Goal: Task Accomplishment & Management: Manage account settings

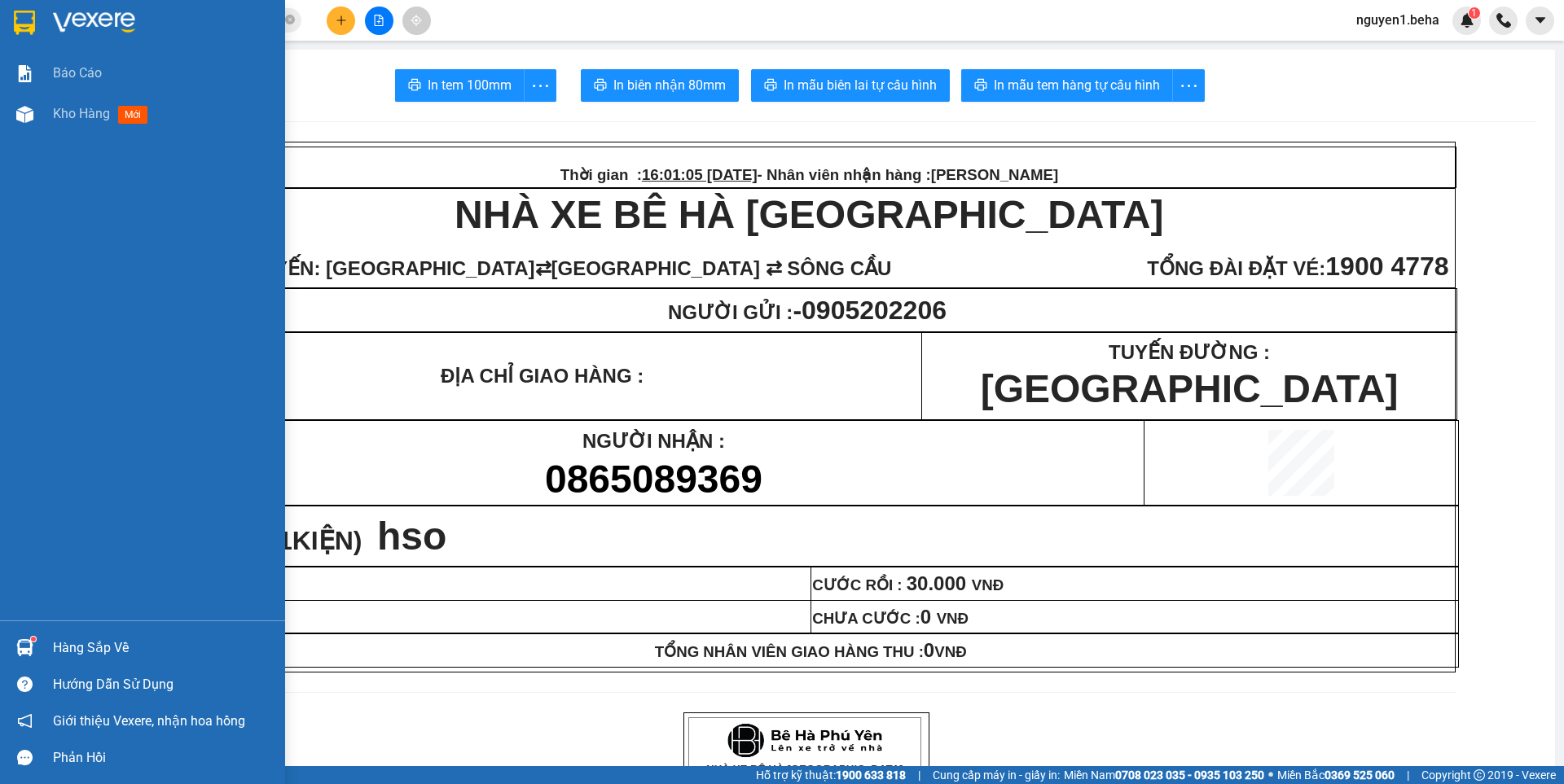
click at [26, 127] on div at bounding box center [25, 114] width 28 height 28
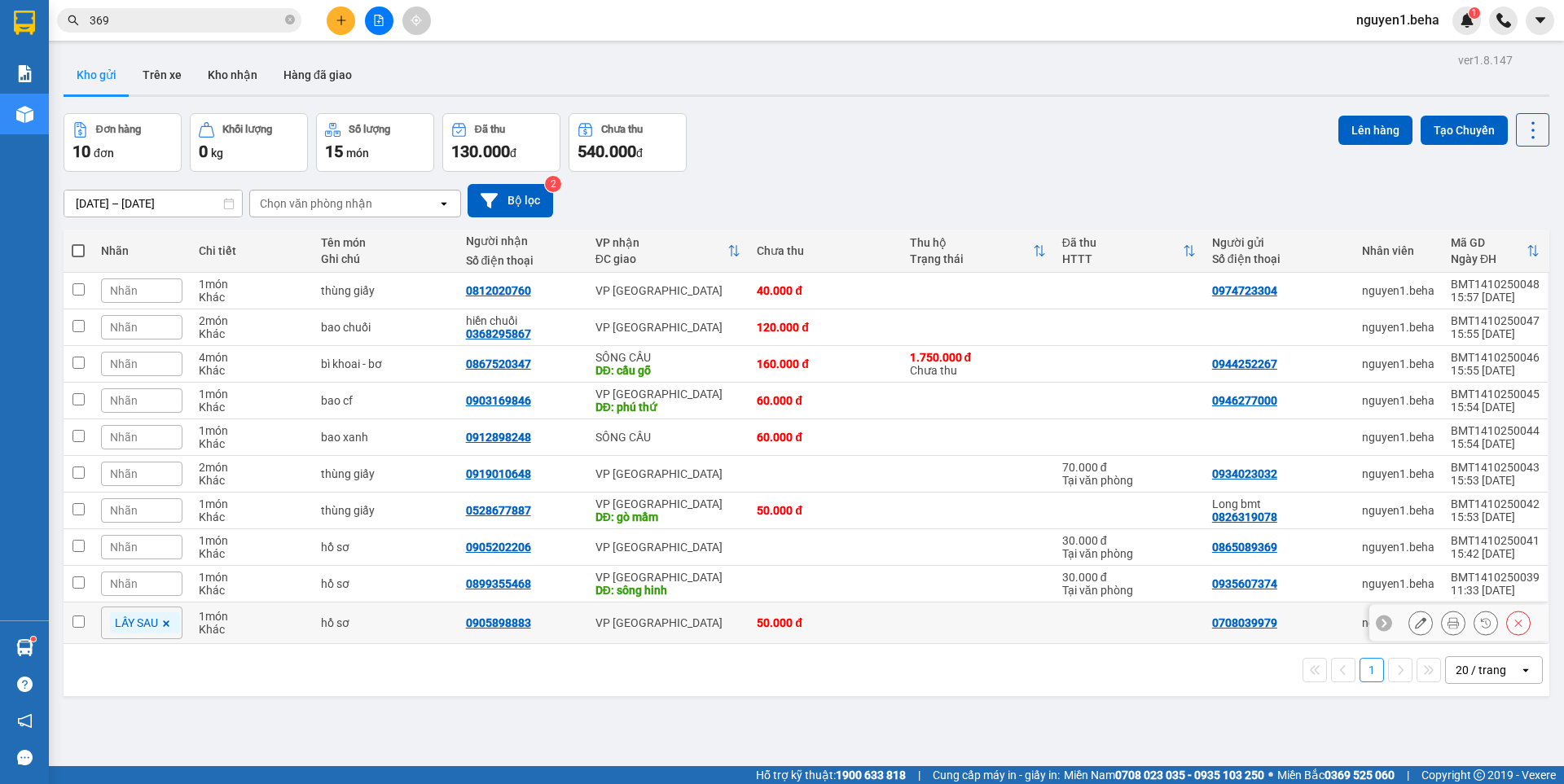
click at [77, 619] on input "checkbox" at bounding box center [79, 621] width 12 height 12
checkbox input "true"
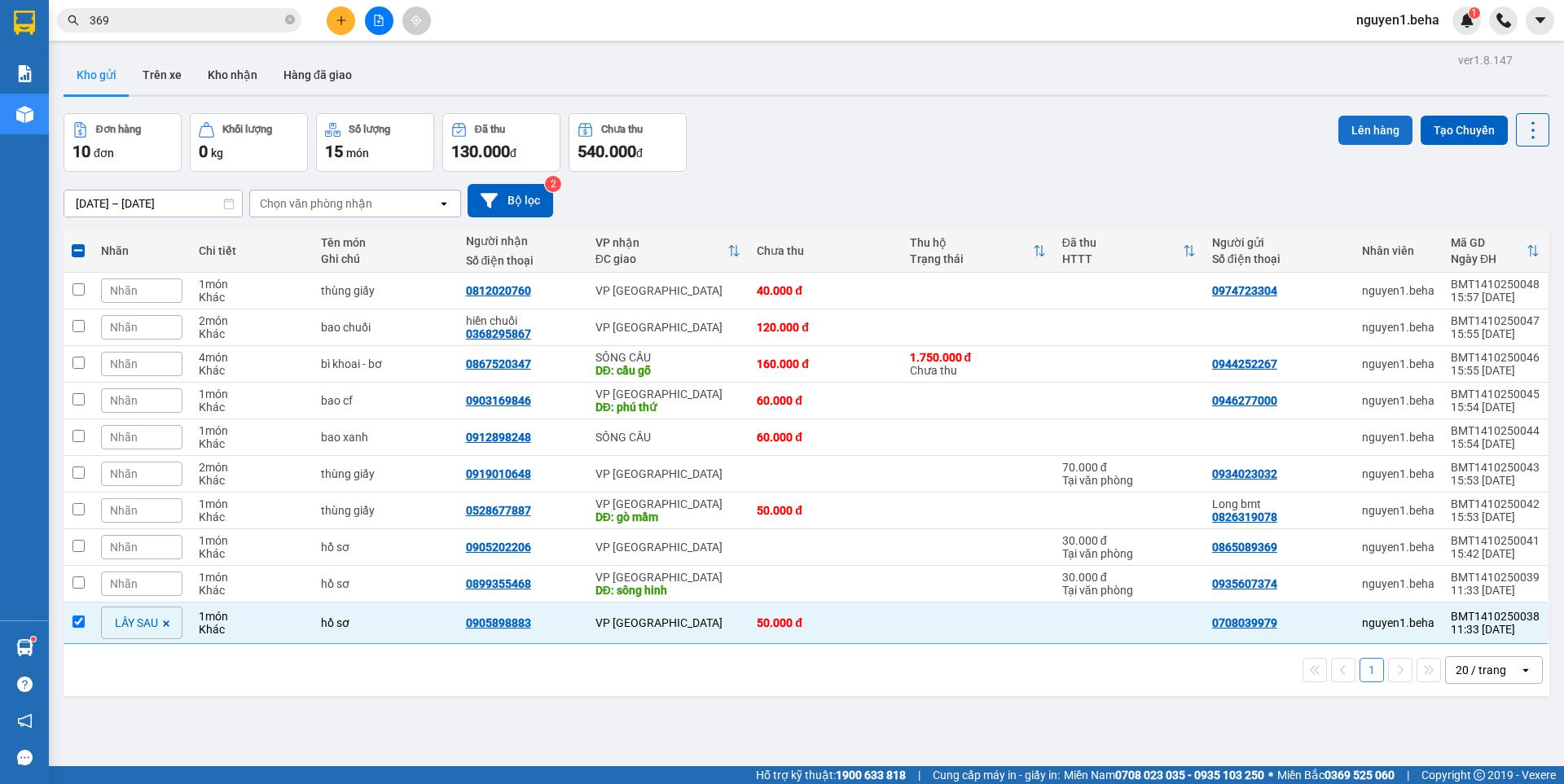
click at [1373, 128] on button "Lên hàng" at bounding box center [1375, 131] width 74 height 29
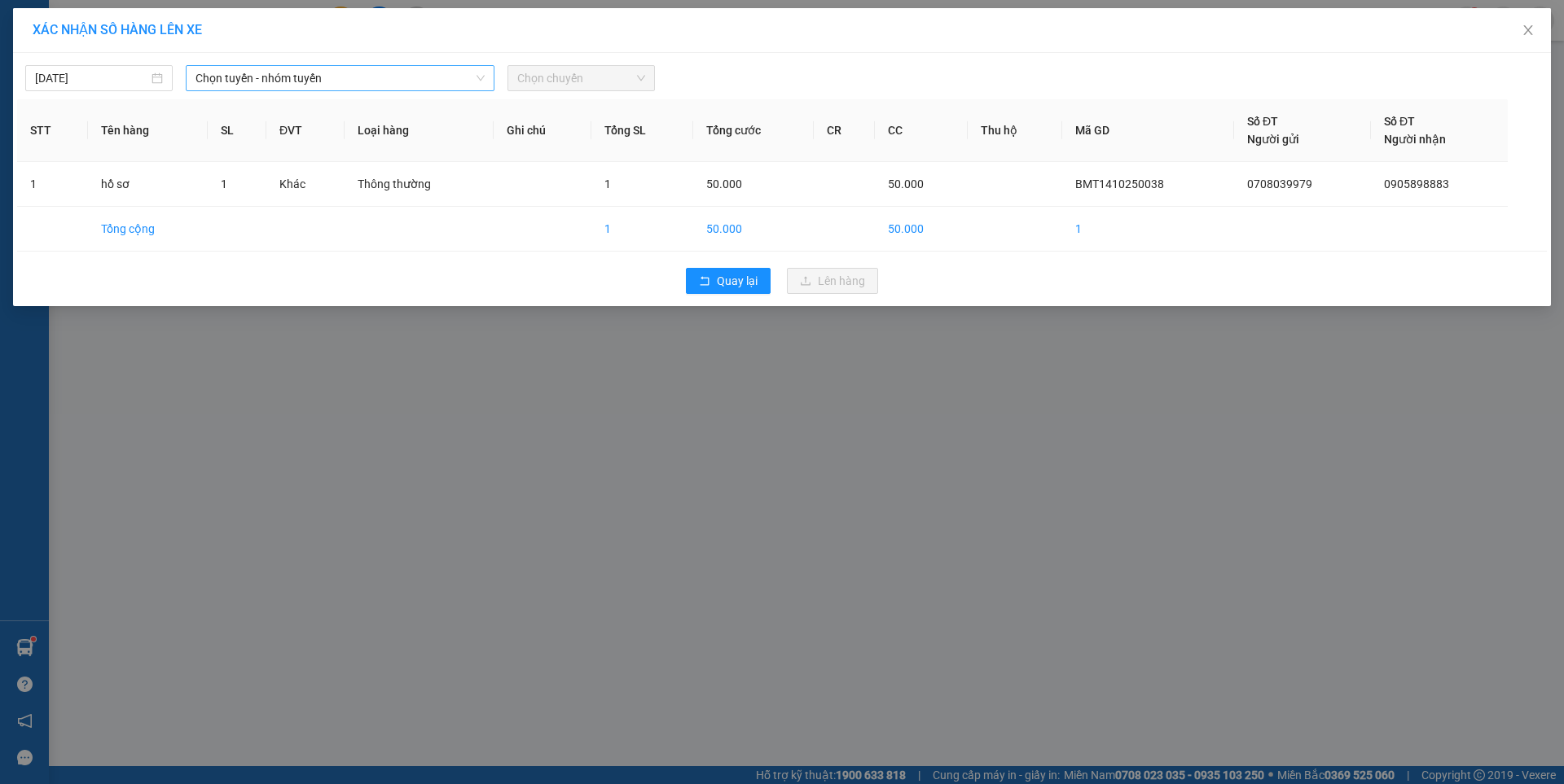
click at [342, 74] on span "Chọn tuyến - nhóm tuyến" at bounding box center [340, 78] width 289 height 25
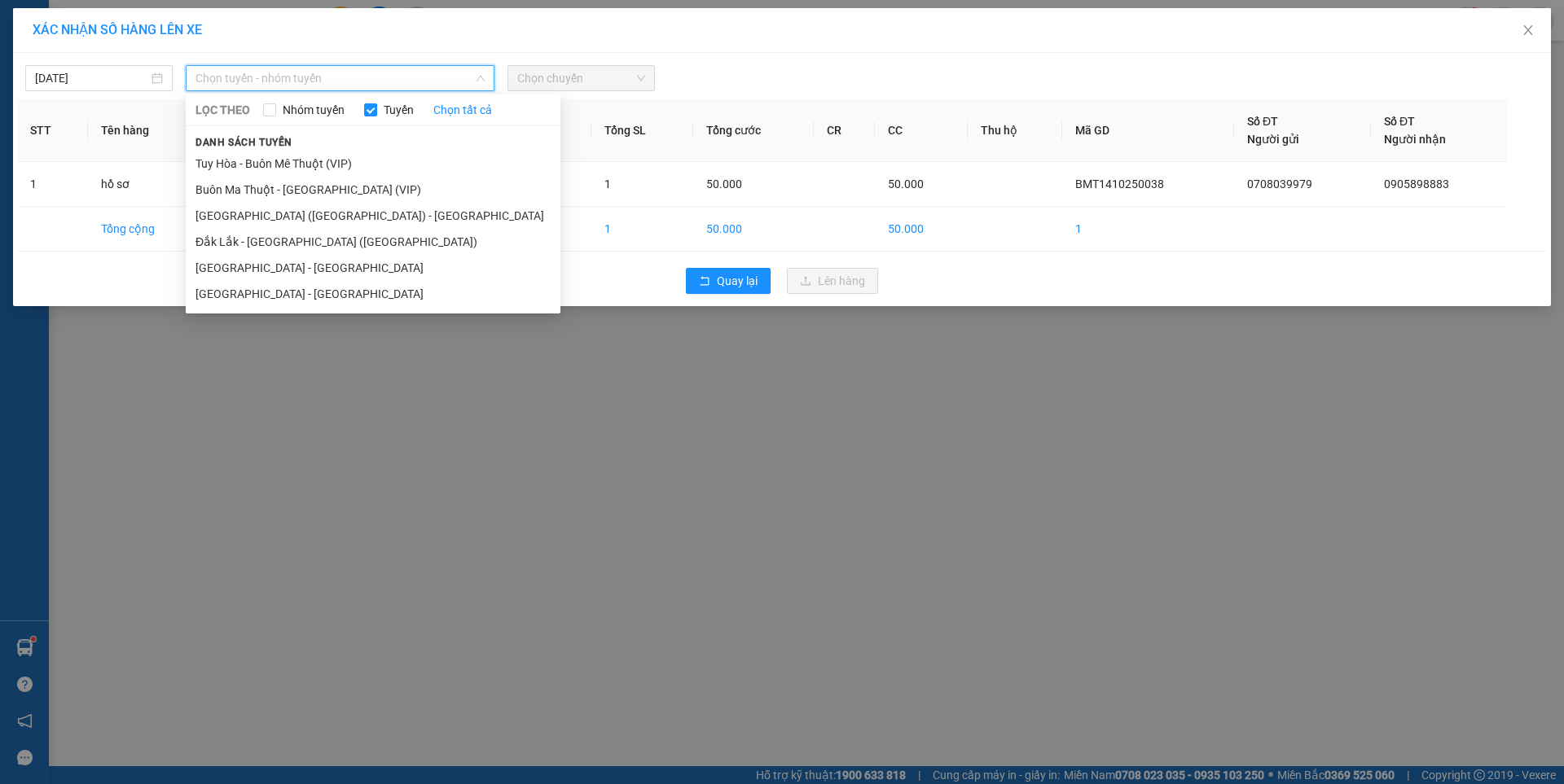
click at [809, 389] on div "XÁC NHẬN SỐ HÀNG LÊN XE [DATE] Chọn tuyến - nhóm tuyến LỌC THEO Nhóm tuyến Tuyế…" at bounding box center [782, 392] width 1564 height 784
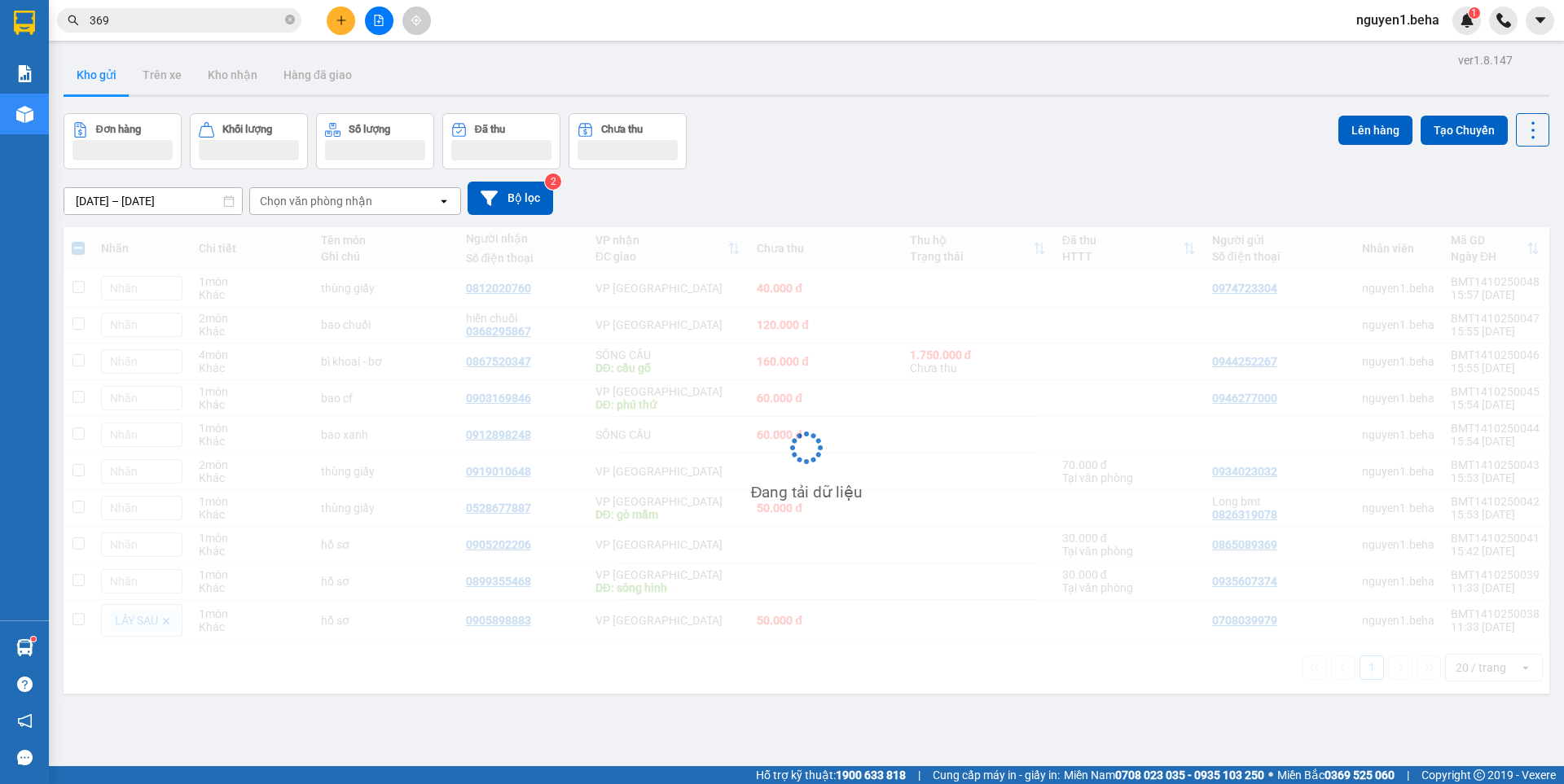
click at [731, 281] on div "Đang tải dữ liệu" at bounding box center [806, 459] width 1485 height 466
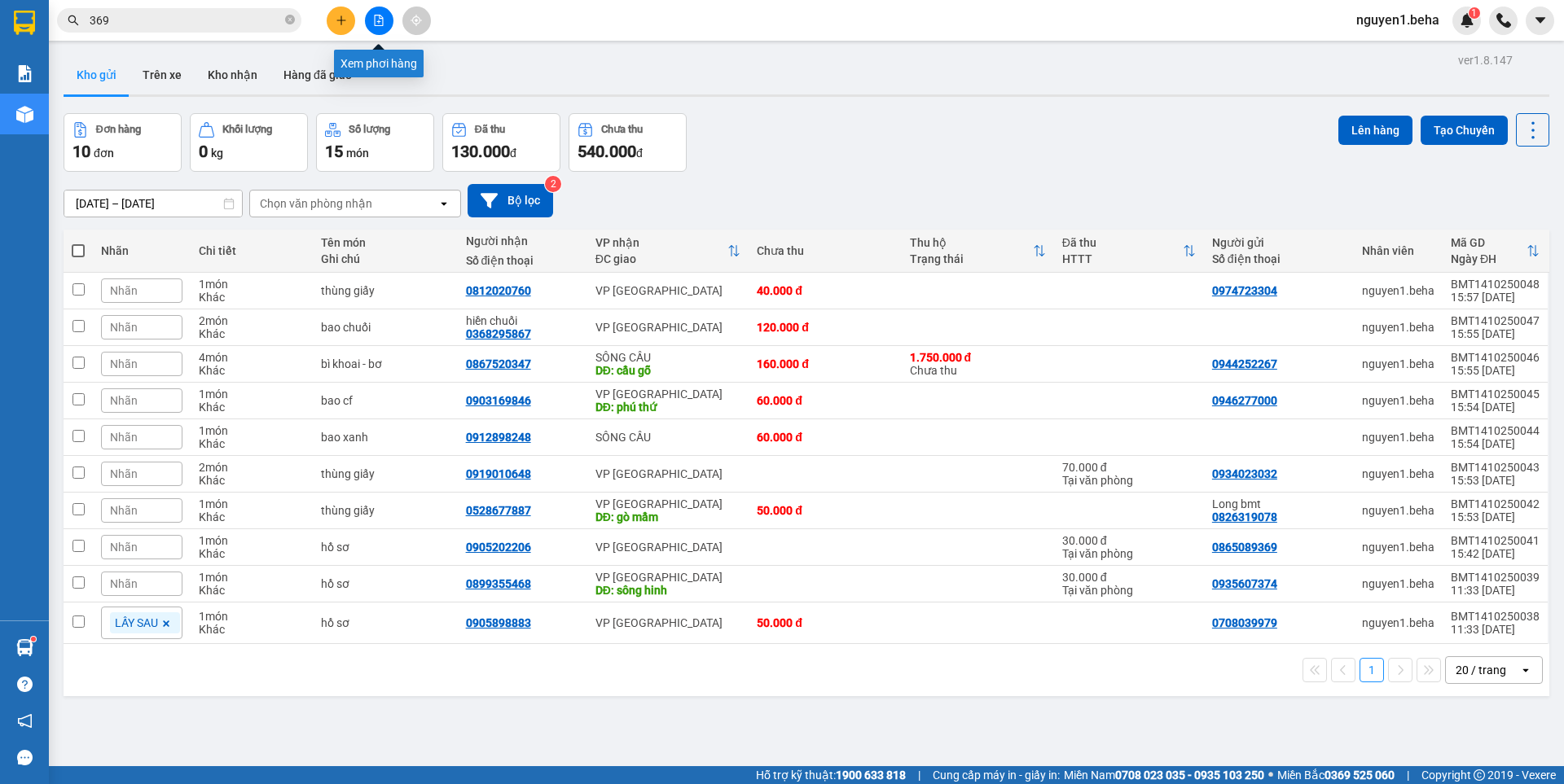
click at [380, 22] on icon "file-add" at bounding box center [379, 21] width 9 height 12
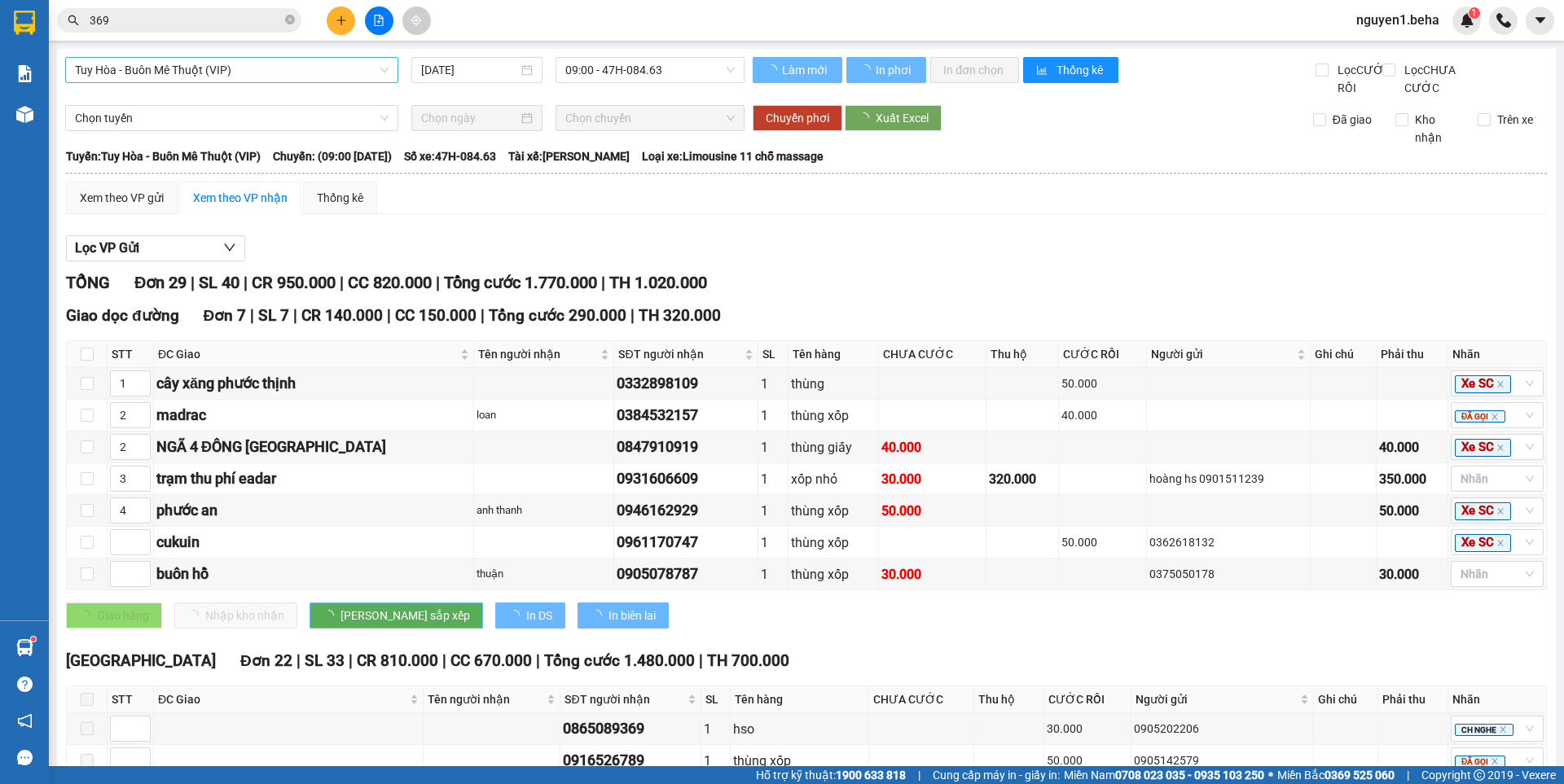
click at [222, 71] on span "Tuy Hòa - Buôn Mê Thuột (VIP)" at bounding box center [231, 70] width 313 height 25
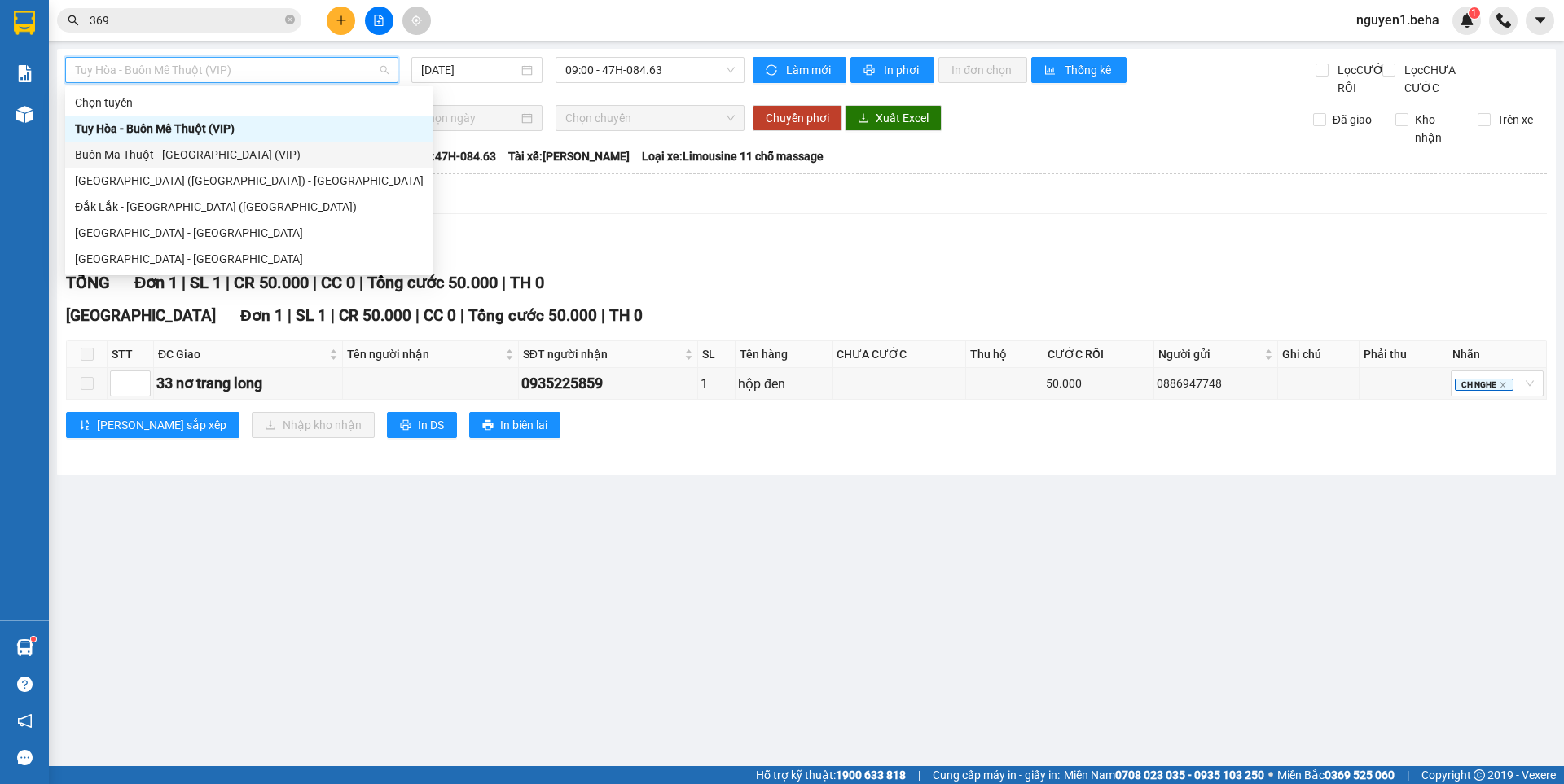
click at [185, 146] on div "Buôn Ma Thuột - [GEOGRAPHIC_DATA] (VIP)" at bounding box center [248, 154] width 349 height 18
type input "[DATE]"
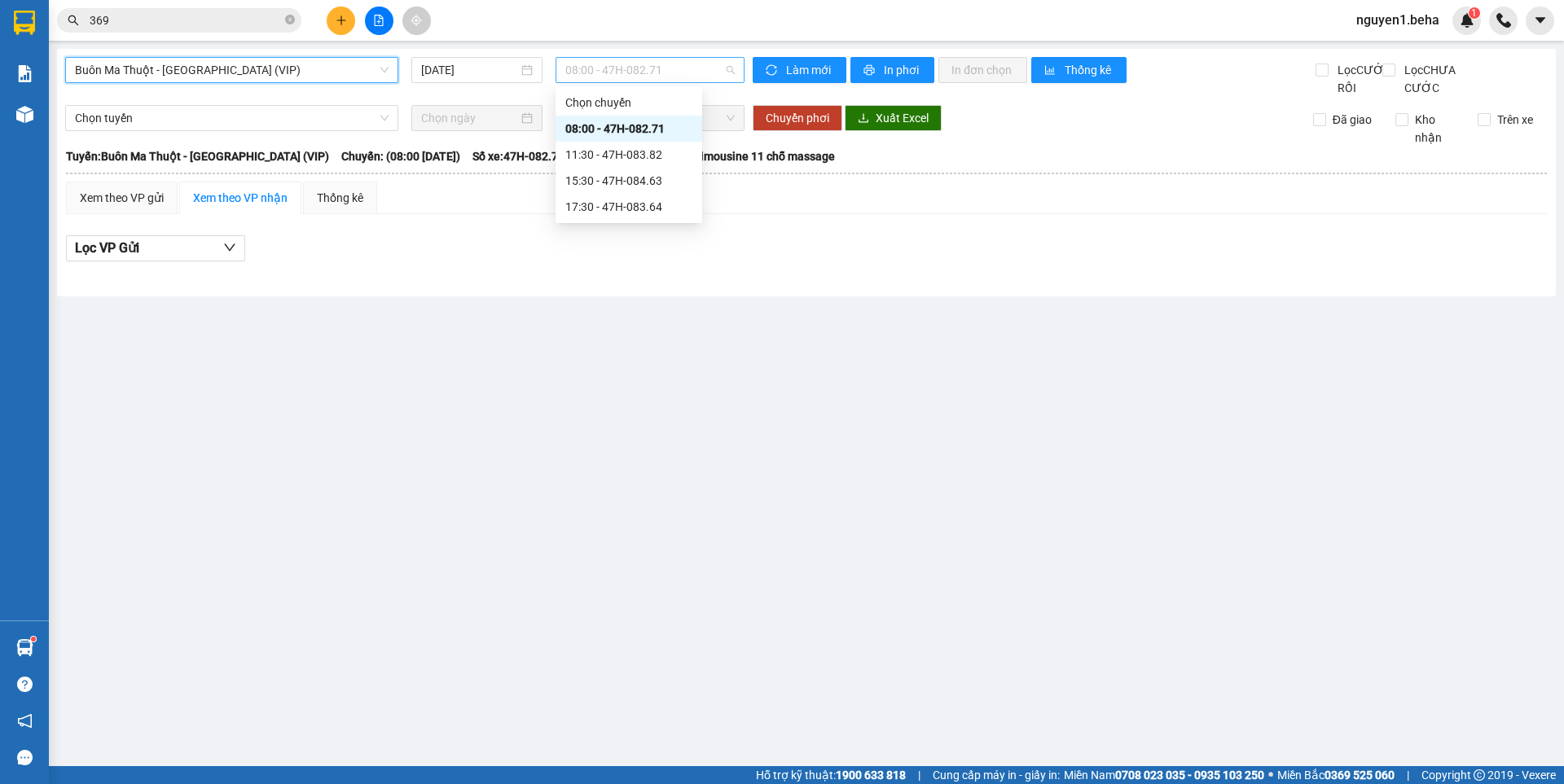
click at [617, 69] on span "08:00 - 47H-082.71" at bounding box center [650, 70] width 170 height 25
click at [628, 177] on div "15:30 - 47H-084.63" at bounding box center [628, 181] width 127 height 18
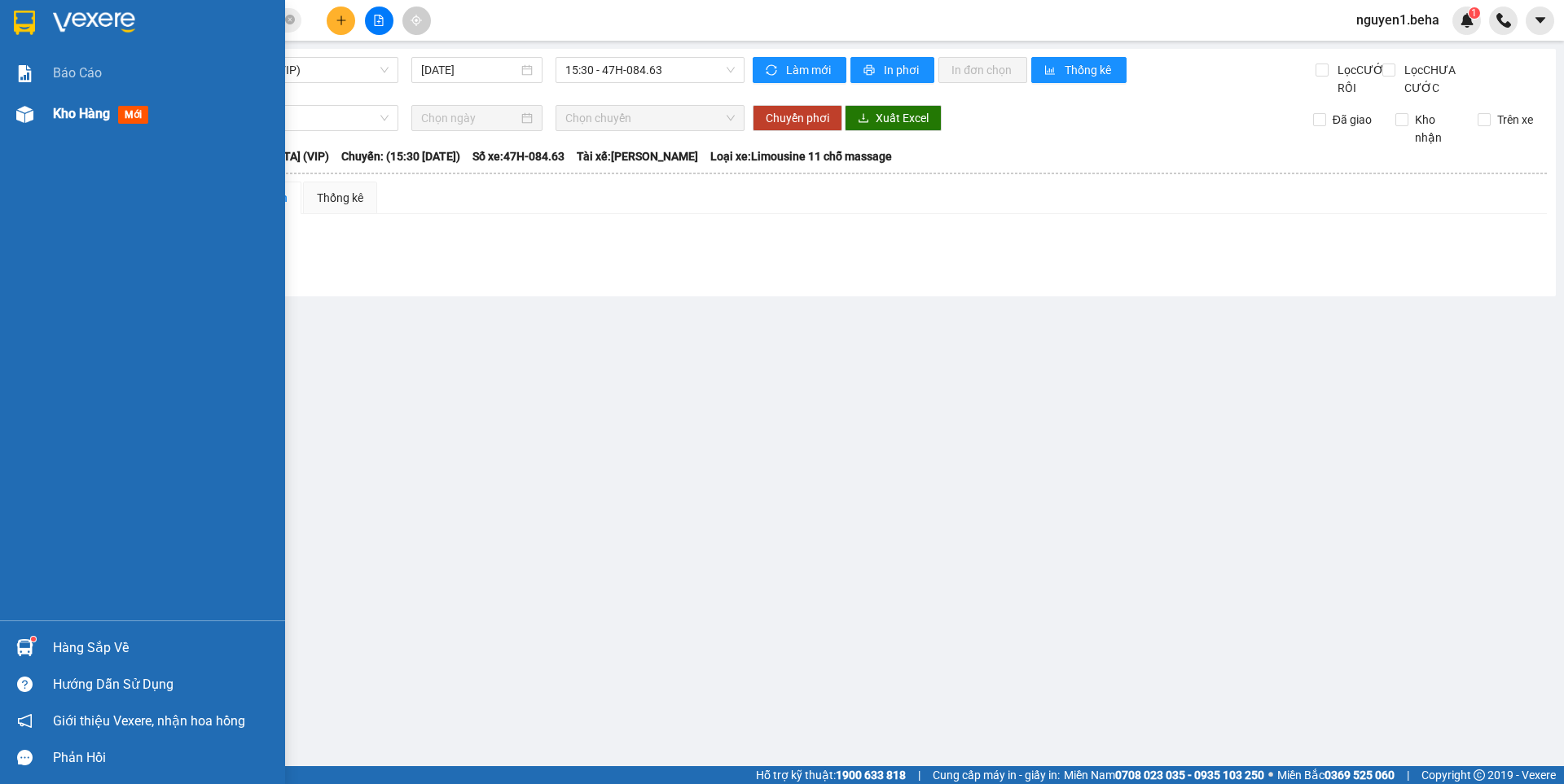
click at [37, 107] on div at bounding box center [25, 114] width 28 height 28
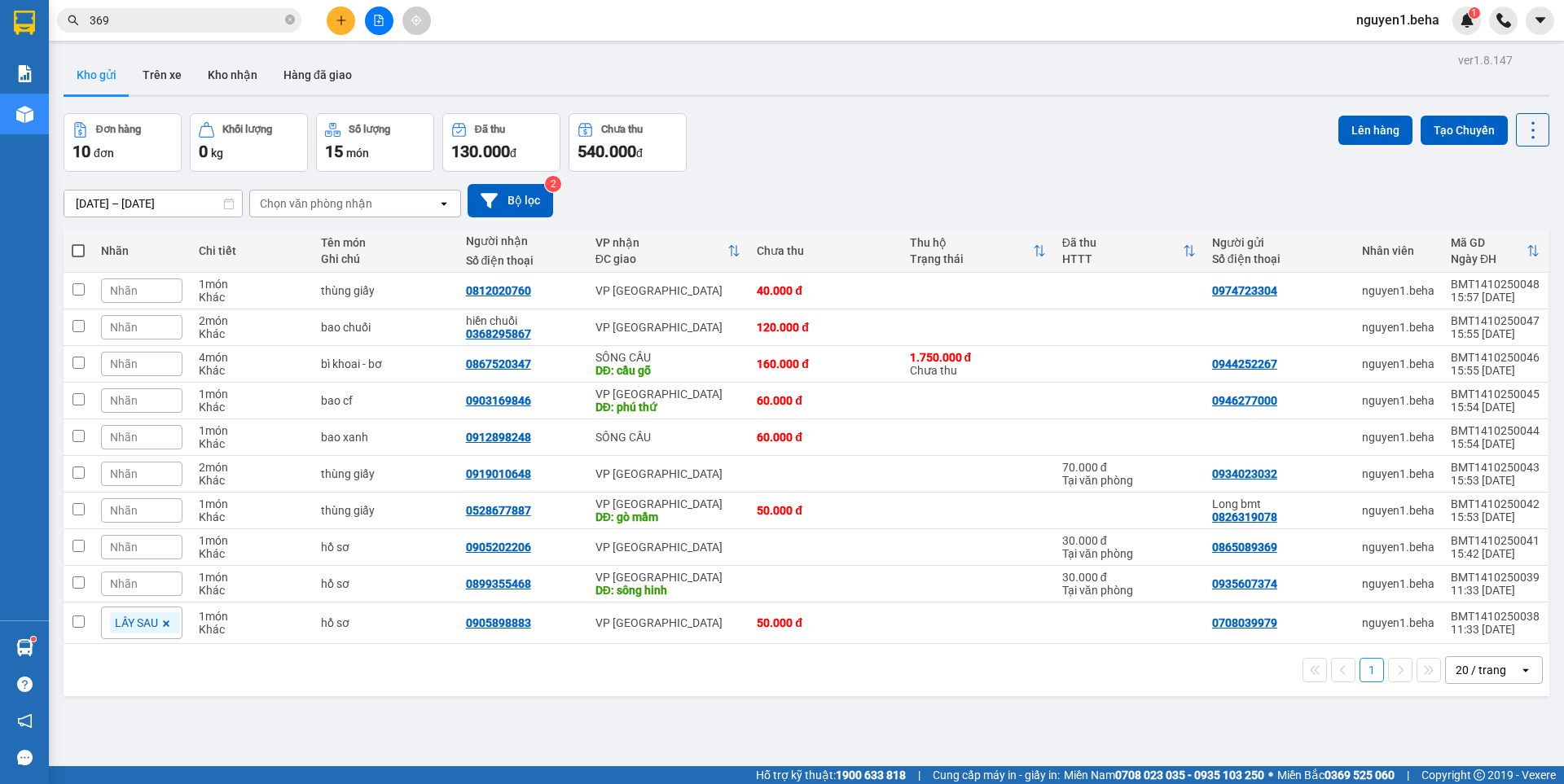
click at [61, 615] on div "ver 1.8.147 Kho gửi Trên xe Kho nhận Hàng đã giao Đơn hàng 10 đơn Khối lượng 0 …" at bounding box center [806, 441] width 1498 height 784
click at [73, 627] on input "checkbox" at bounding box center [79, 621] width 12 height 12
checkbox input "true"
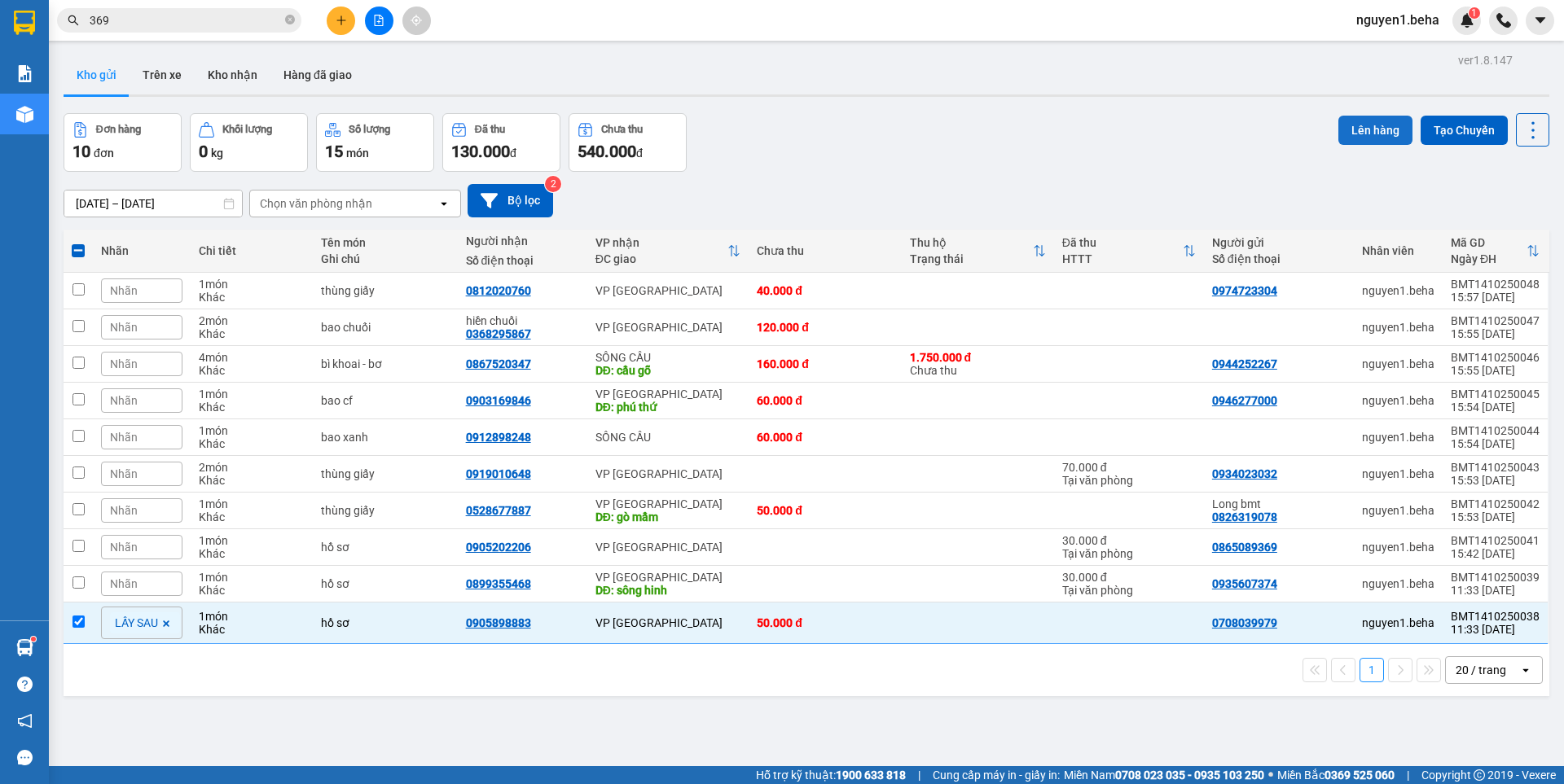
click at [1374, 127] on button "Lên hàng" at bounding box center [1375, 131] width 74 height 29
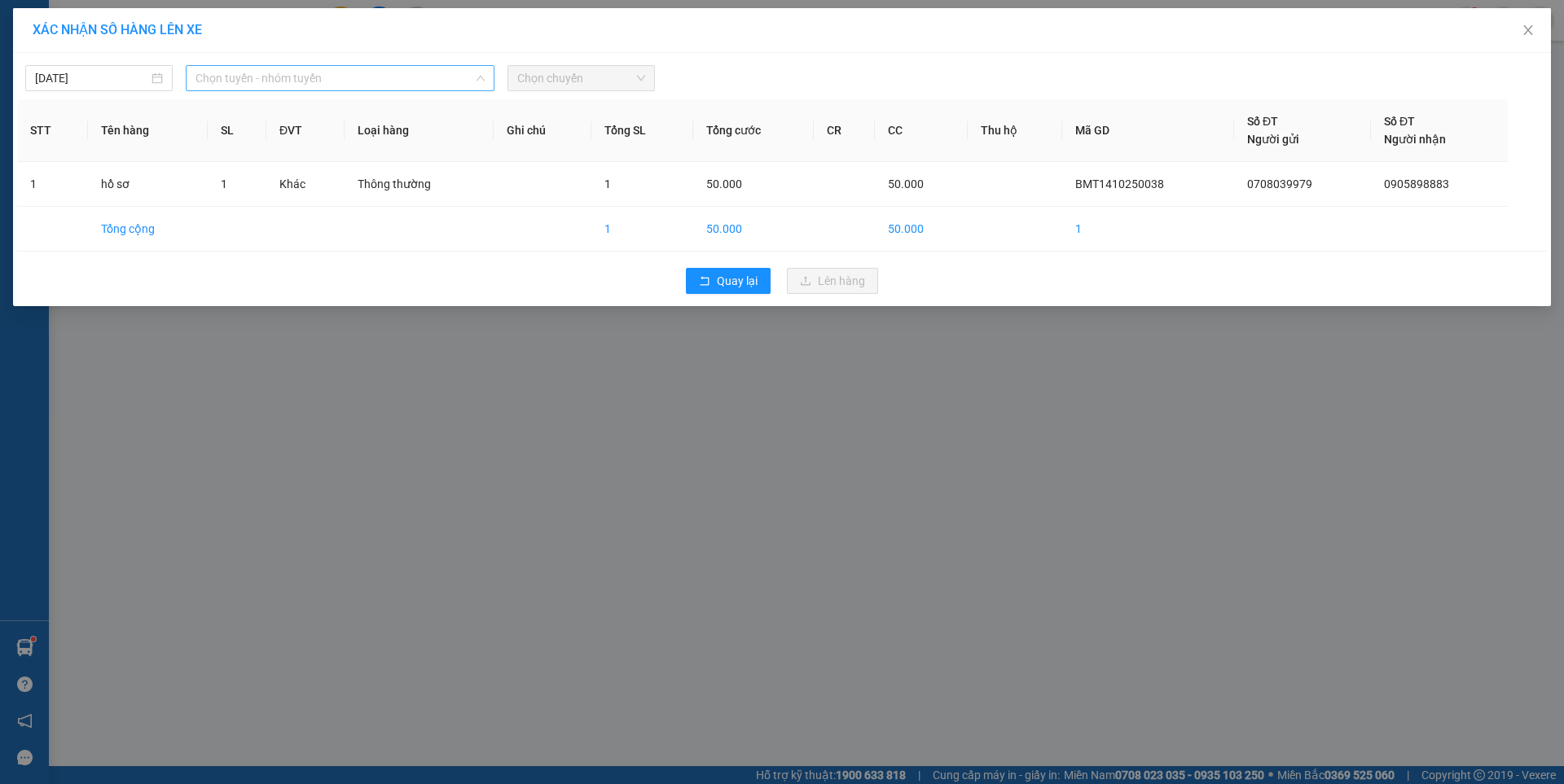
click at [416, 74] on span "Chọn tuyến - nhóm tuyến" at bounding box center [340, 78] width 289 height 25
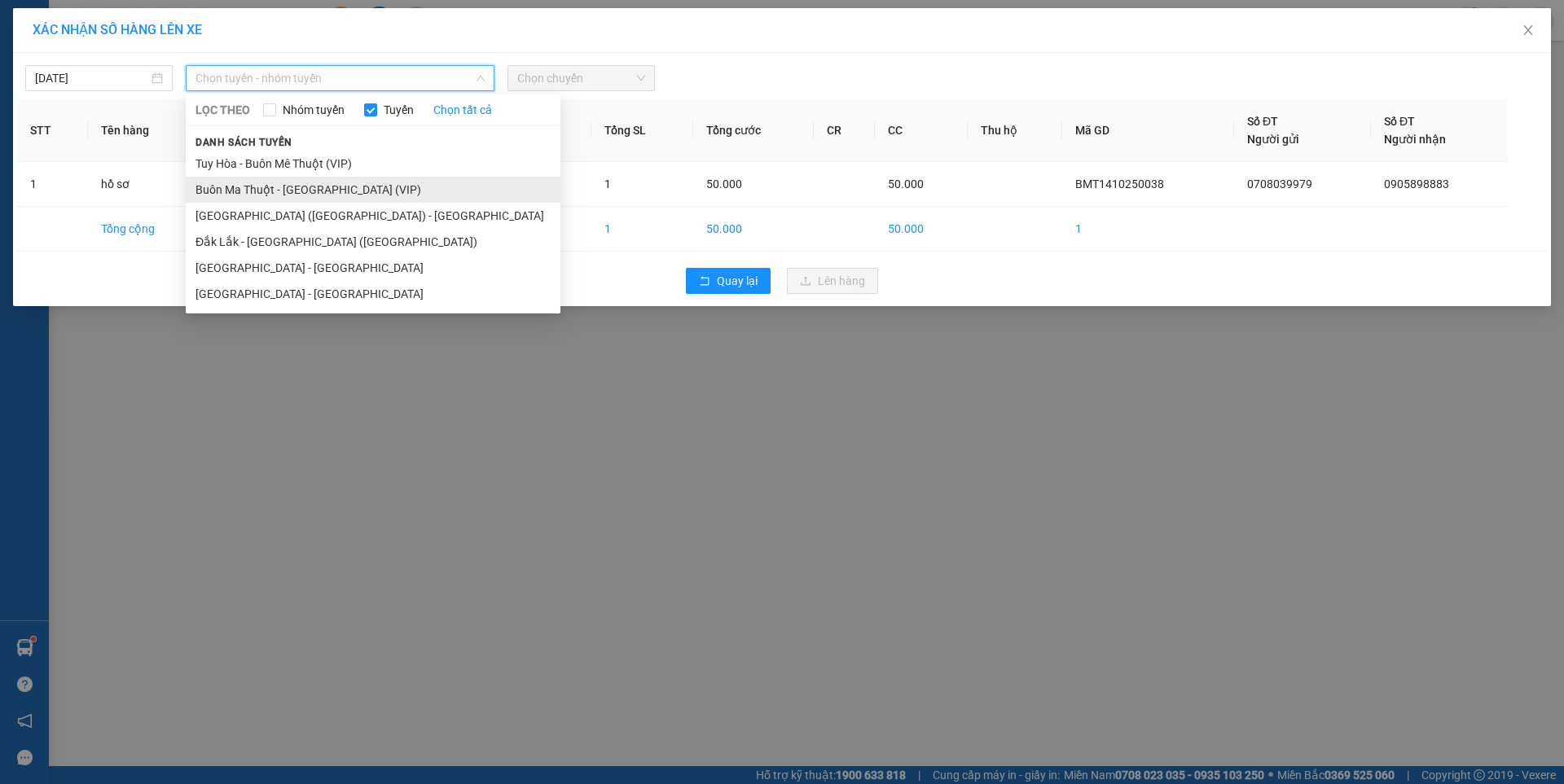
drag, startPoint x: 287, startPoint y: 189, endPoint x: 412, endPoint y: 105, distance: 150.6
click at [288, 189] on li "Buôn Ma Thuột - [GEOGRAPHIC_DATA] (VIP)" at bounding box center [373, 189] width 375 height 26
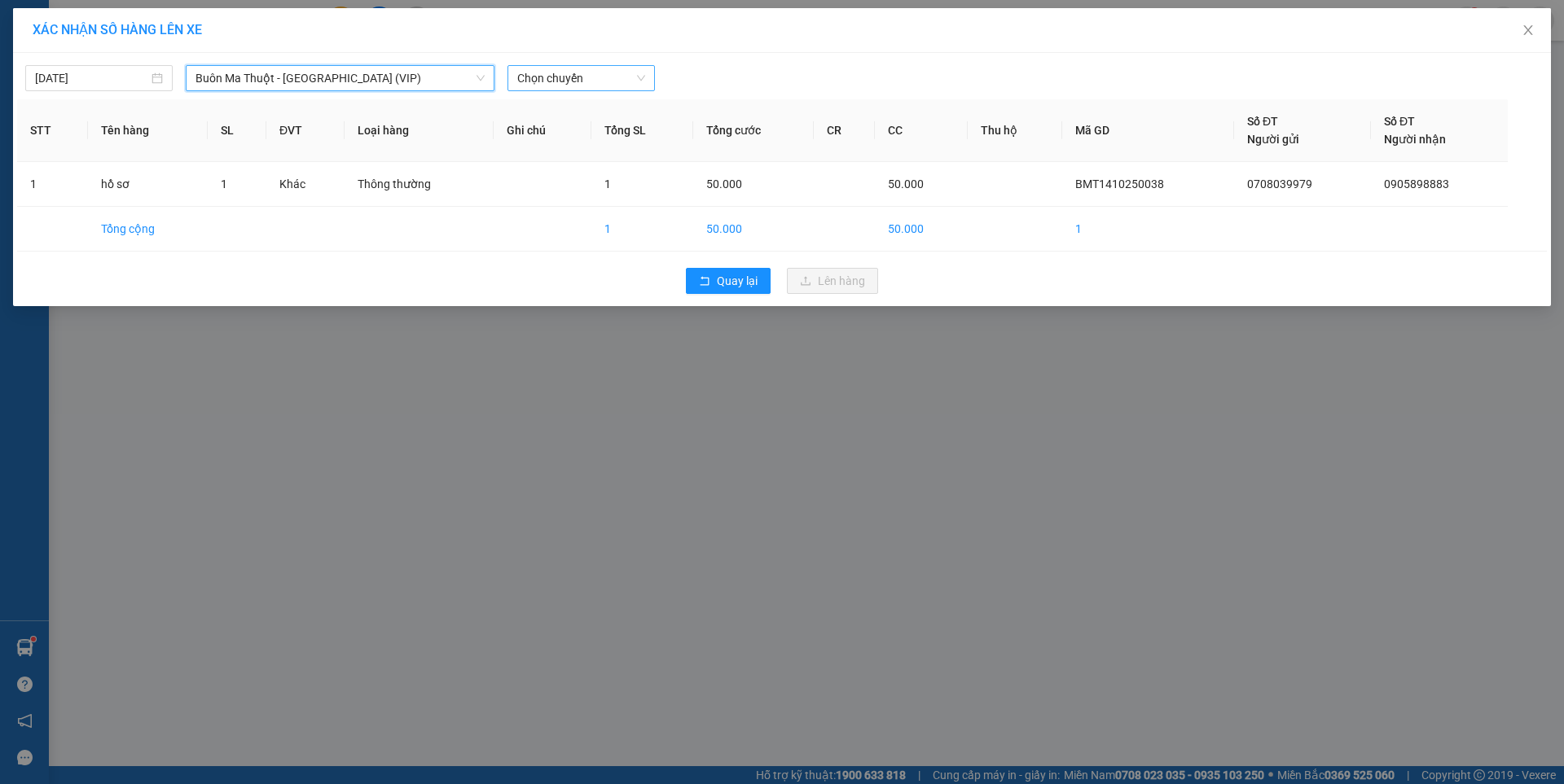
click at [532, 79] on span "Chọn chuyến" at bounding box center [581, 78] width 128 height 25
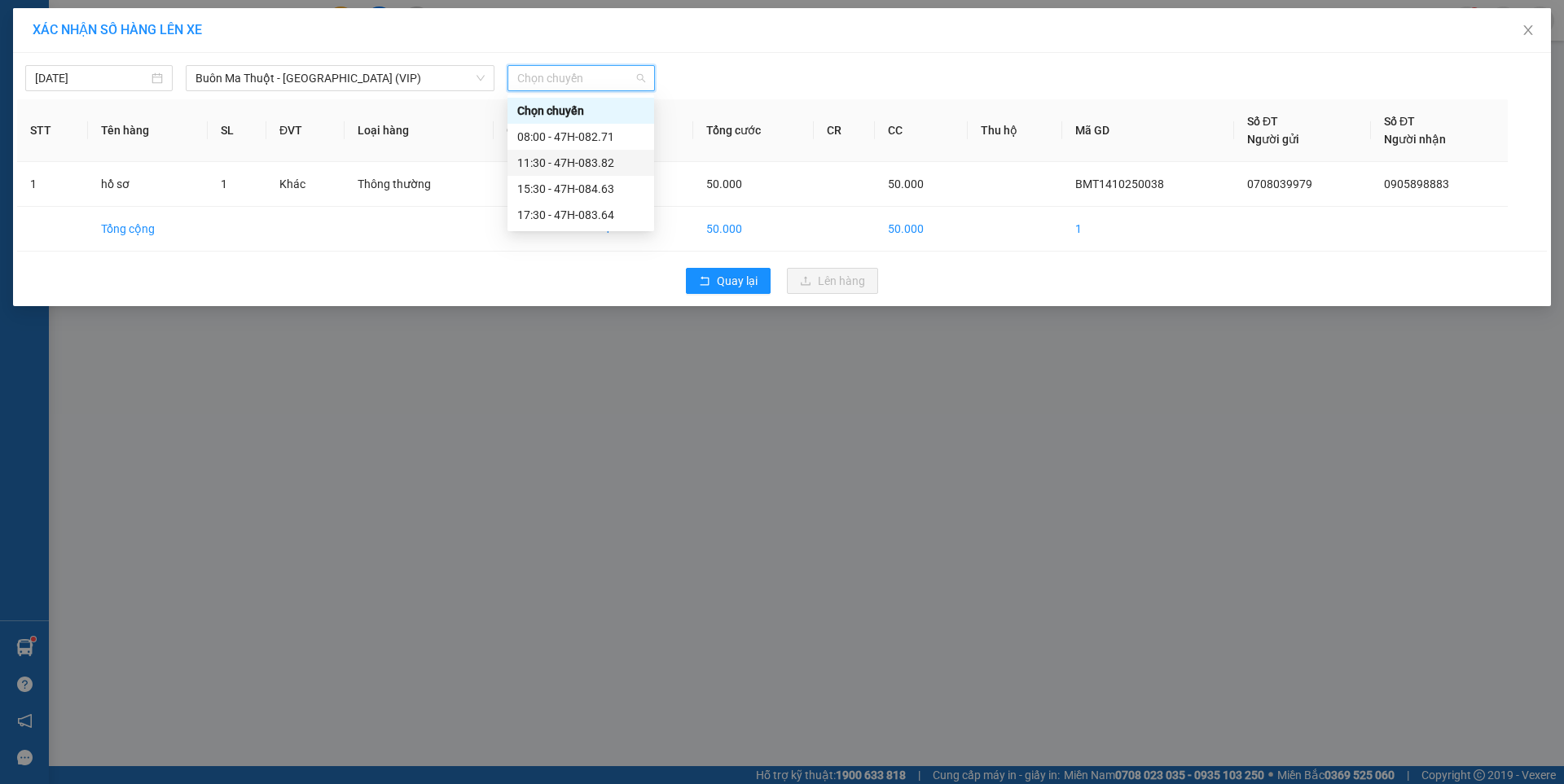
click at [578, 166] on div "11:30 - 47H-083.82" at bounding box center [580, 163] width 127 height 18
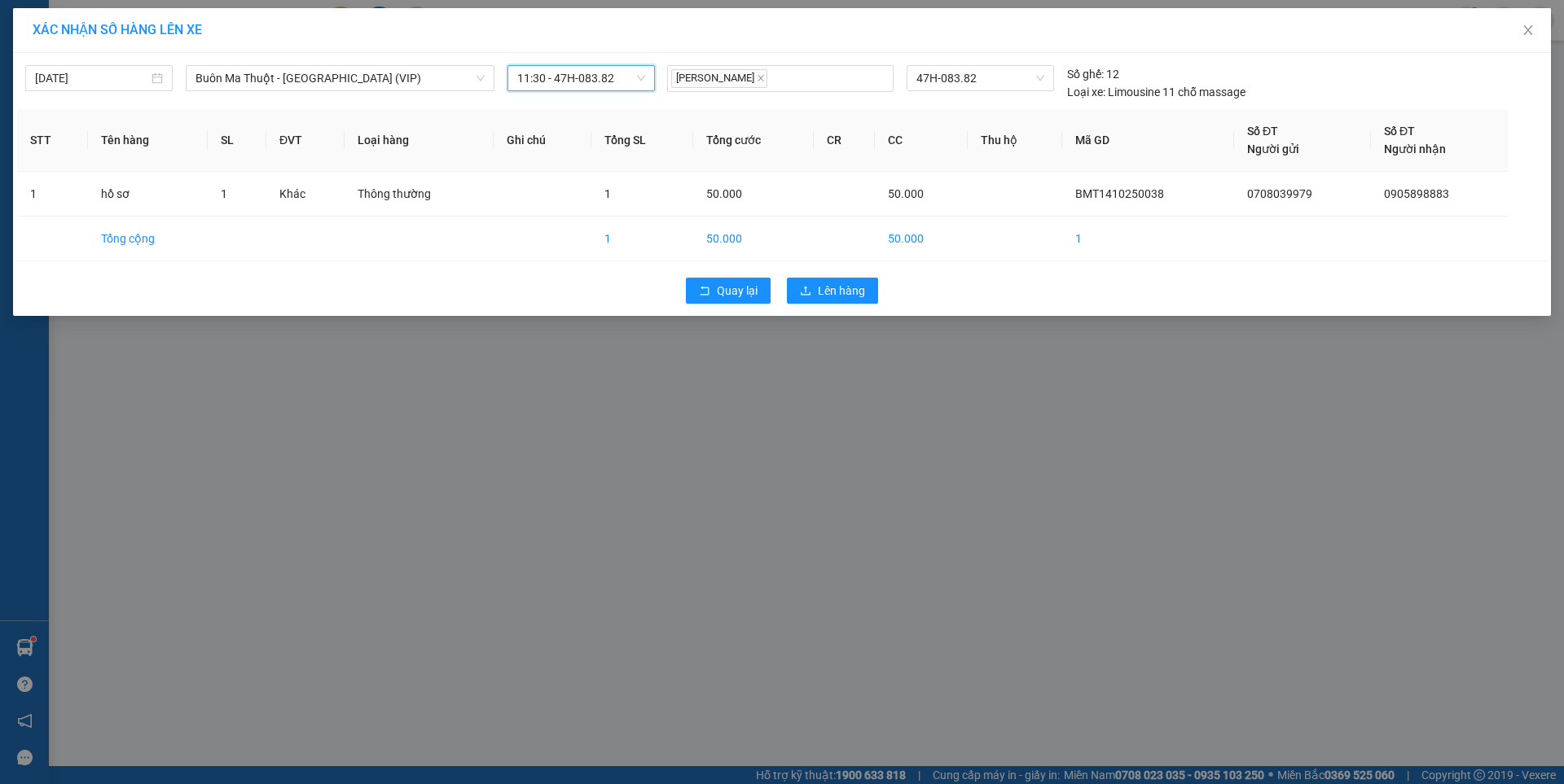
click at [607, 75] on span "11:30 - 47H-083.82" at bounding box center [581, 78] width 128 height 25
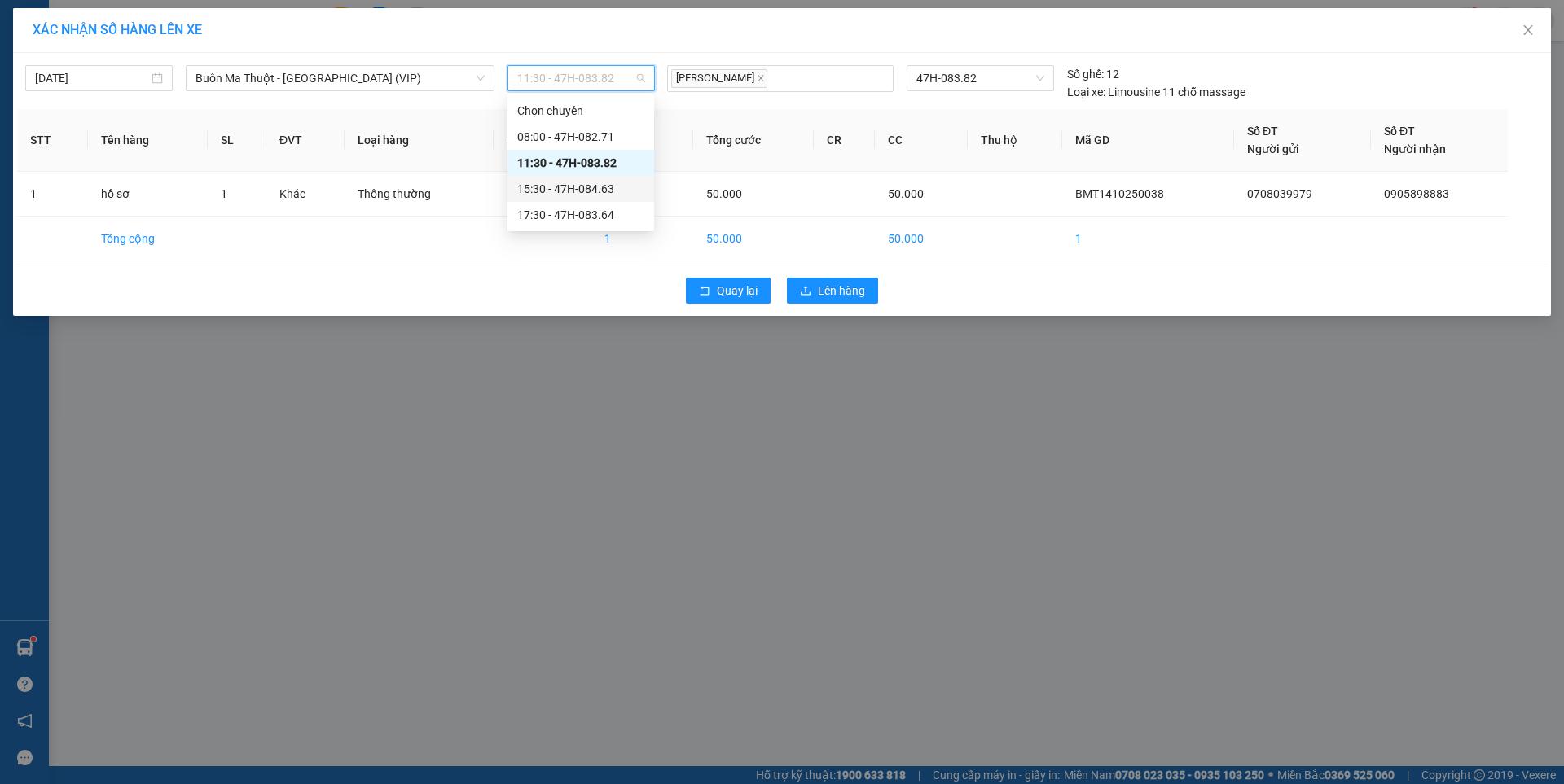
click at [557, 188] on div "15:30 - 47H-084.63" at bounding box center [580, 188] width 127 height 18
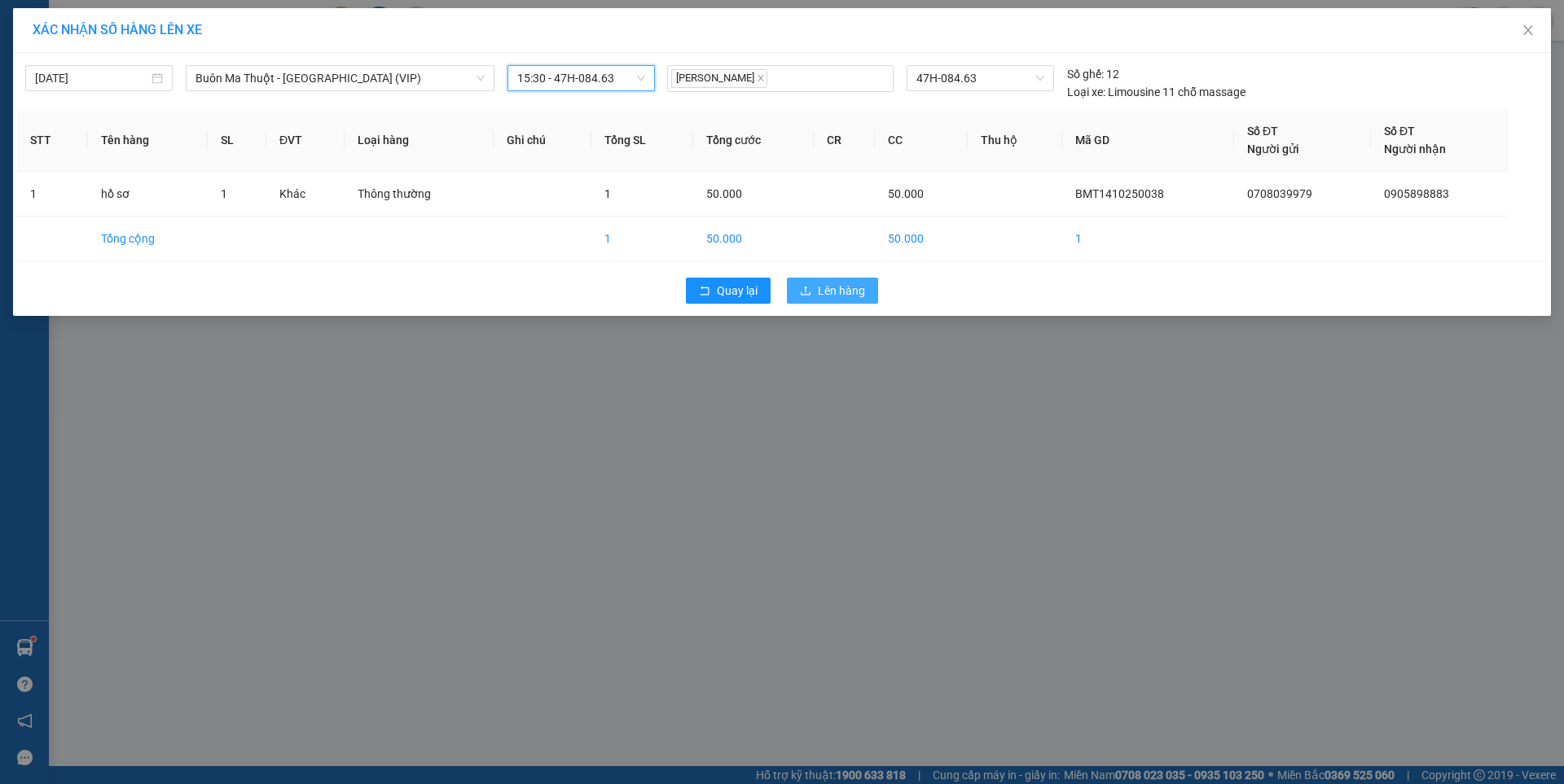
click at [832, 287] on span "Lên hàng" at bounding box center [841, 290] width 47 height 18
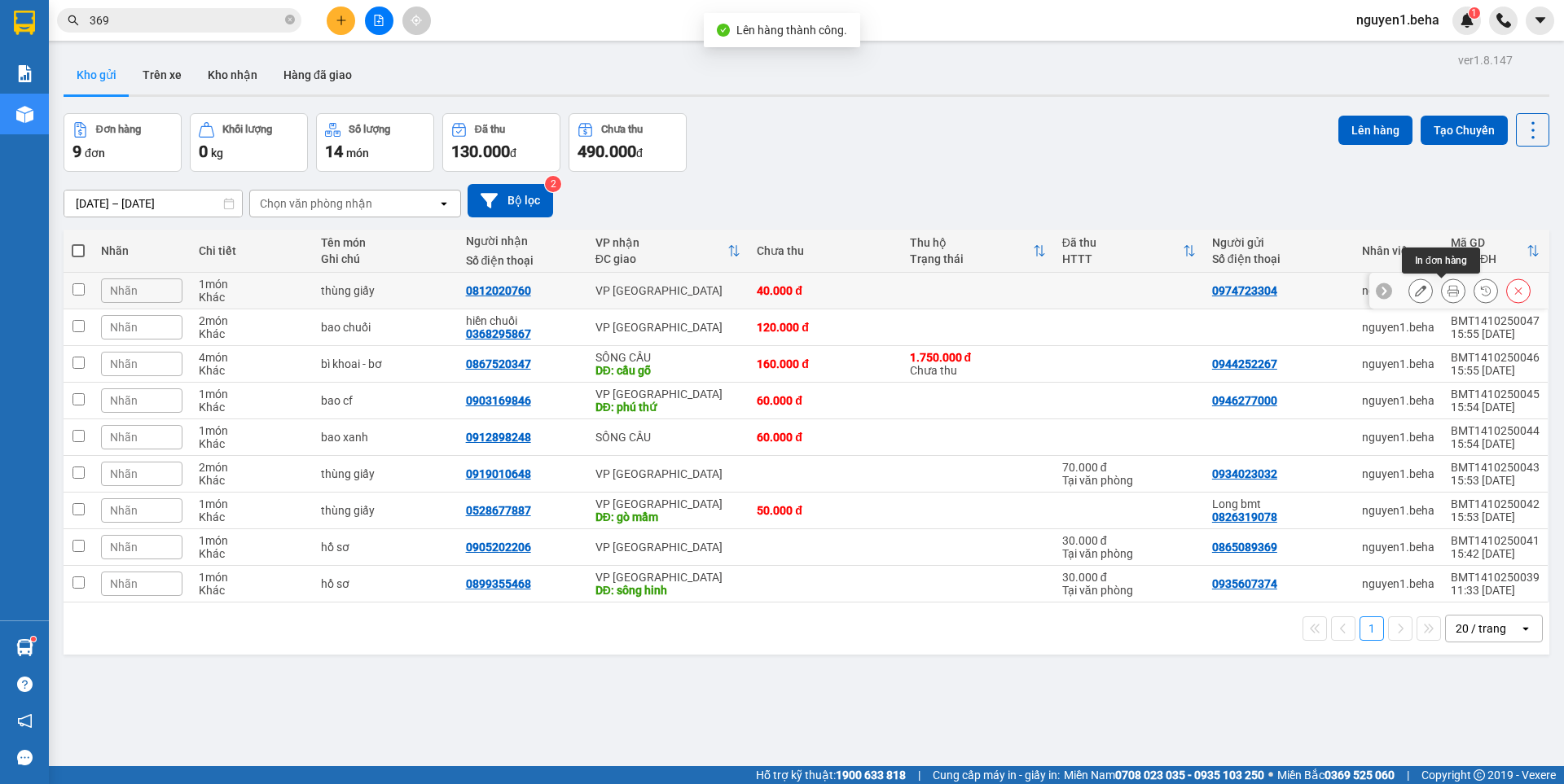
click at [1447, 288] on icon at bounding box center [1453, 290] width 12 height 12
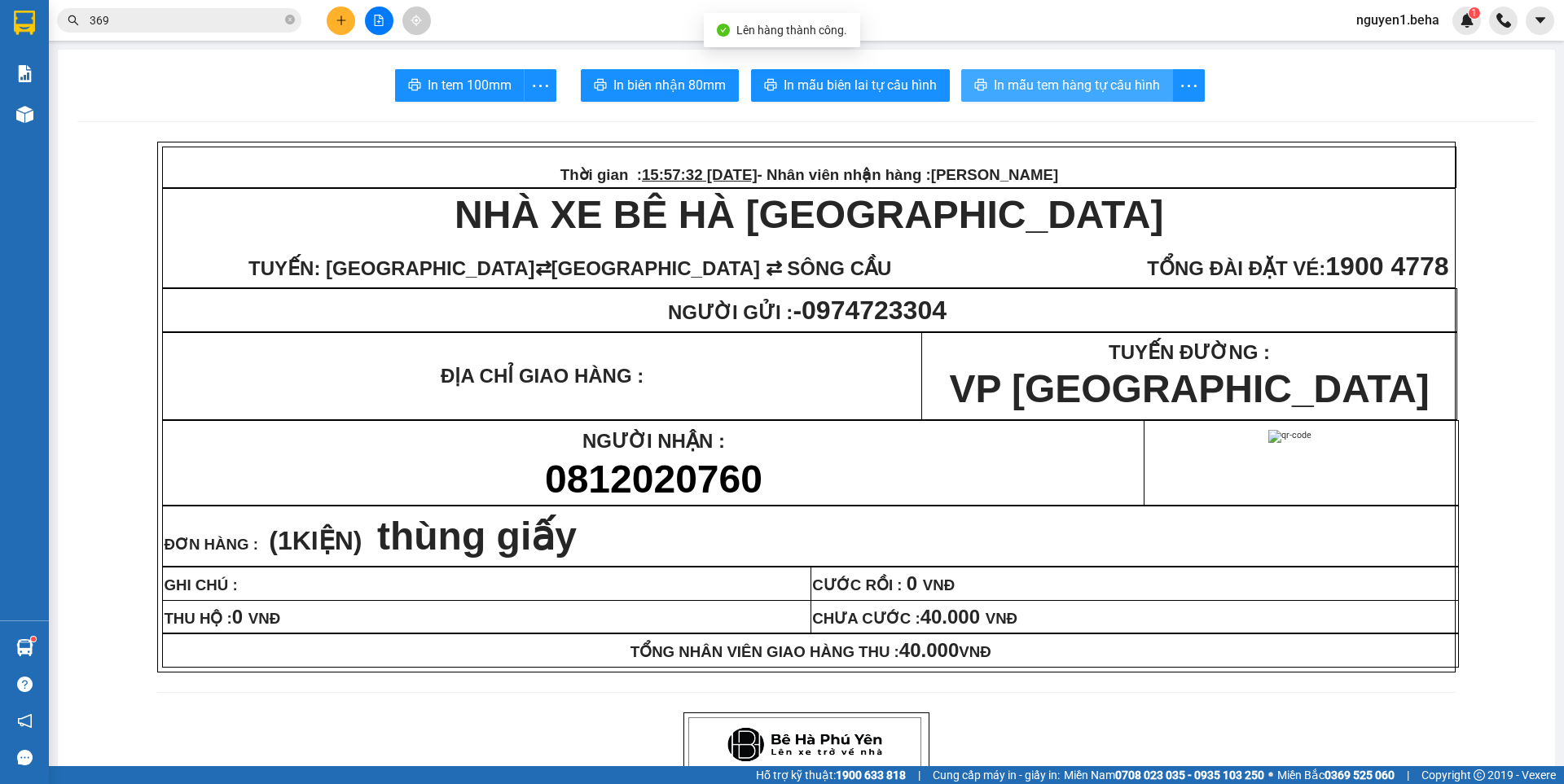
click at [1075, 85] on span "In mẫu tem hàng tự cấu hình" at bounding box center [1076, 84] width 166 height 21
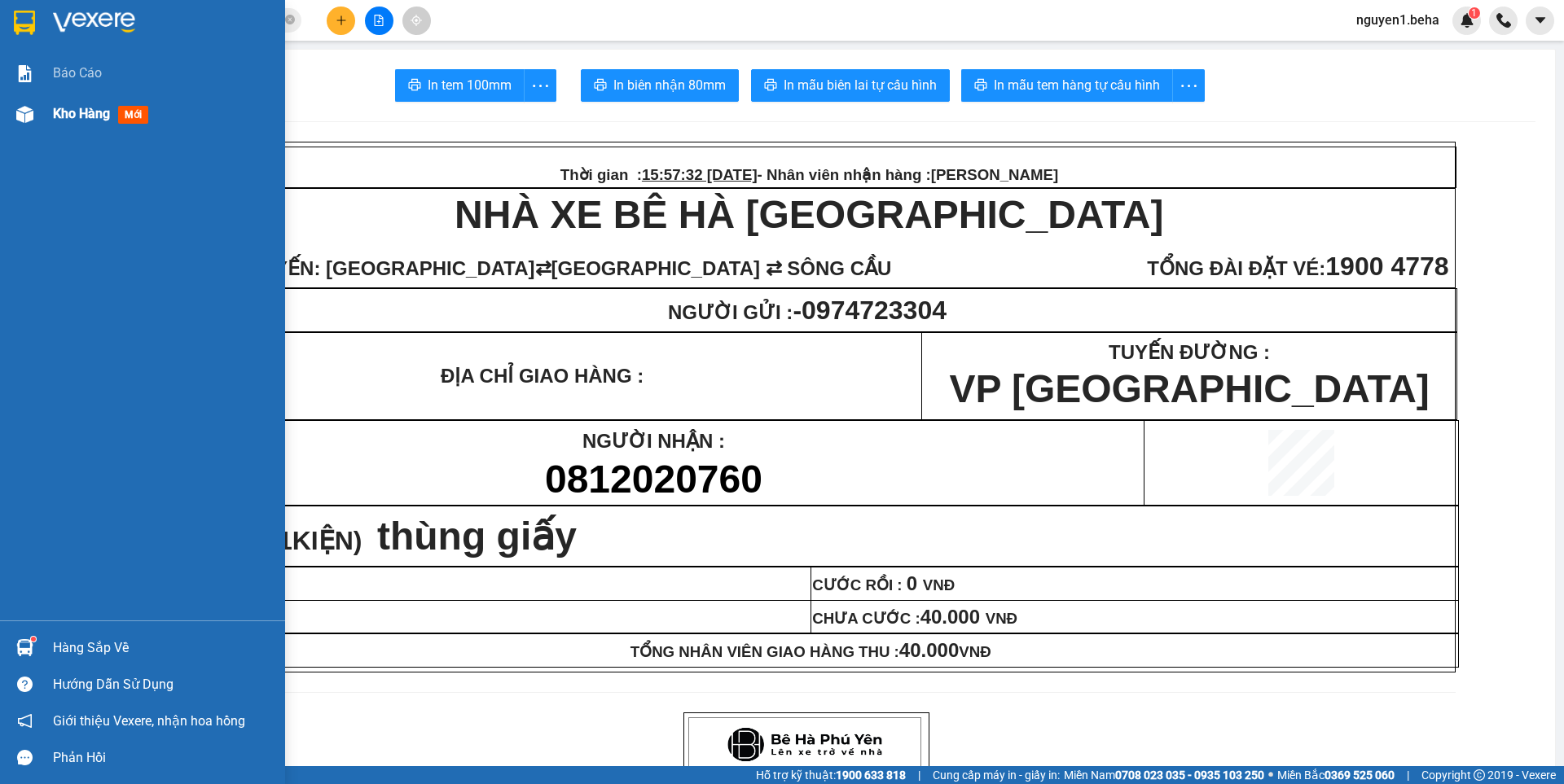
click at [31, 102] on div at bounding box center [25, 114] width 28 height 28
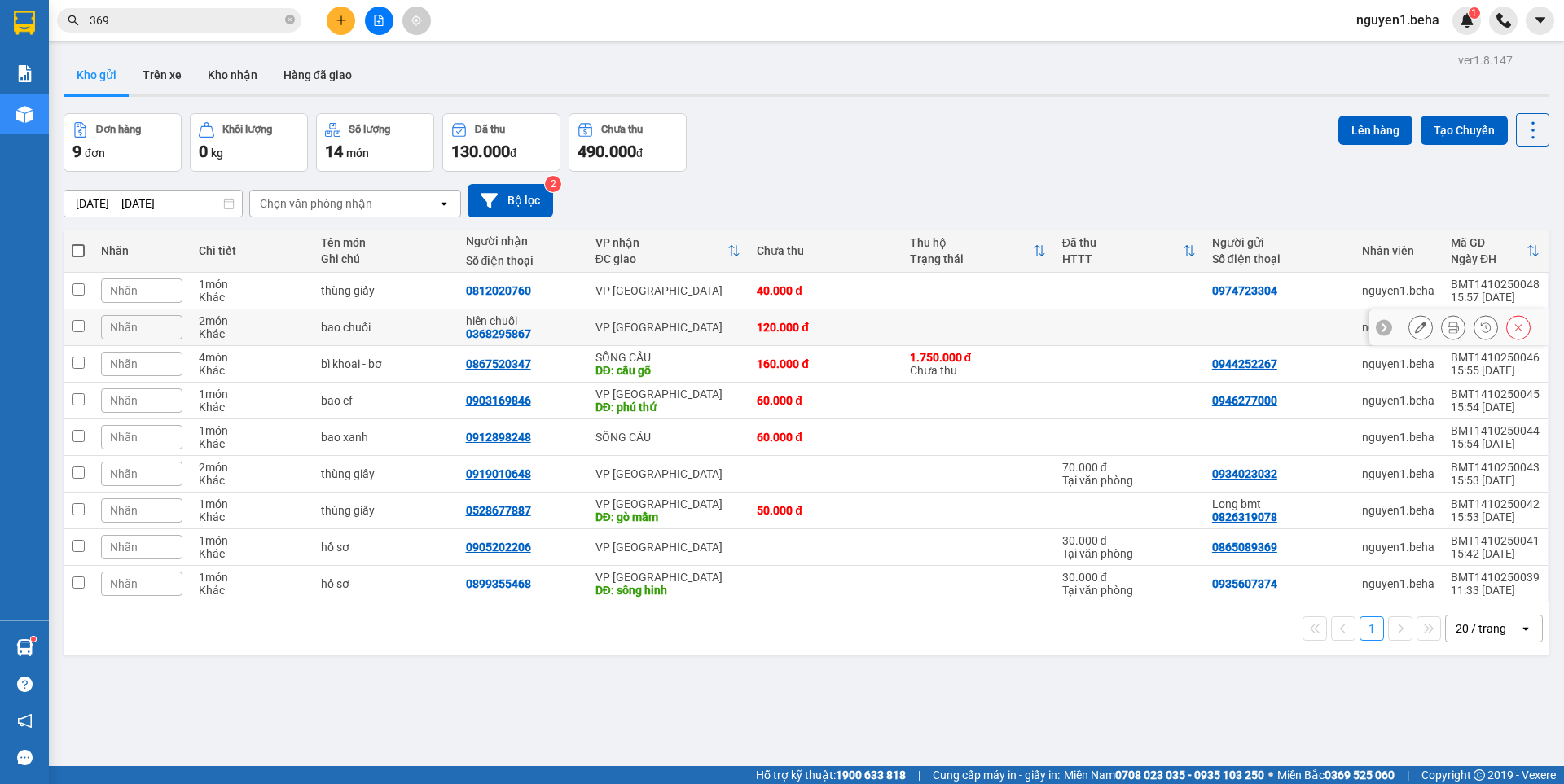
click at [1447, 332] on icon at bounding box center [1453, 328] width 12 height 12
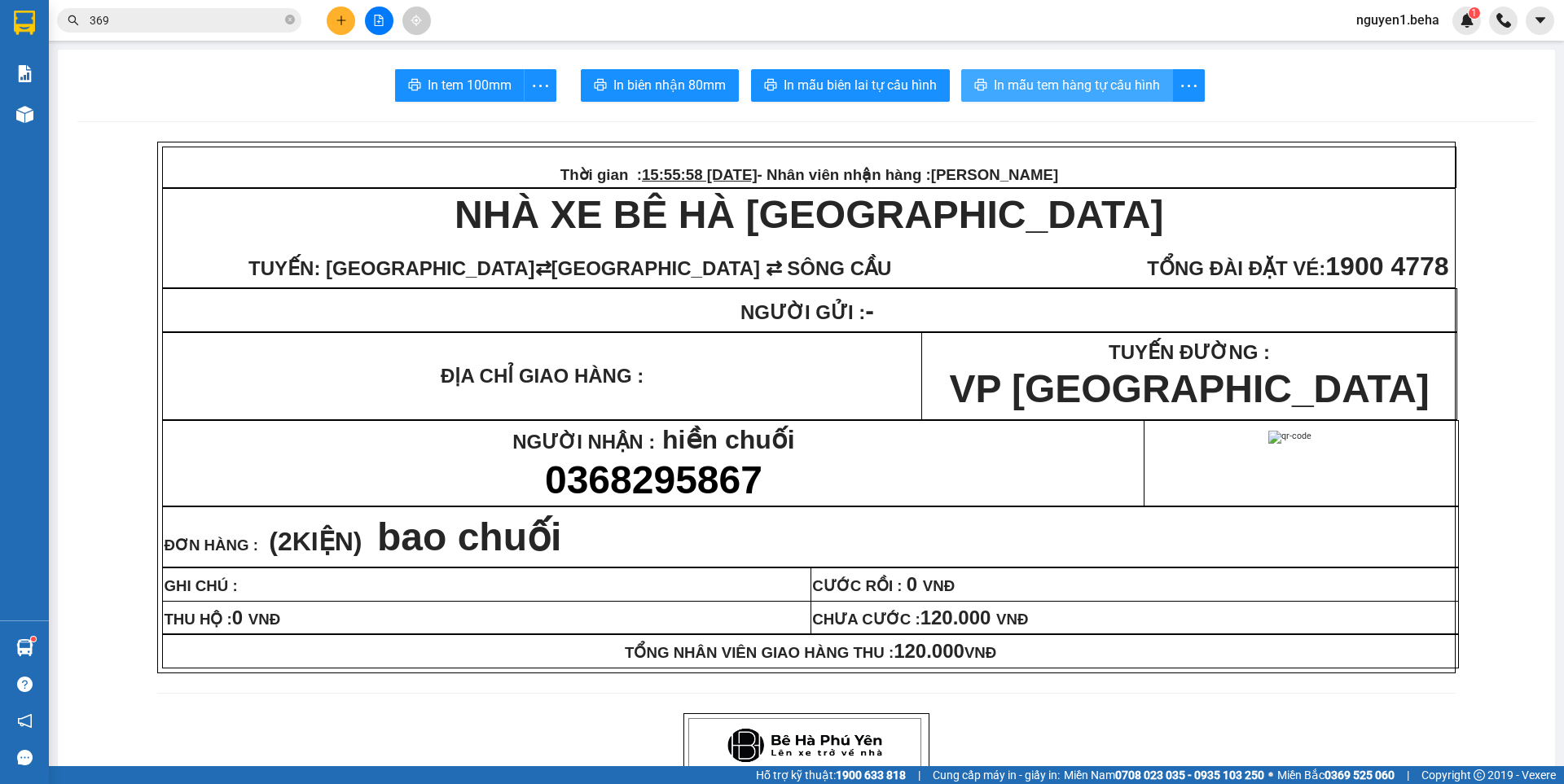
click at [1010, 83] on span "In mẫu tem hàng tự cấu hình" at bounding box center [1076, 84] width 166 height 21
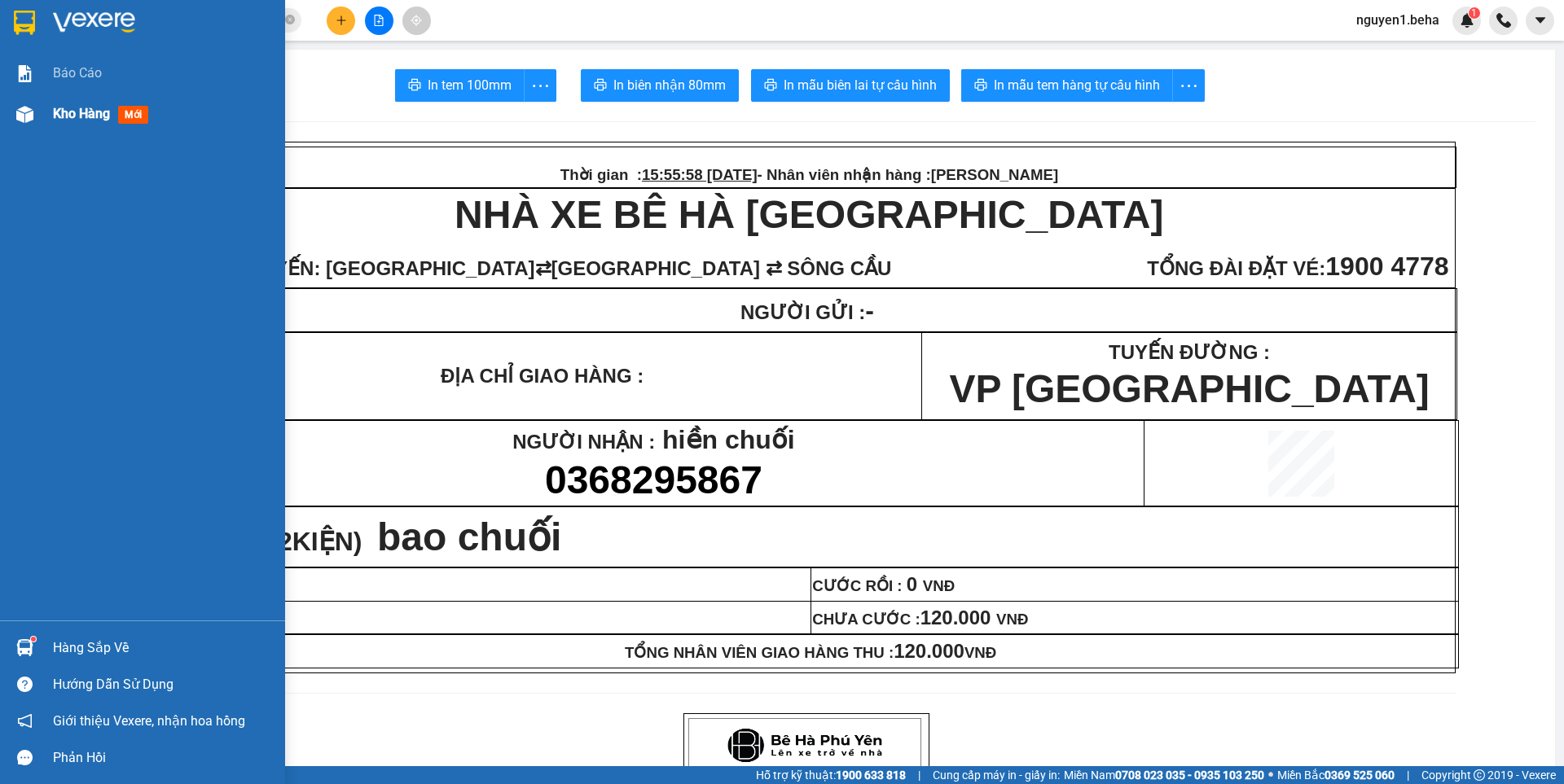
click at [38, 118] on div at bounding box center [25, 114] width 28 height 28
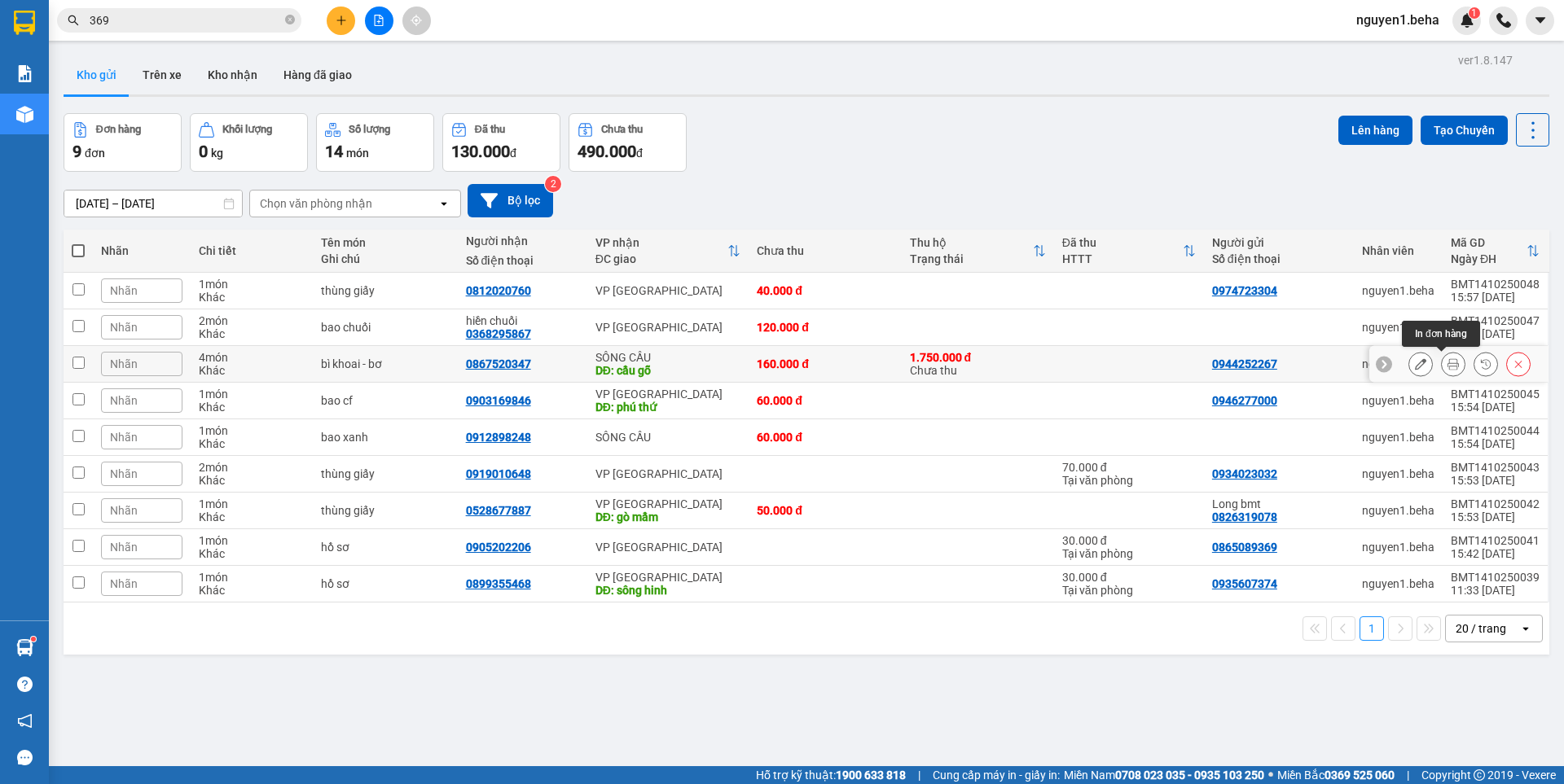
click at [1447, 369] on icon at bounding box center [1453, 364] width 12 height 12
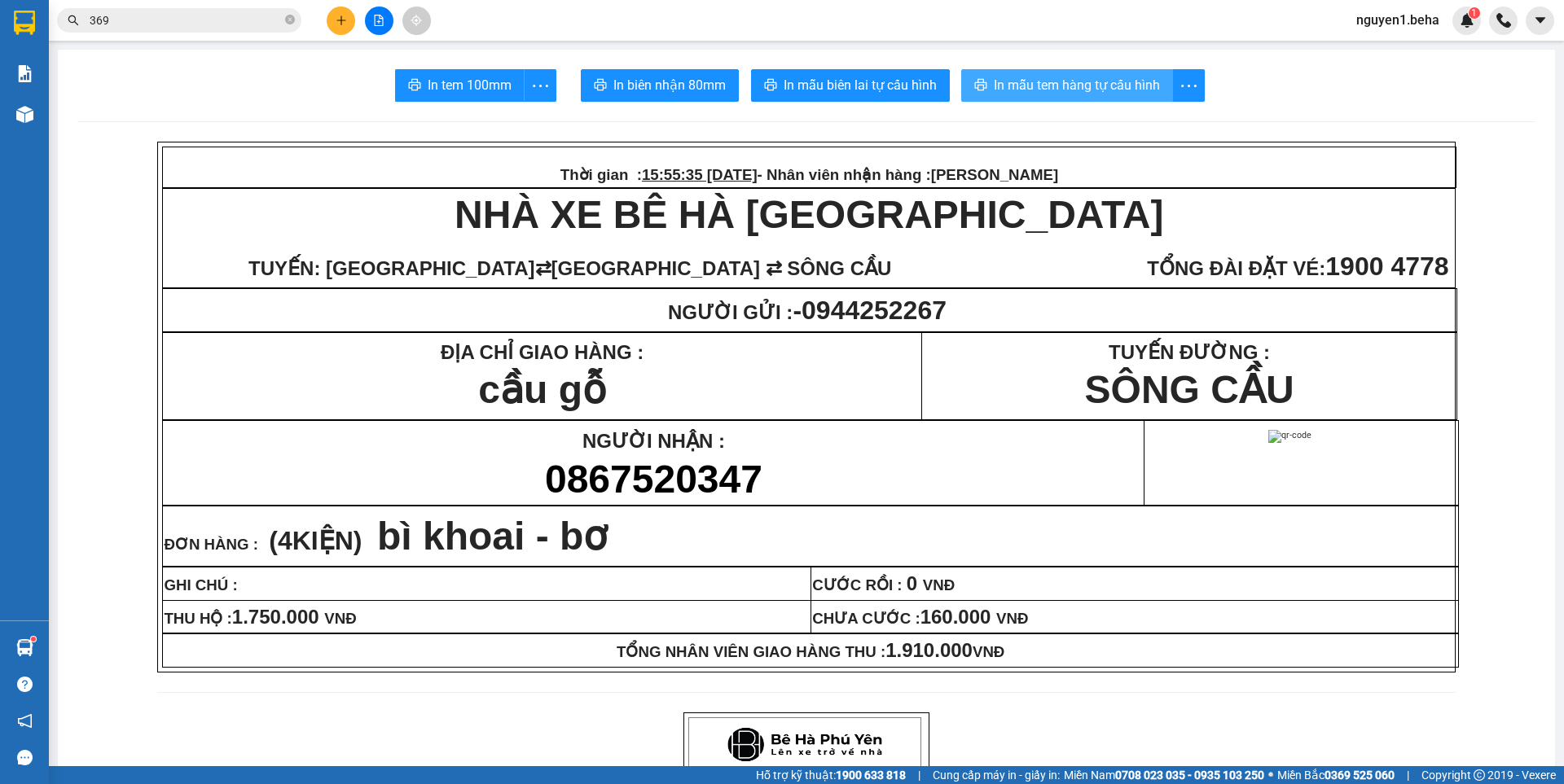
click at [1012, 75] on span "In mẫu tem hàng tự cấu hình" at bounding box center [1076, 84] width 166 height 21
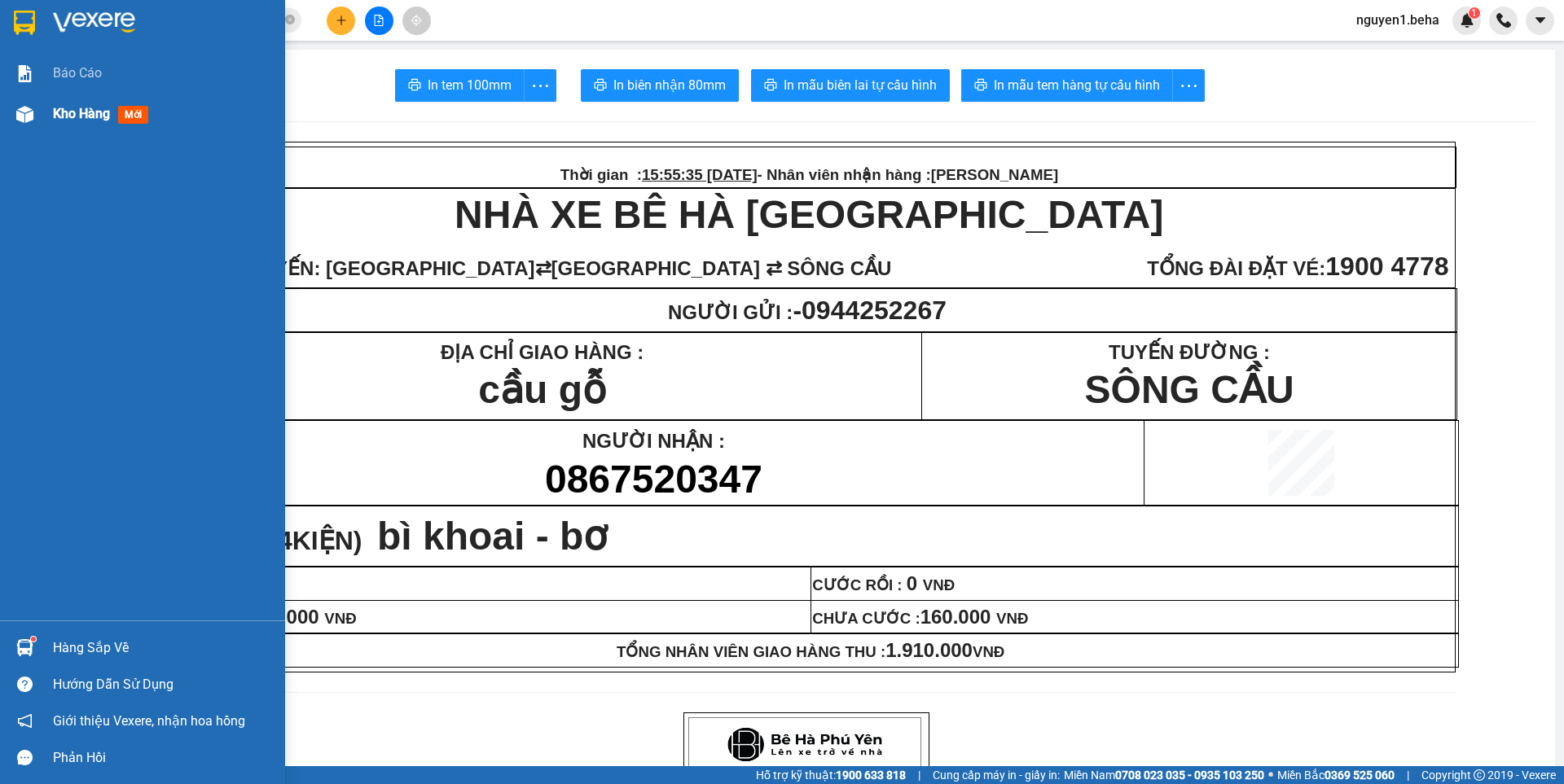
click at [30, 111] on img at bounding box center [25, 114] width 17 height 17
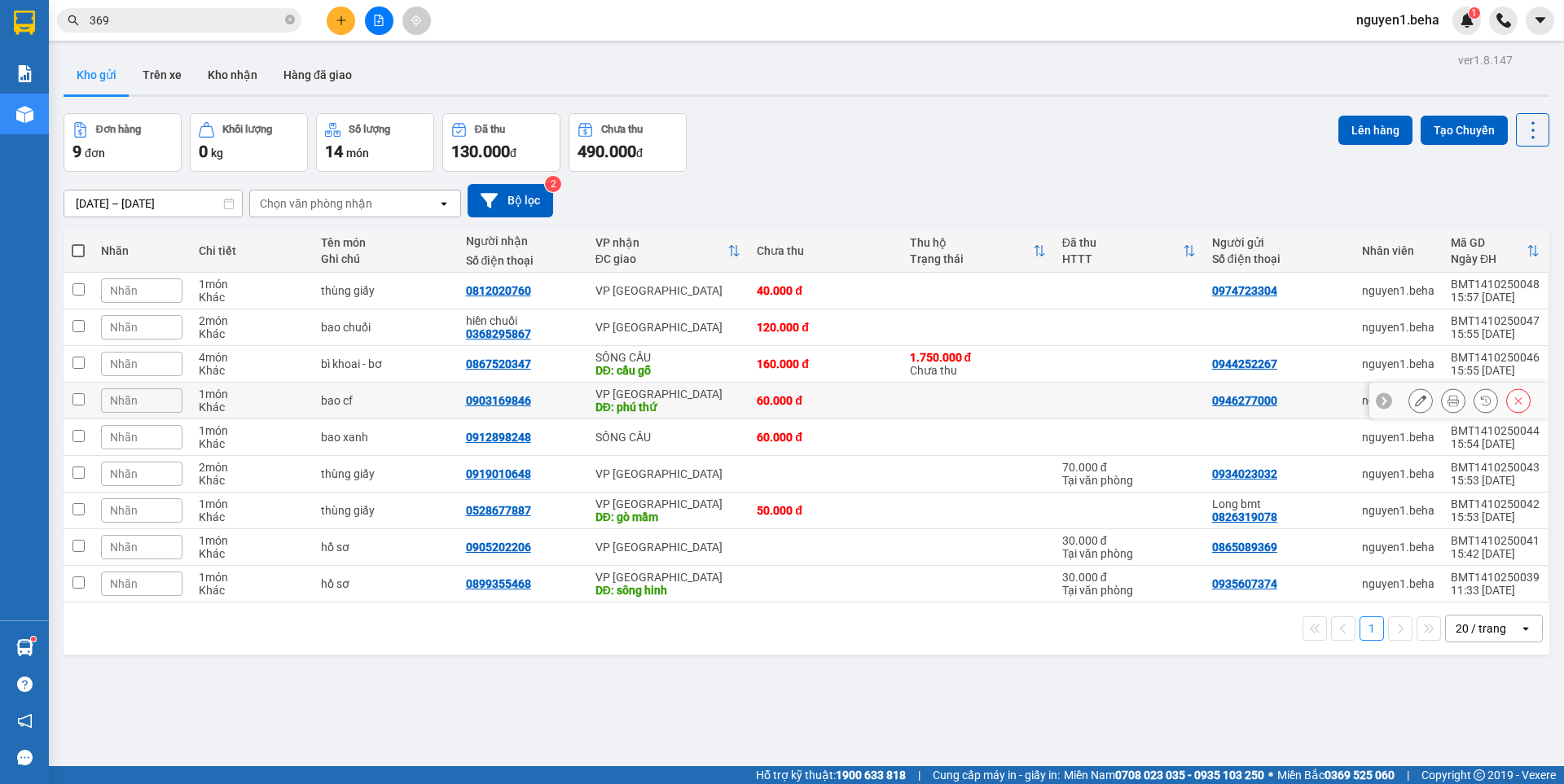
click at [1447, 399] on icon at bounding box center [1453, 400] width 12 height 12
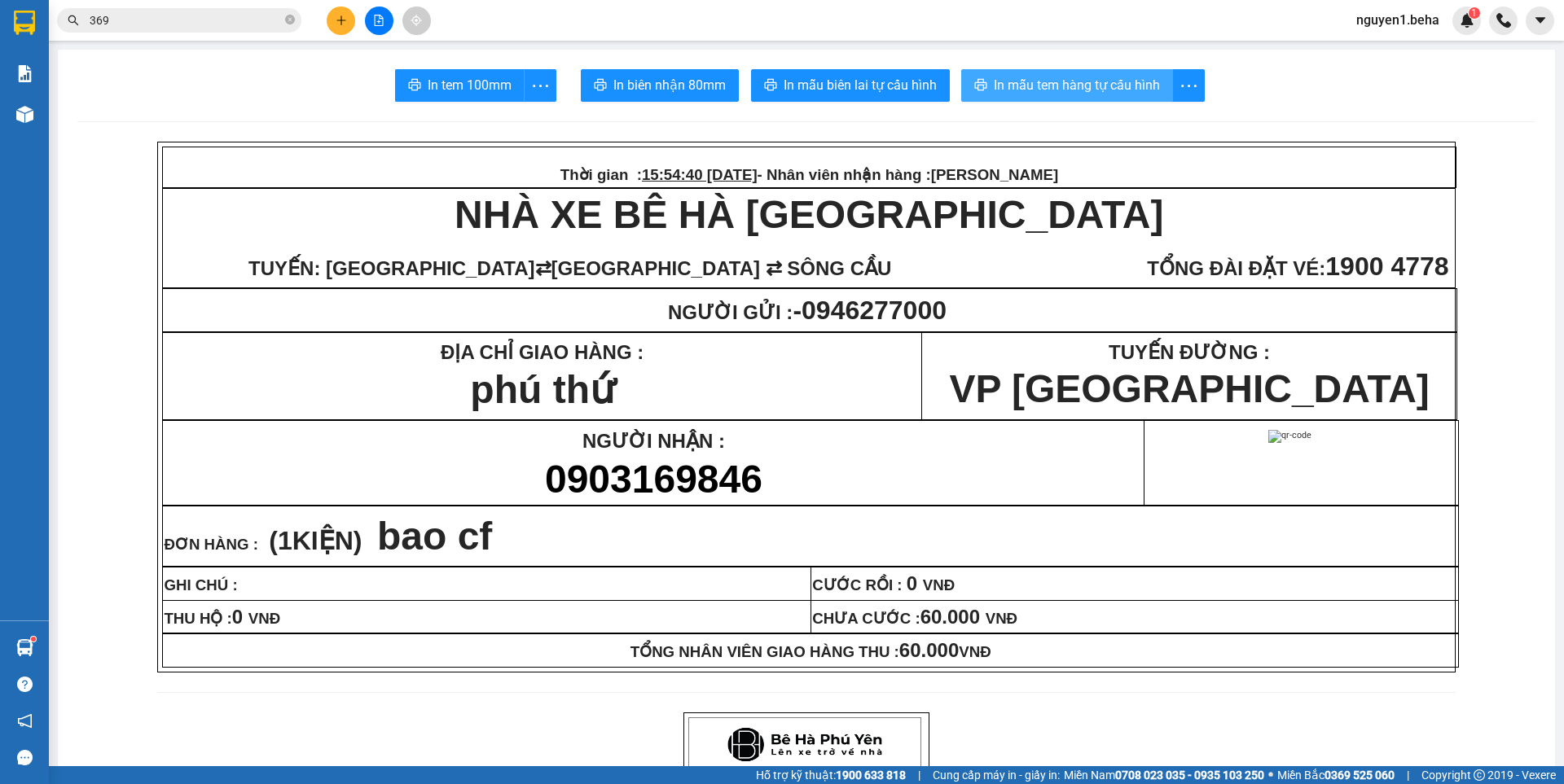
click at [1091, 87] on span "In mẫu tem hàng tự cấu hình" at bounding box center [1076, 84] width 166 height 21
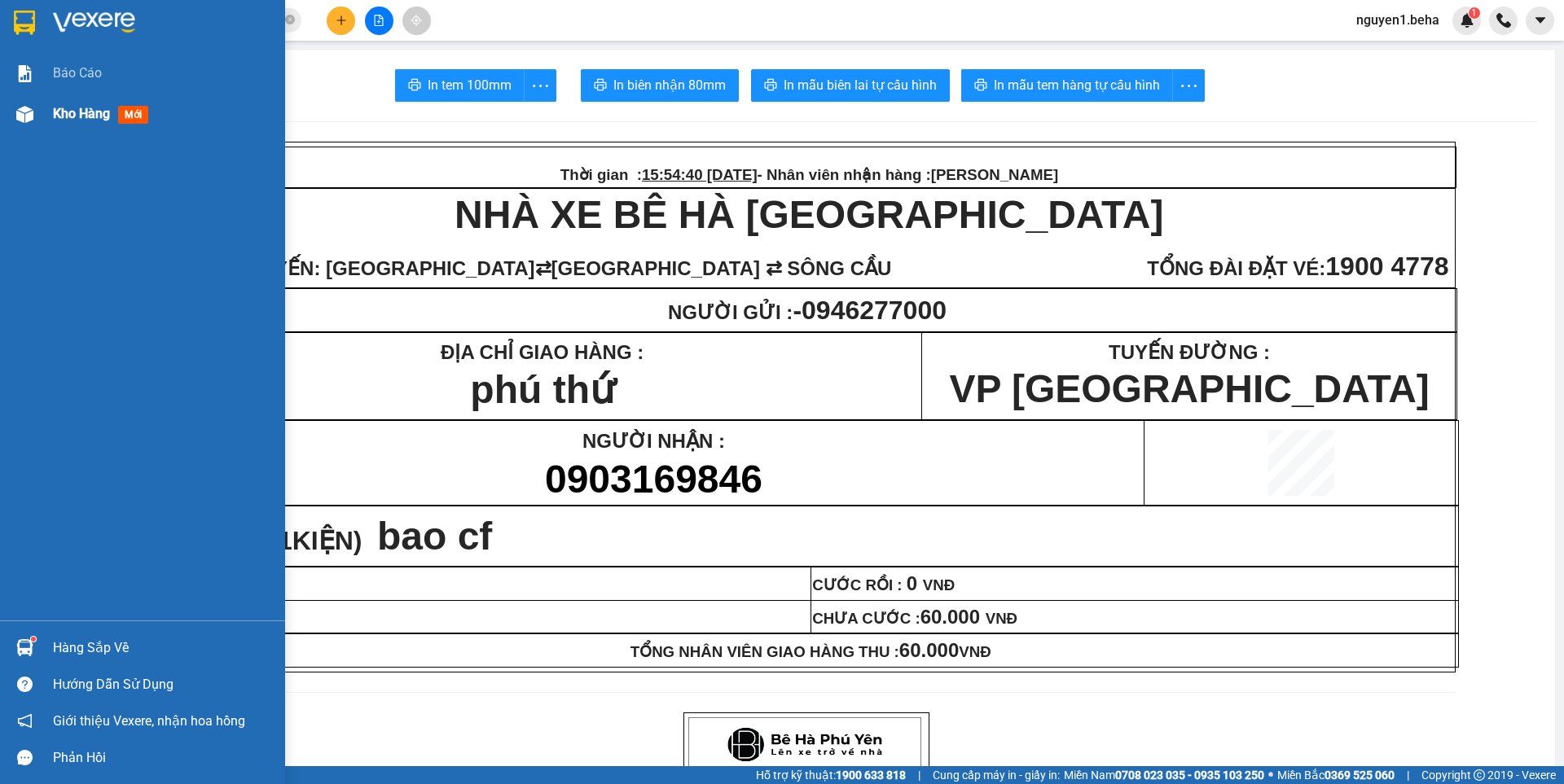
click at [26, 110] on img at bounding box center [25, 114] width 17 height 17
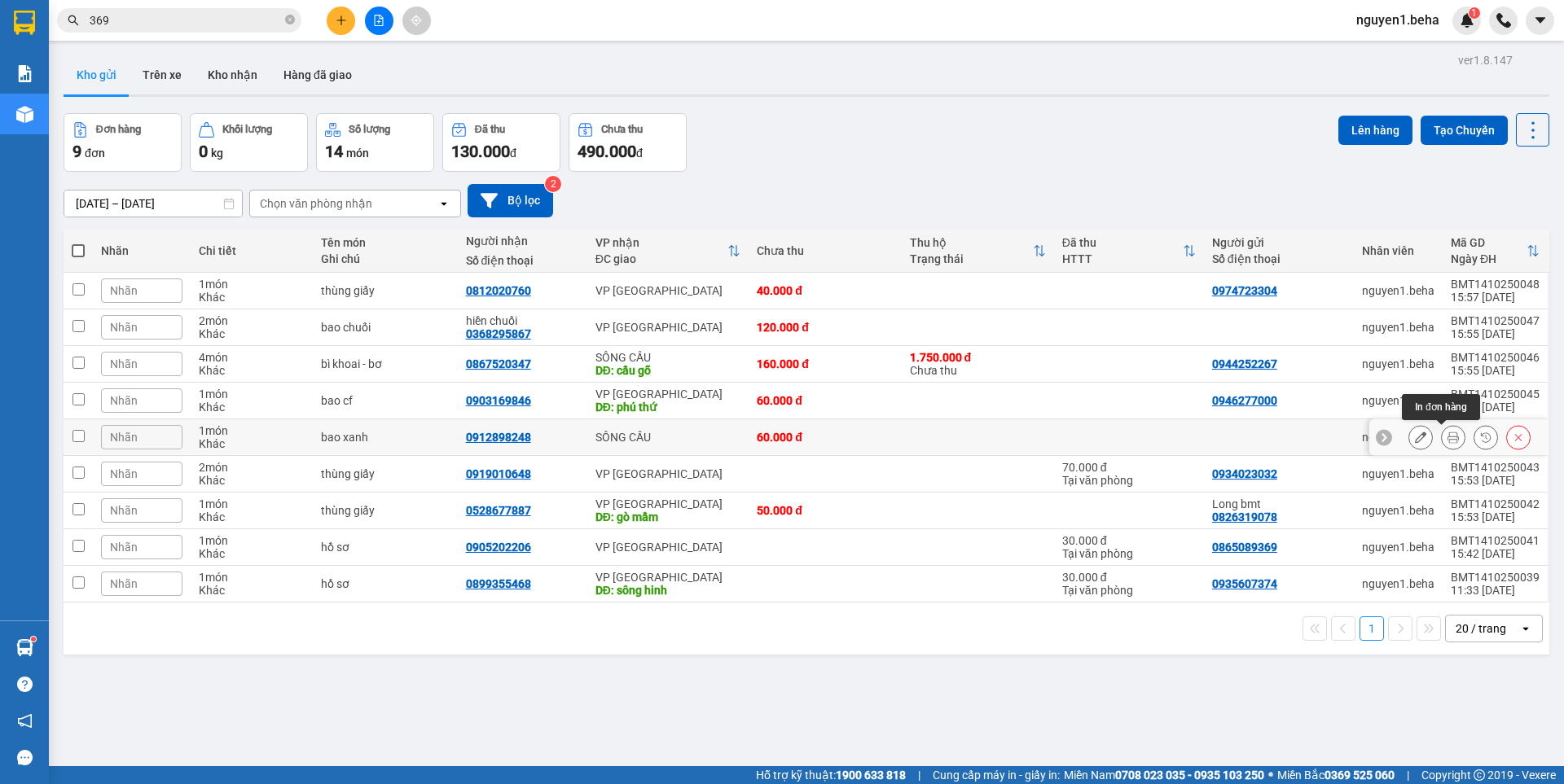
click at [1441, 444] on button at bounding box center [1452, 437] width 23 height 28
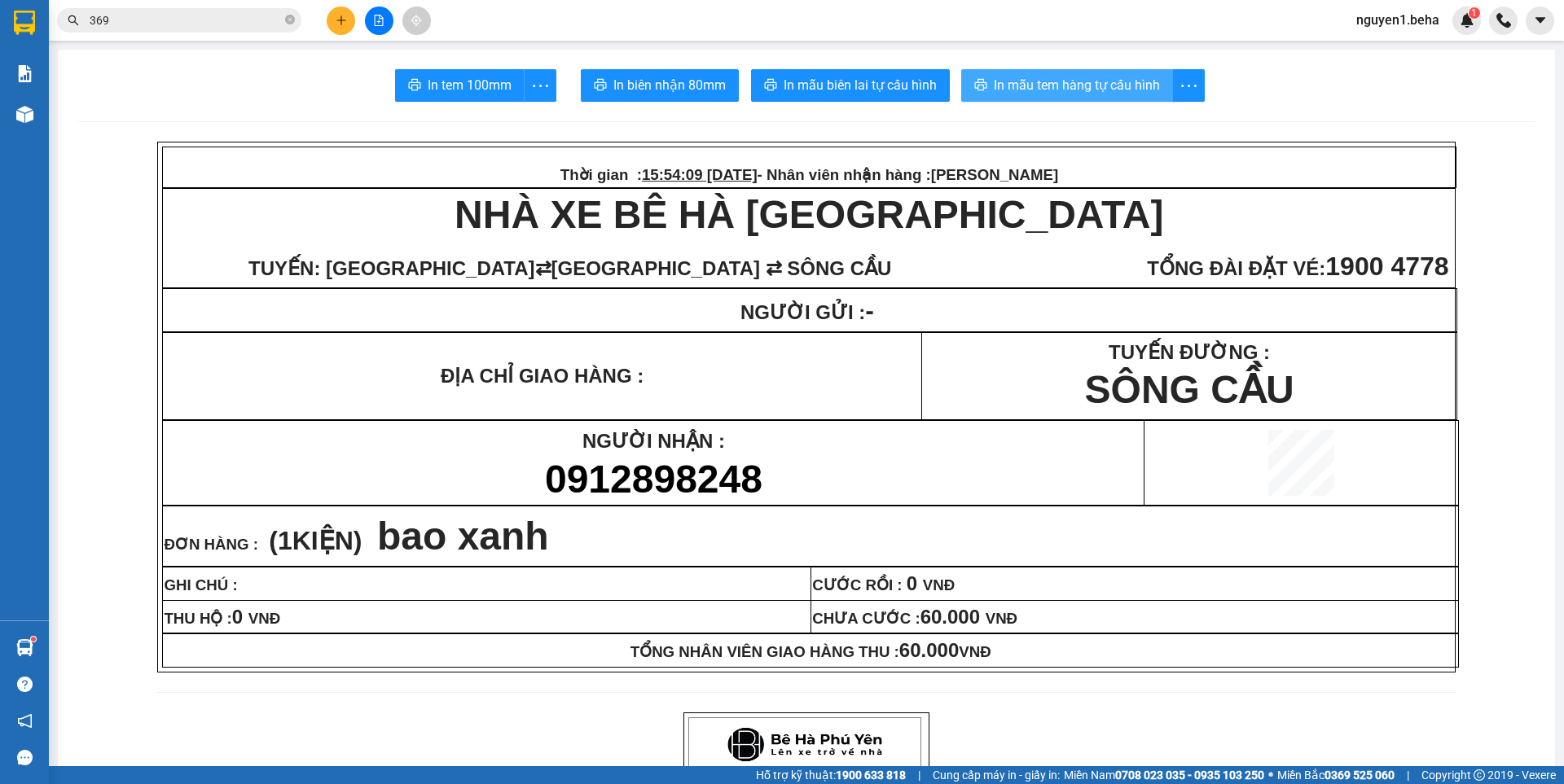
click at [1077, 86] on span "In mẫu tem hàng tự cấu hình" at bounding box center [1076, 84] width 166 height 21
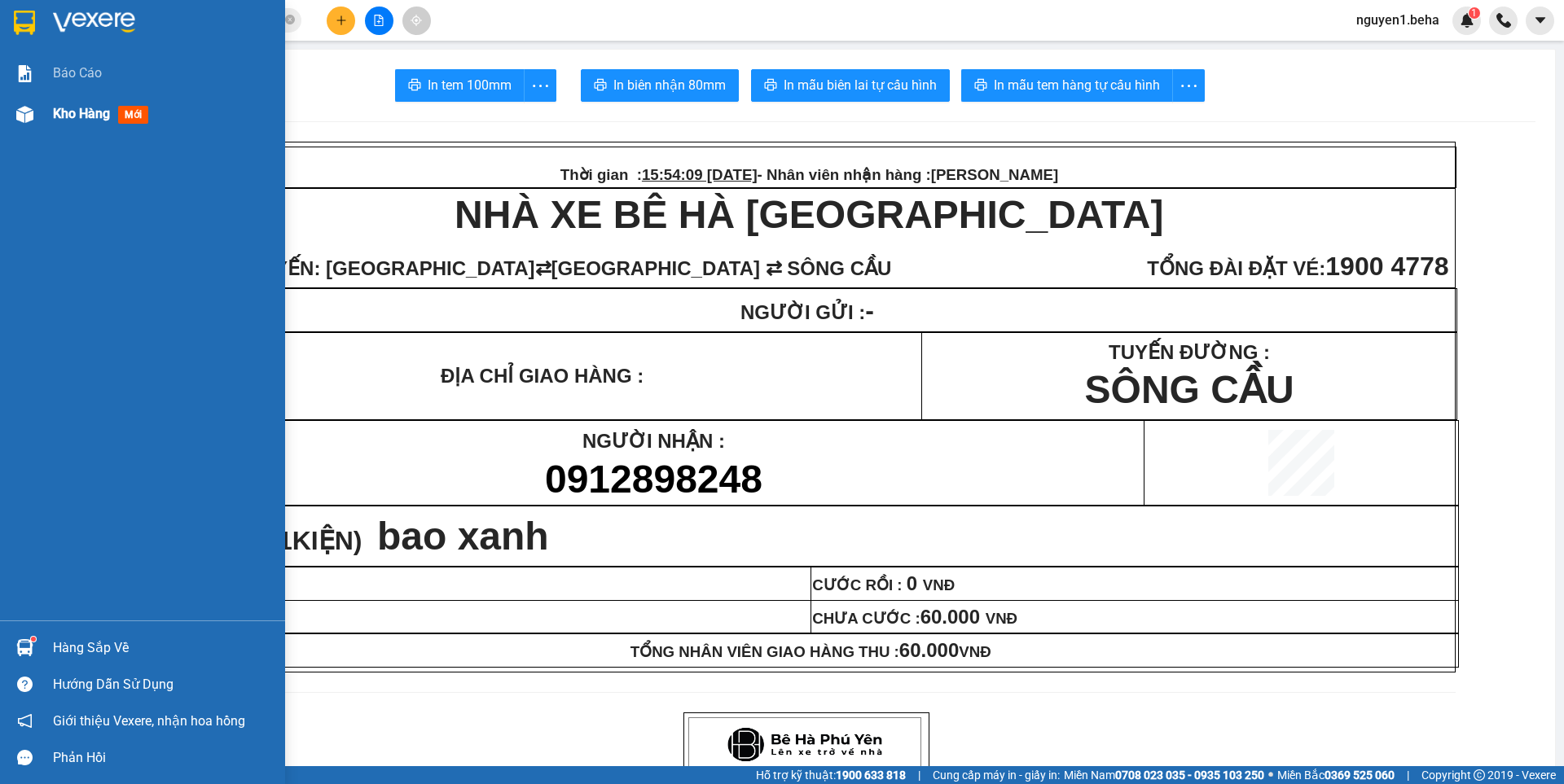
click at [39, 119] on div "Kho hàng mới" at bounding box center [142, 113] width 285 height 40
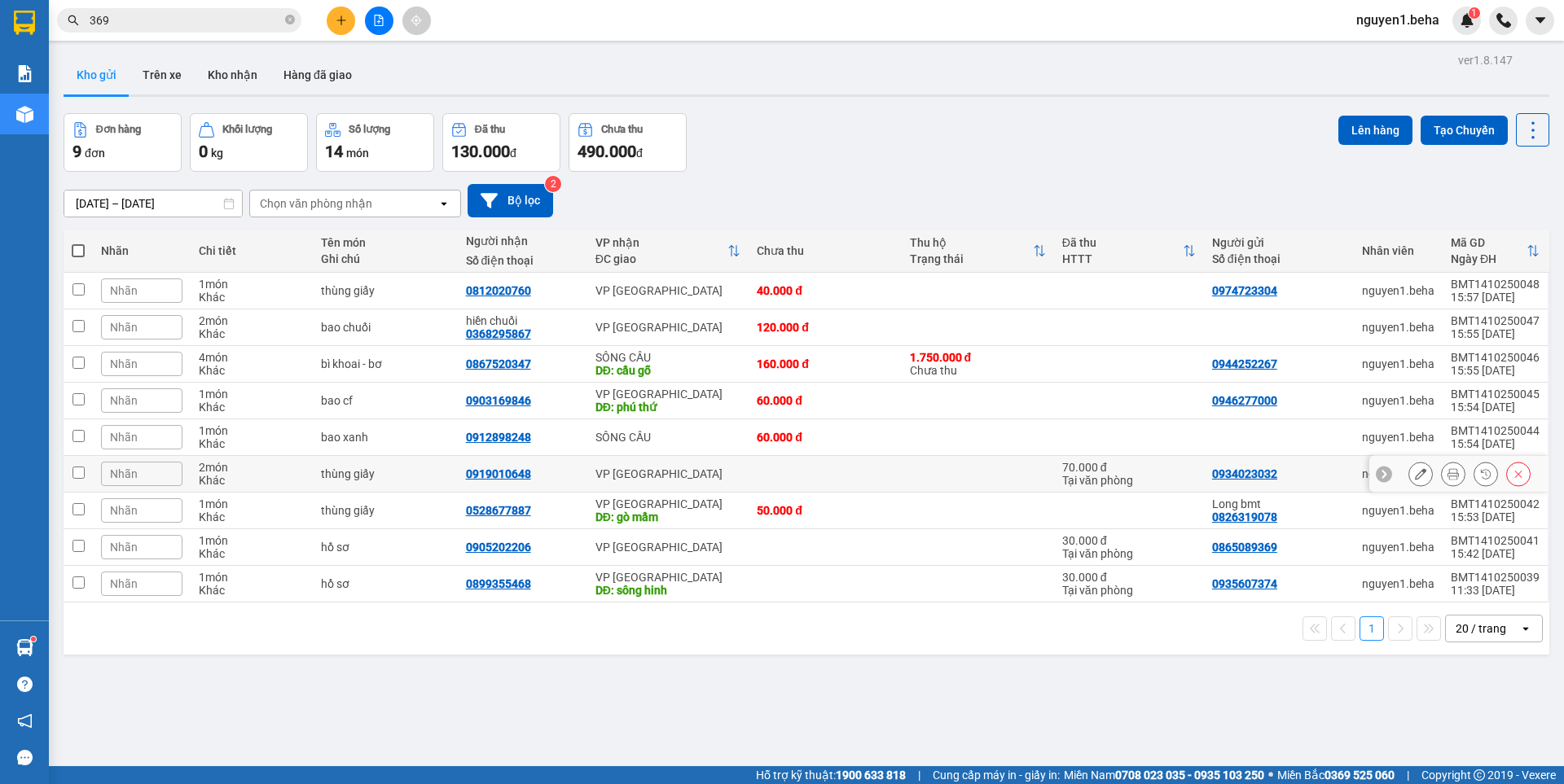
click at [1447, 480] on icon at bounding box center [1453, 474] width 12 height 12
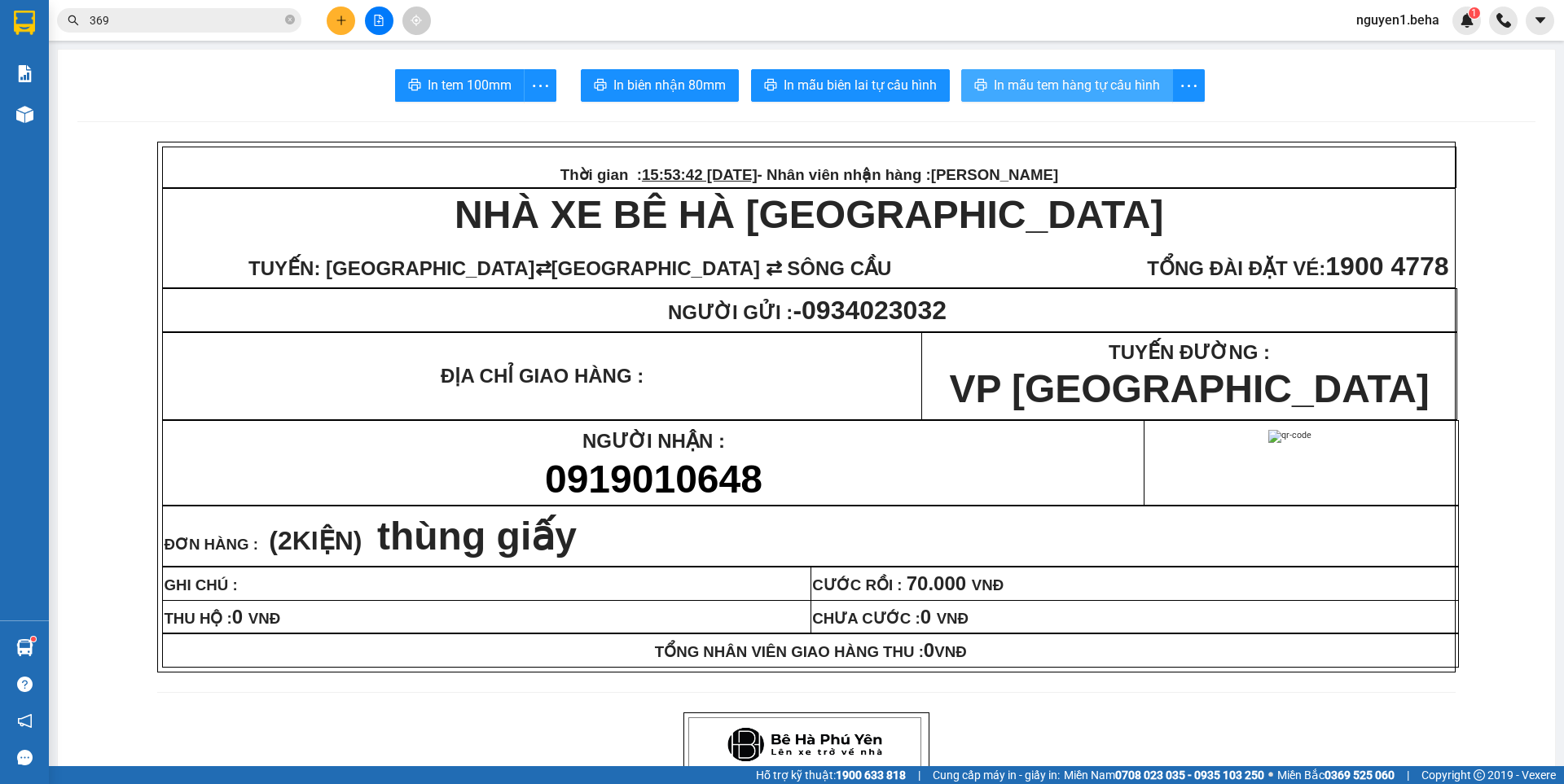
click at [1101, 90] on span "In mẫu tem hàng tự cấu hình" at bounding box center [1076, 84] width 166 height 21
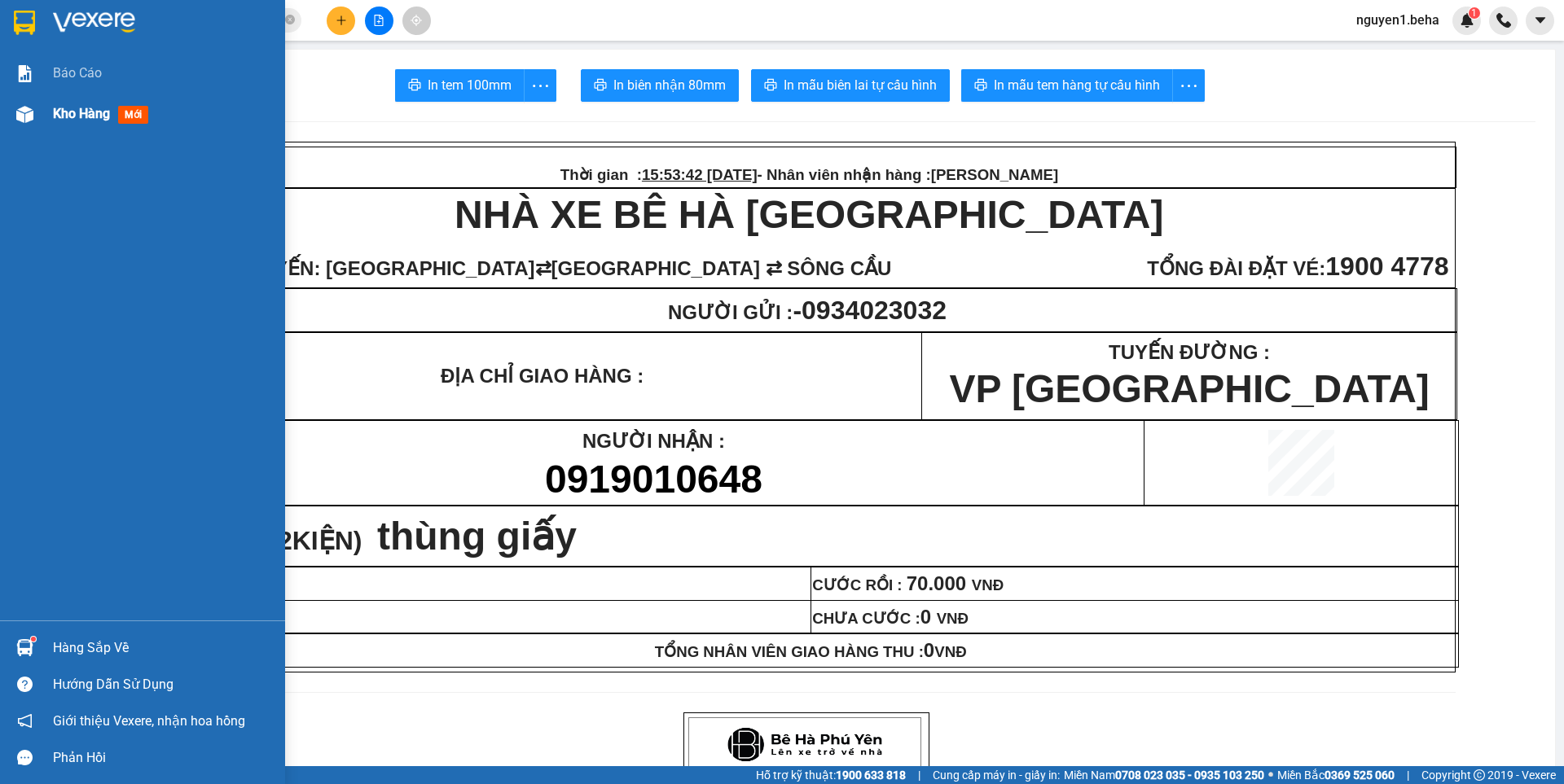
click at [27, 115] on img at bounding box center [25, 114] width 17 height 17
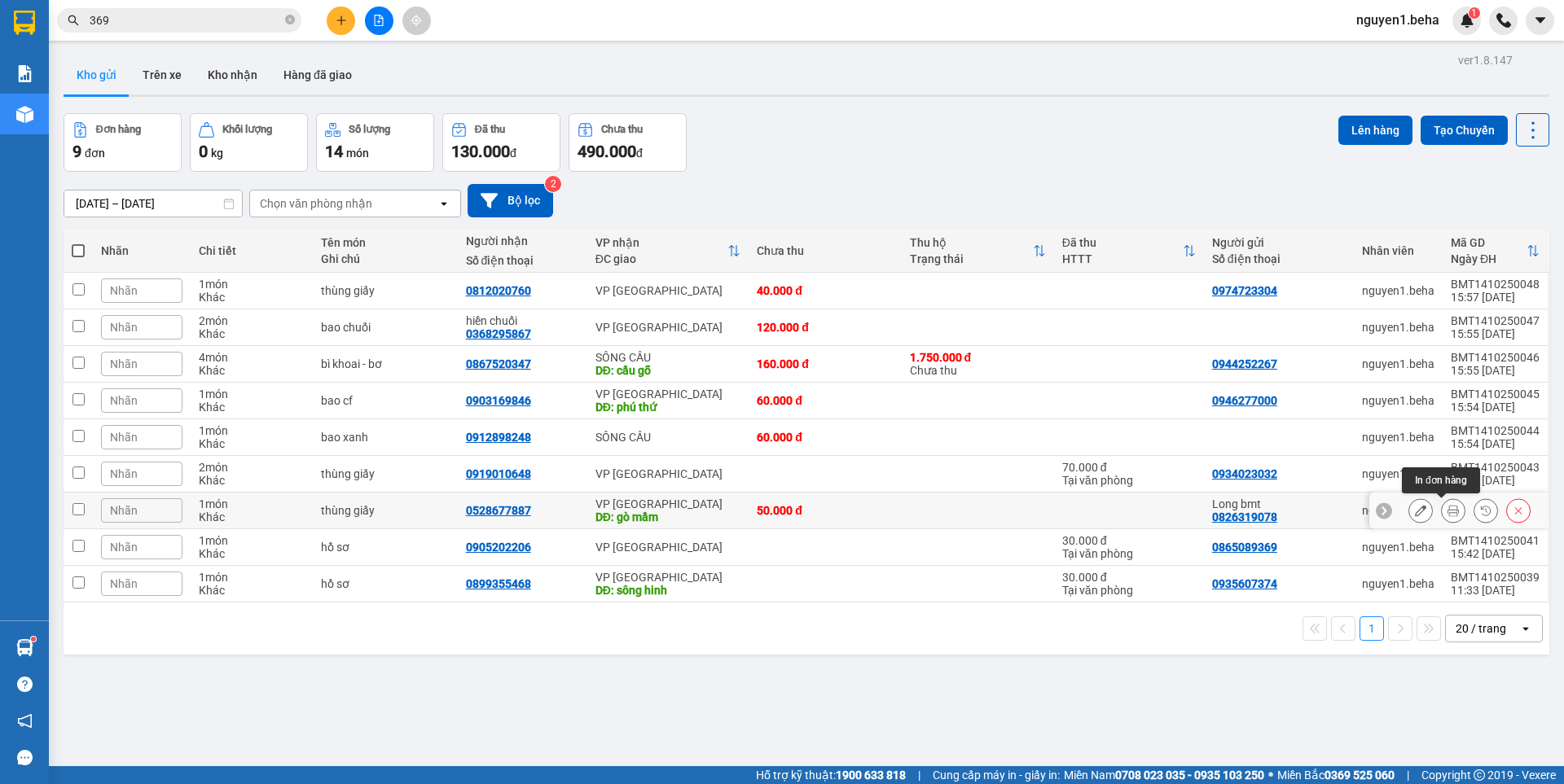
click at [1447, 512] on icon at bounding box center [1453, 510] width 12 height 12
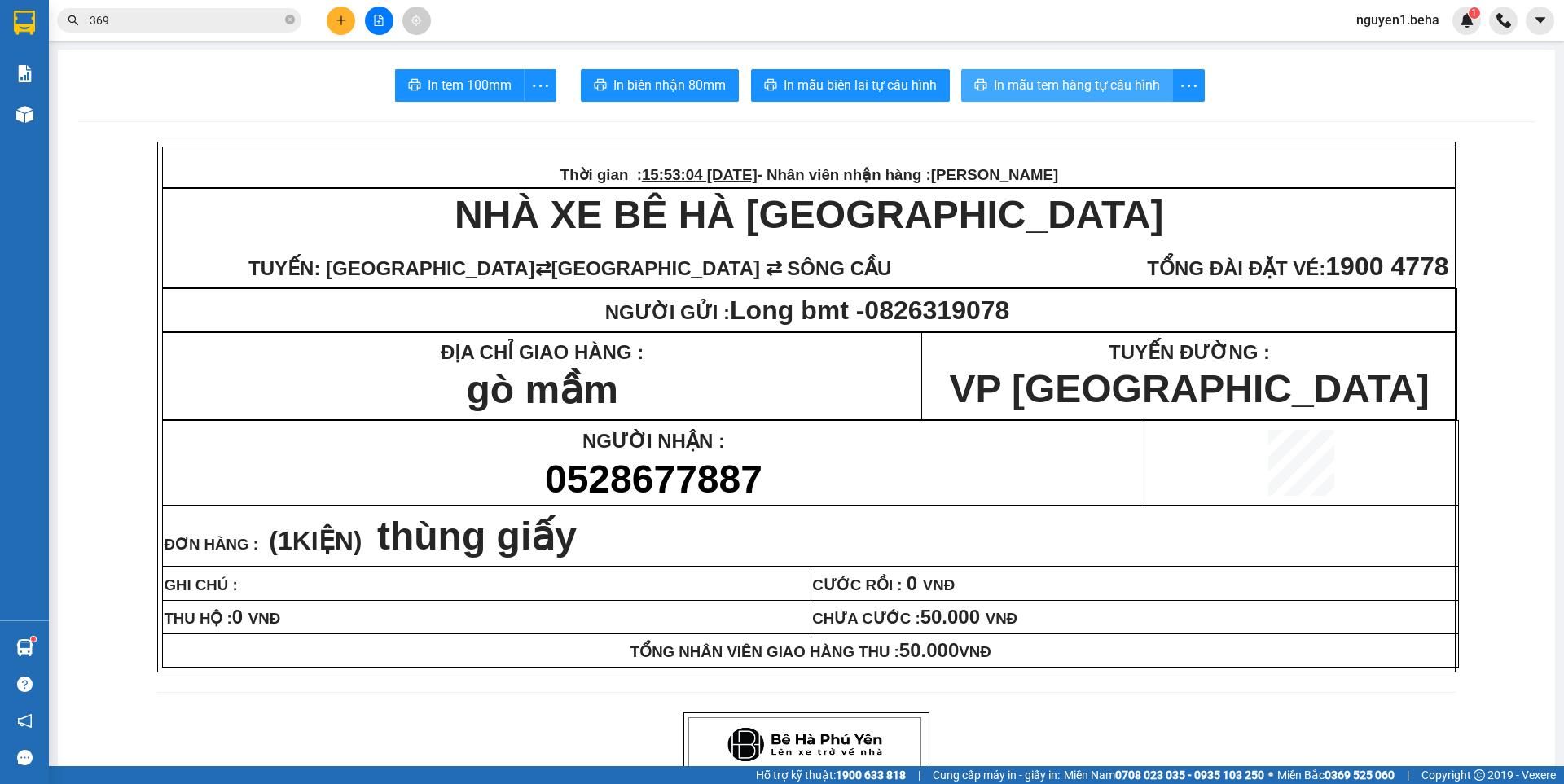
click at [1116, 90] on span "In mẫu tem hàng tự cấu hình" at bounding box center [1076, 84] width 166 height 21
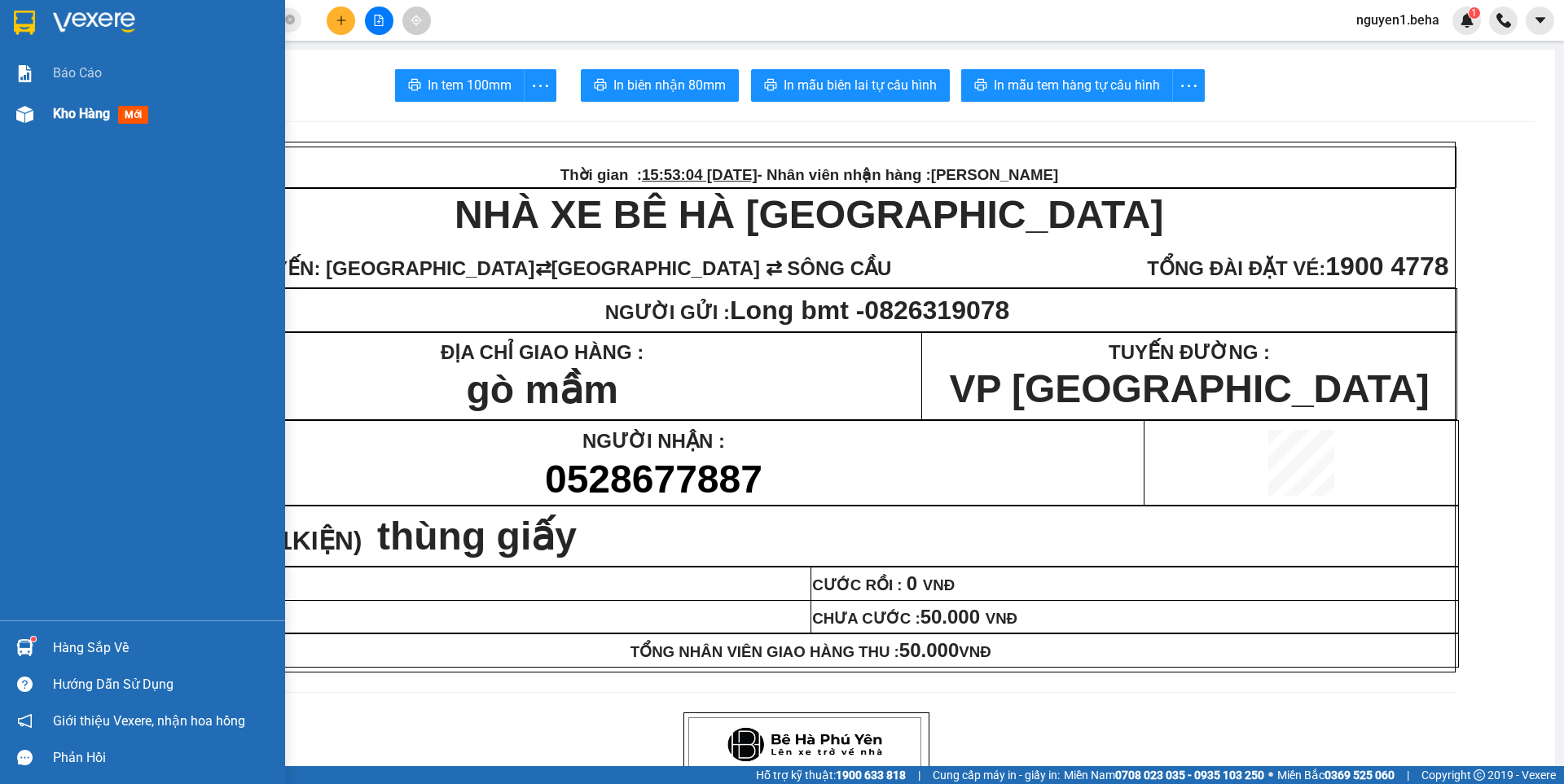
click at [17, 117] on img at bounding box center [25, 114] width 17 height 17
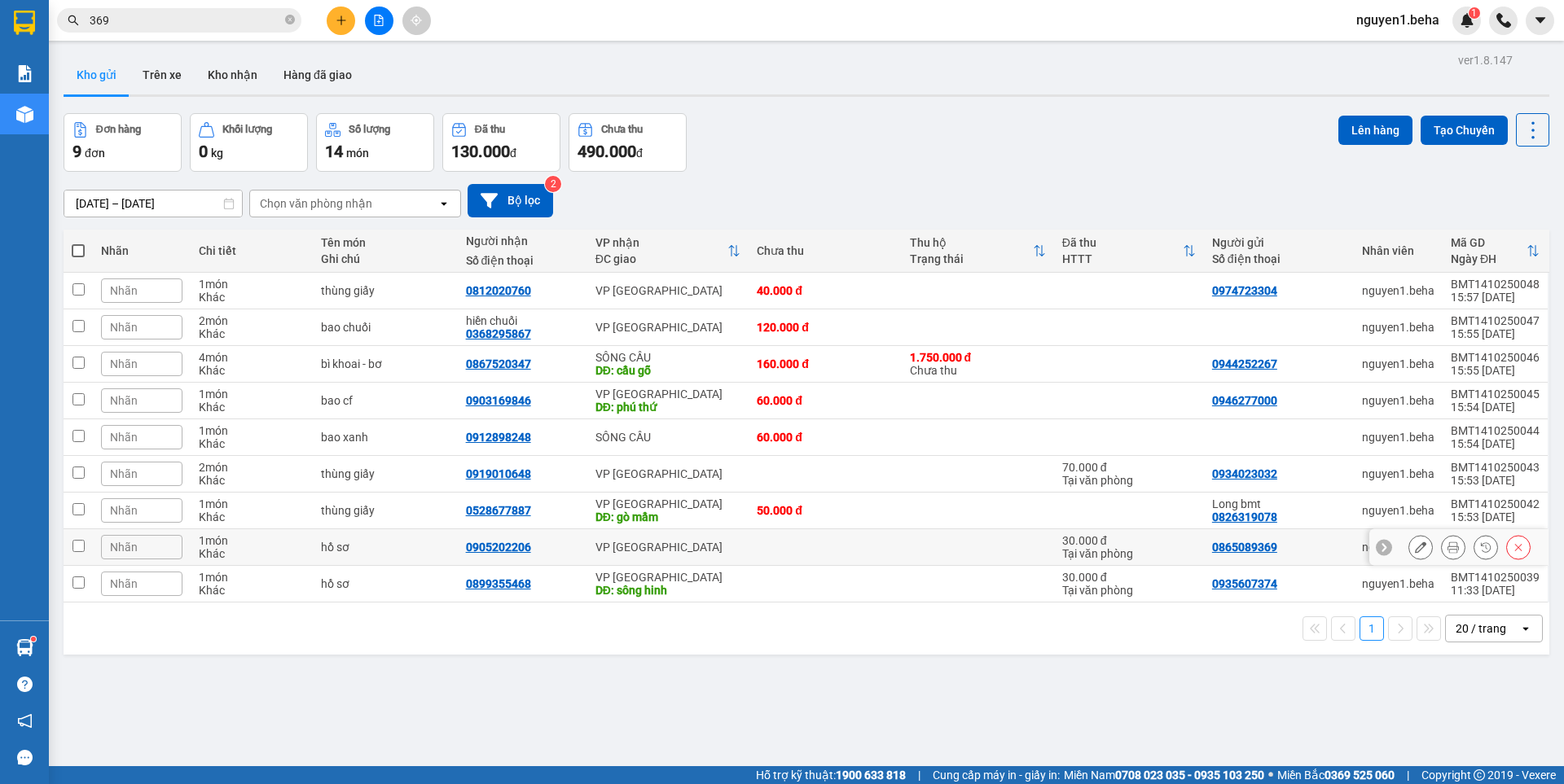
click at [1447, 547] on icon at bounding box center [1453, 548] width 12 height 12
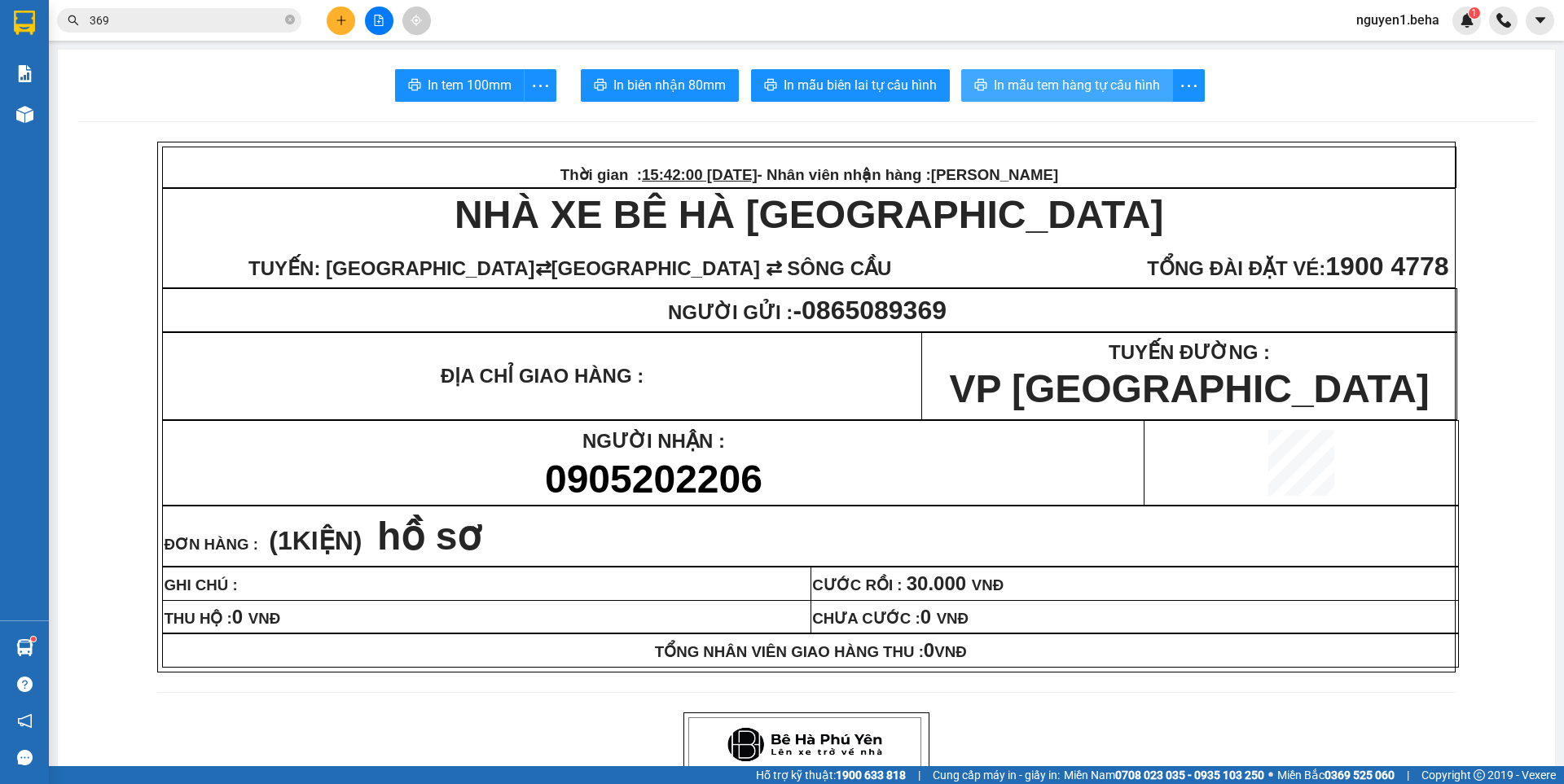
click at [1093, 86] on span "In mẫu tem hàng tự cấu hình" at bounding box center [1076, 84] width 166 height 21
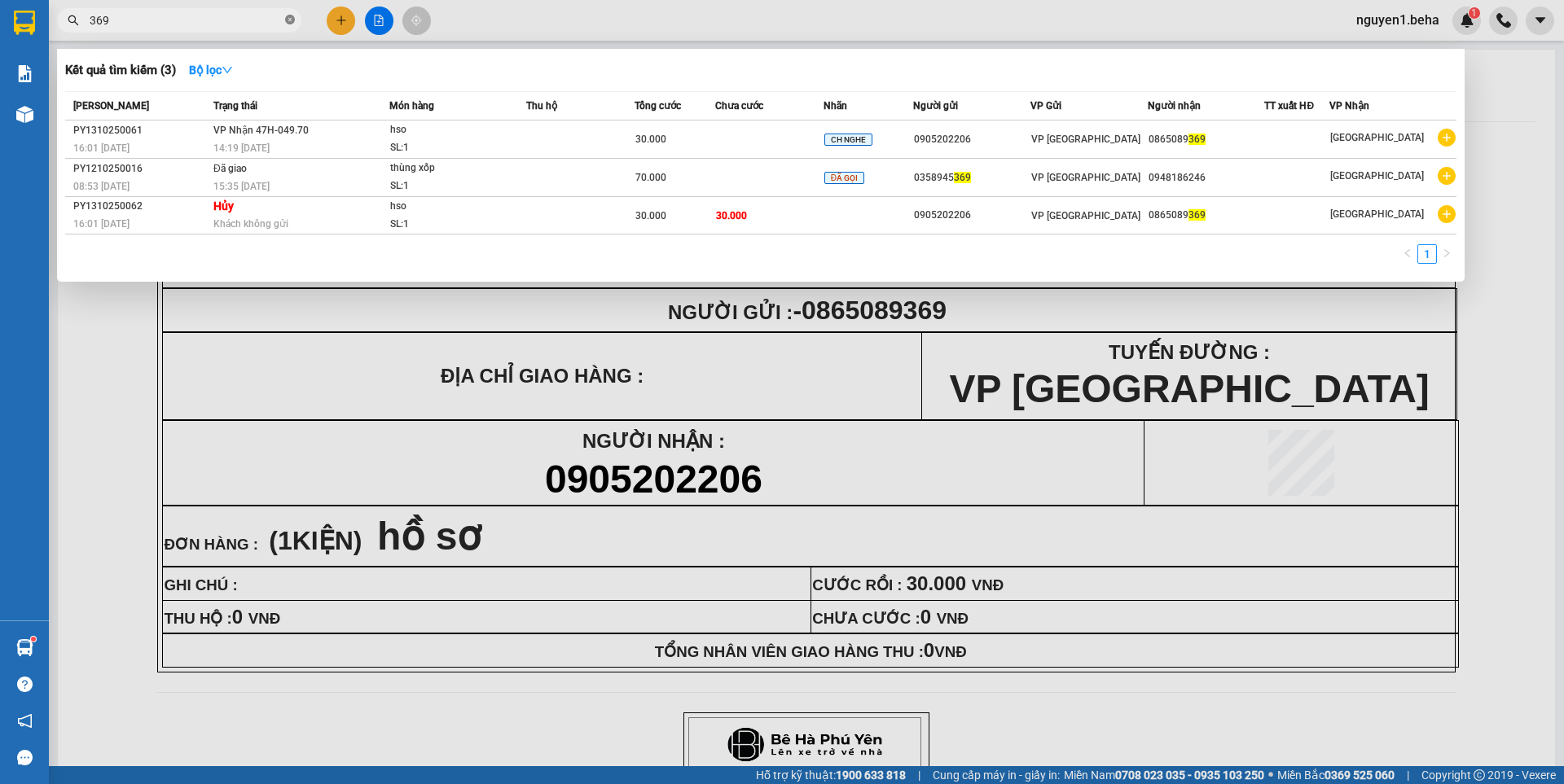
click at [288, 17] on icon "close-circle" at bounding box center [290, 20] width 10 height 10
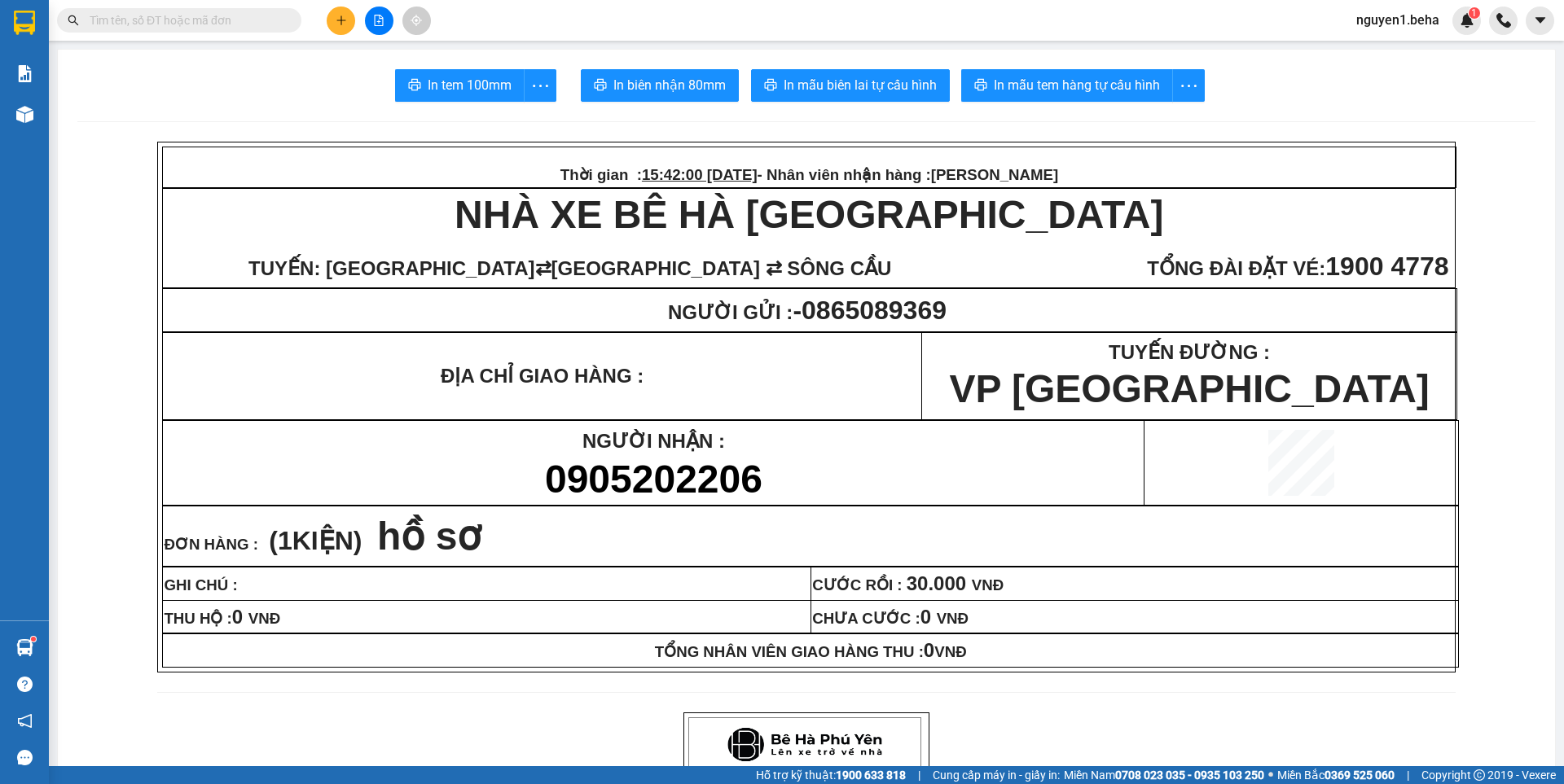
click at [288, 17] on span at bounding box center [290, 21] width 10 height 18
click at [235, 26] on input "text" at bounding box center [186, 21] width 192 height 18
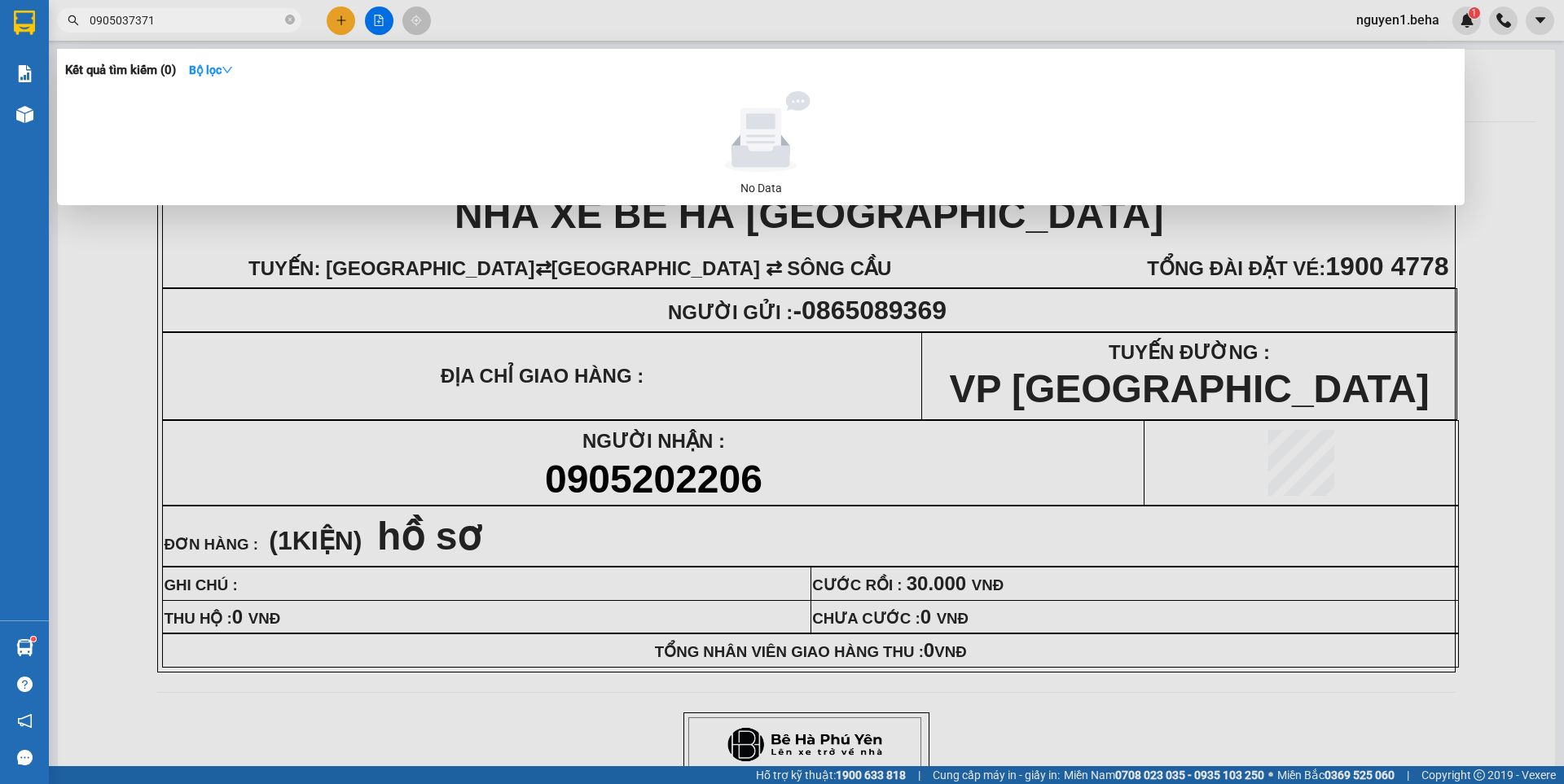
drag, startPoint x: 127, startPoint y: 22, endPoint x: 70, endPoint y: 26, distance: 57.1
click at [70, 26] on span "0905037371" at bounding box center [179, 20] width 244 height 25
type input "7371"
click at [289, 22] on icon "close-circle" at bounding box center [290, 20] width 10 height 10
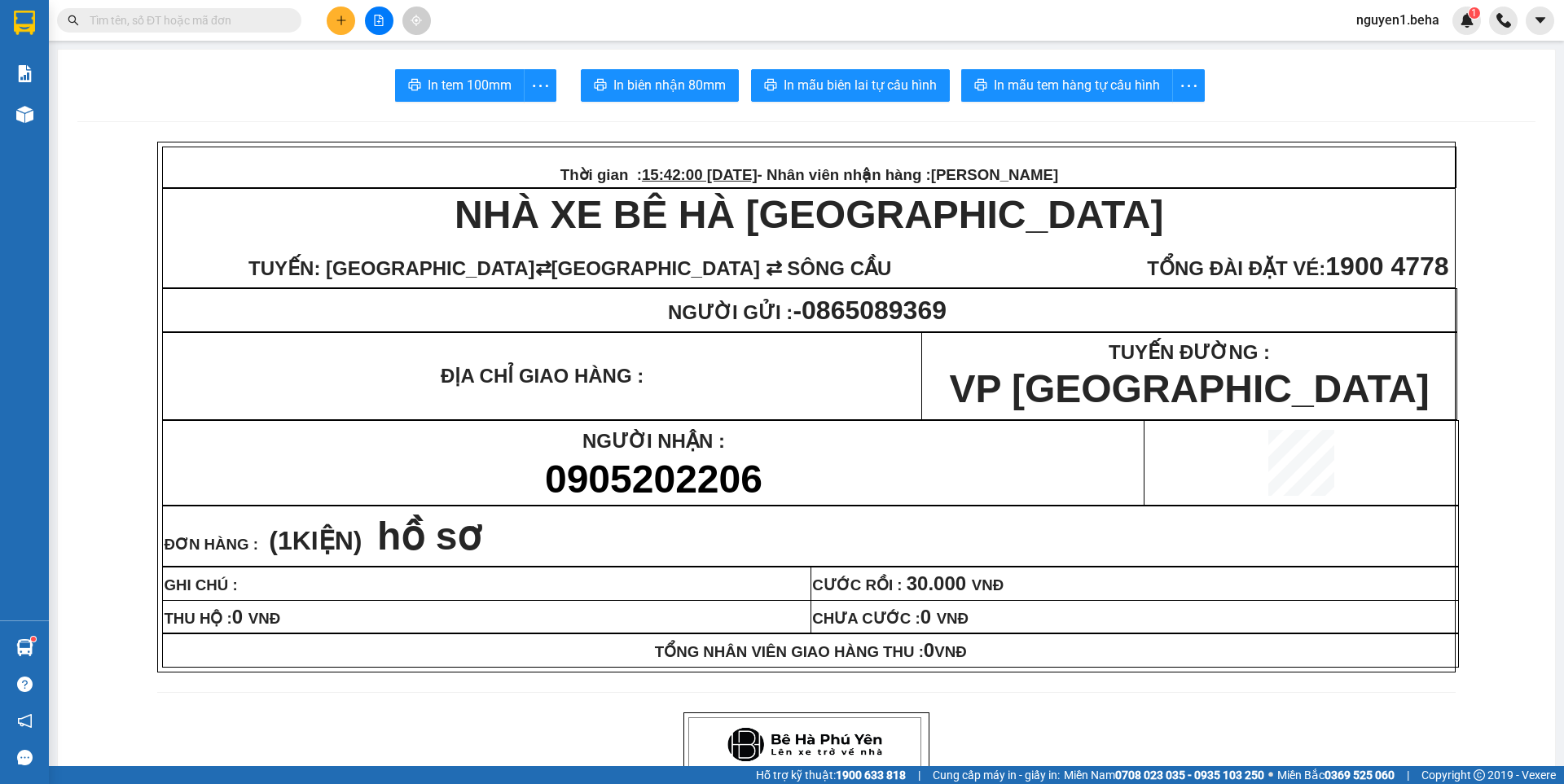
click at [263, 25] on input "text" at bounding box center [186, 21] width 192 height 18
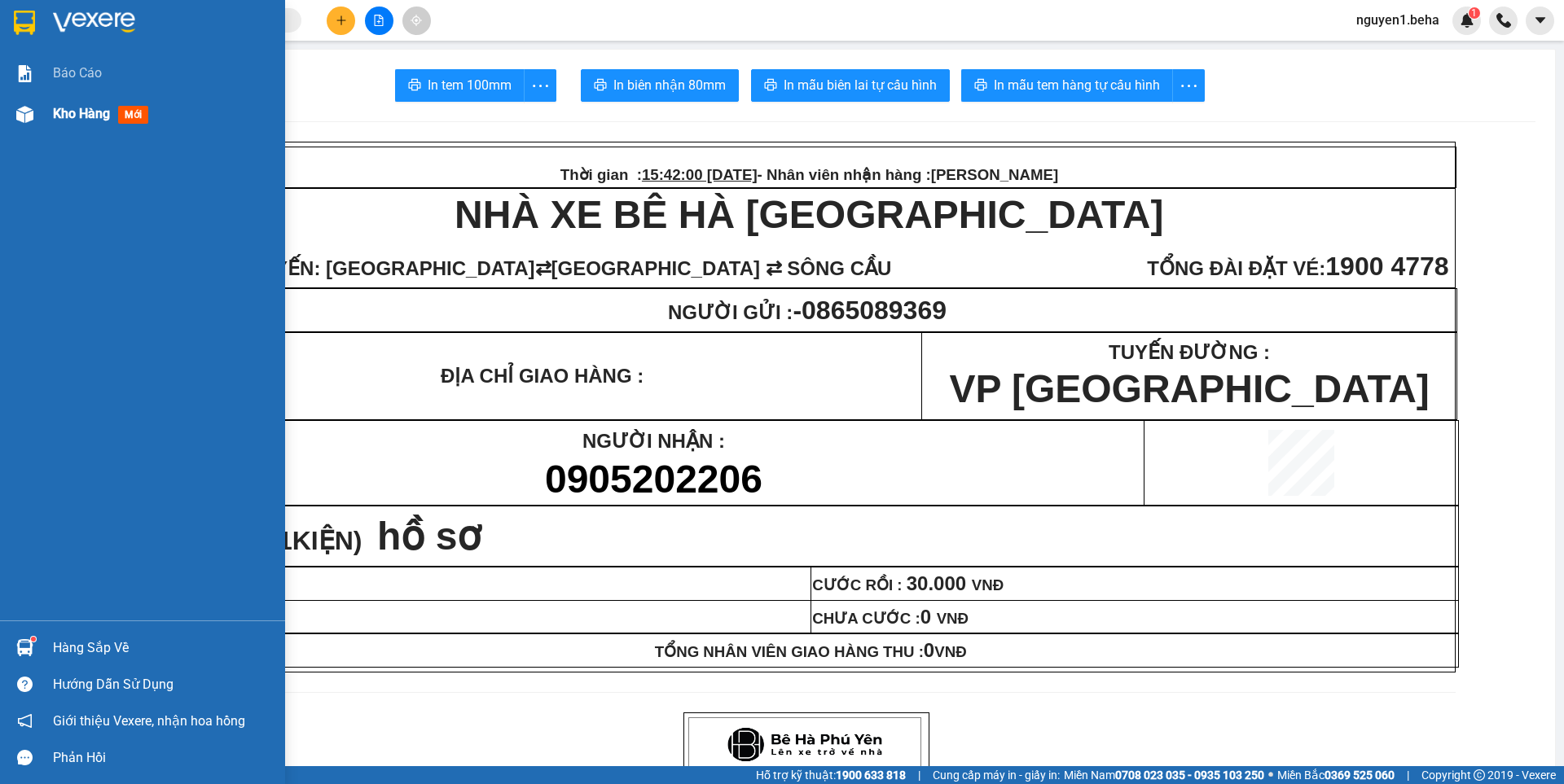
drag, startPoint x: 61, startPoint y: 107, endPoint x: 254, endPoint y: 223, distance: 225.2
click at [61, 106] on span "Kho hàng" at bounding box center [81, 114] width 57 height 16
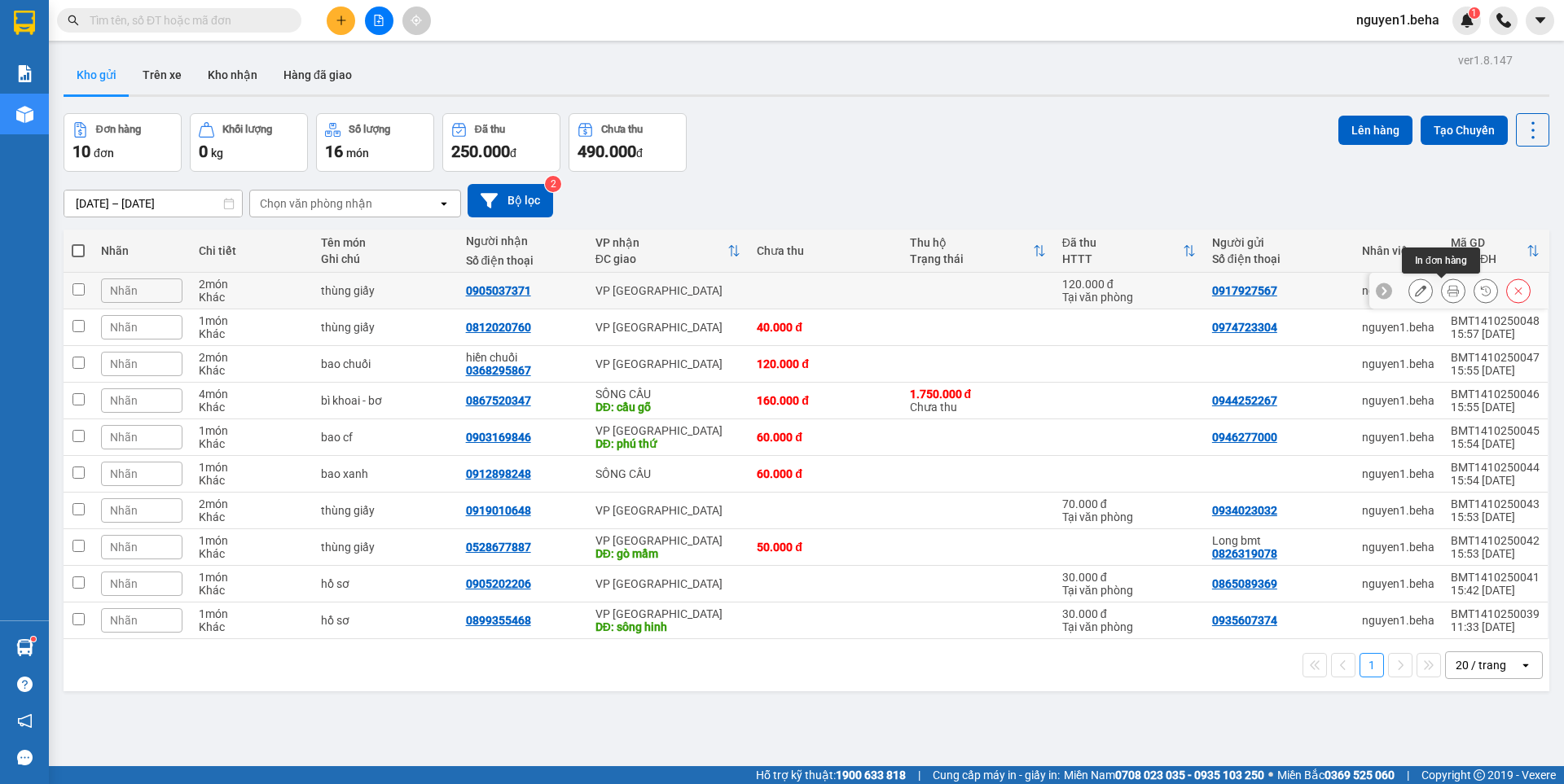
click at [1447, 288] on icon at bounding box center [1453, 290] width 12 height 12
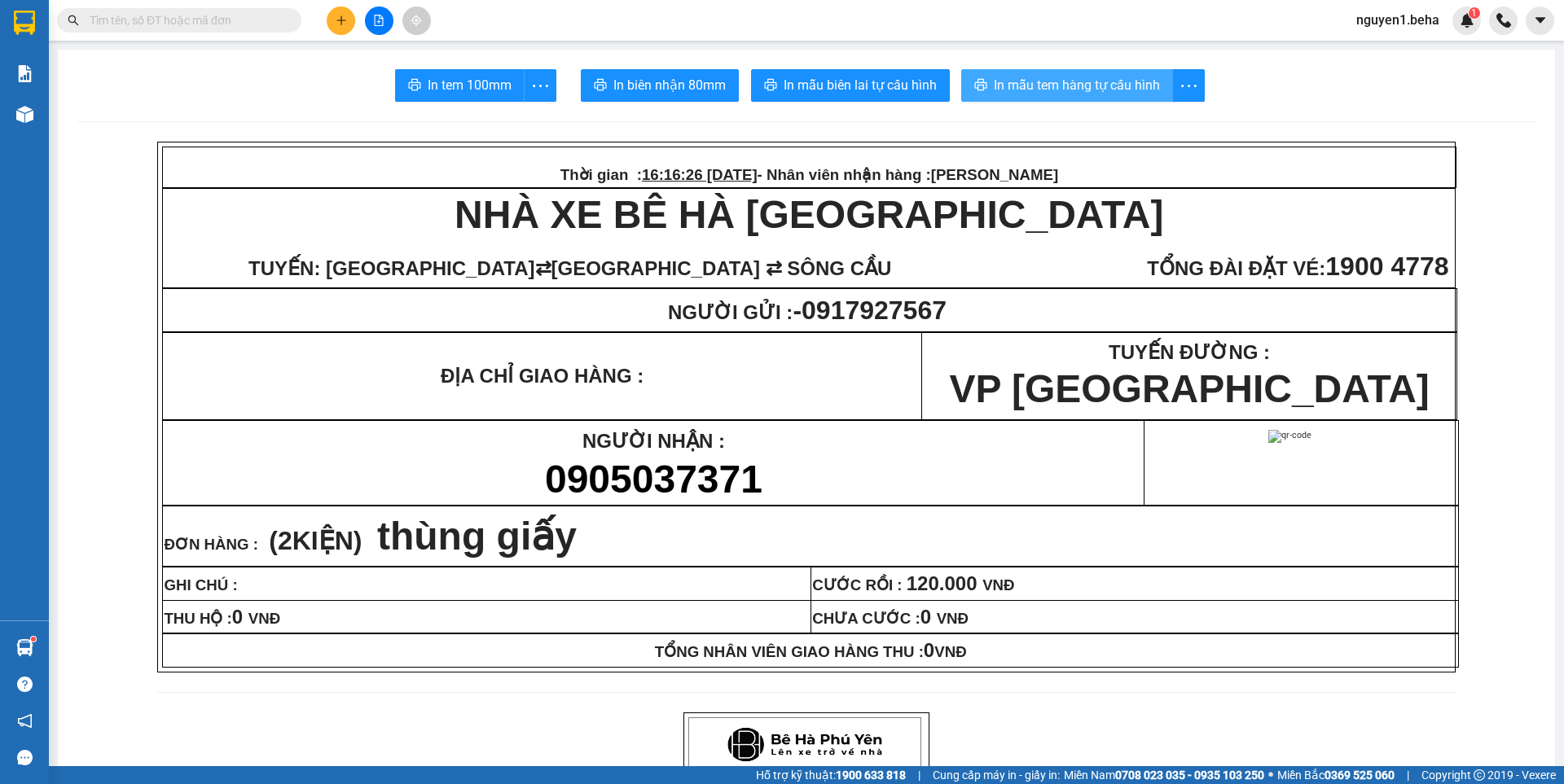
click at [1050, 81] on span "In mẫu tem hàng tự cấu hình" at bounding box center [1076, 84] width 166 height 21
click at [173, 26] on input "text" at bounding box center [186, 21] width 192 height 18
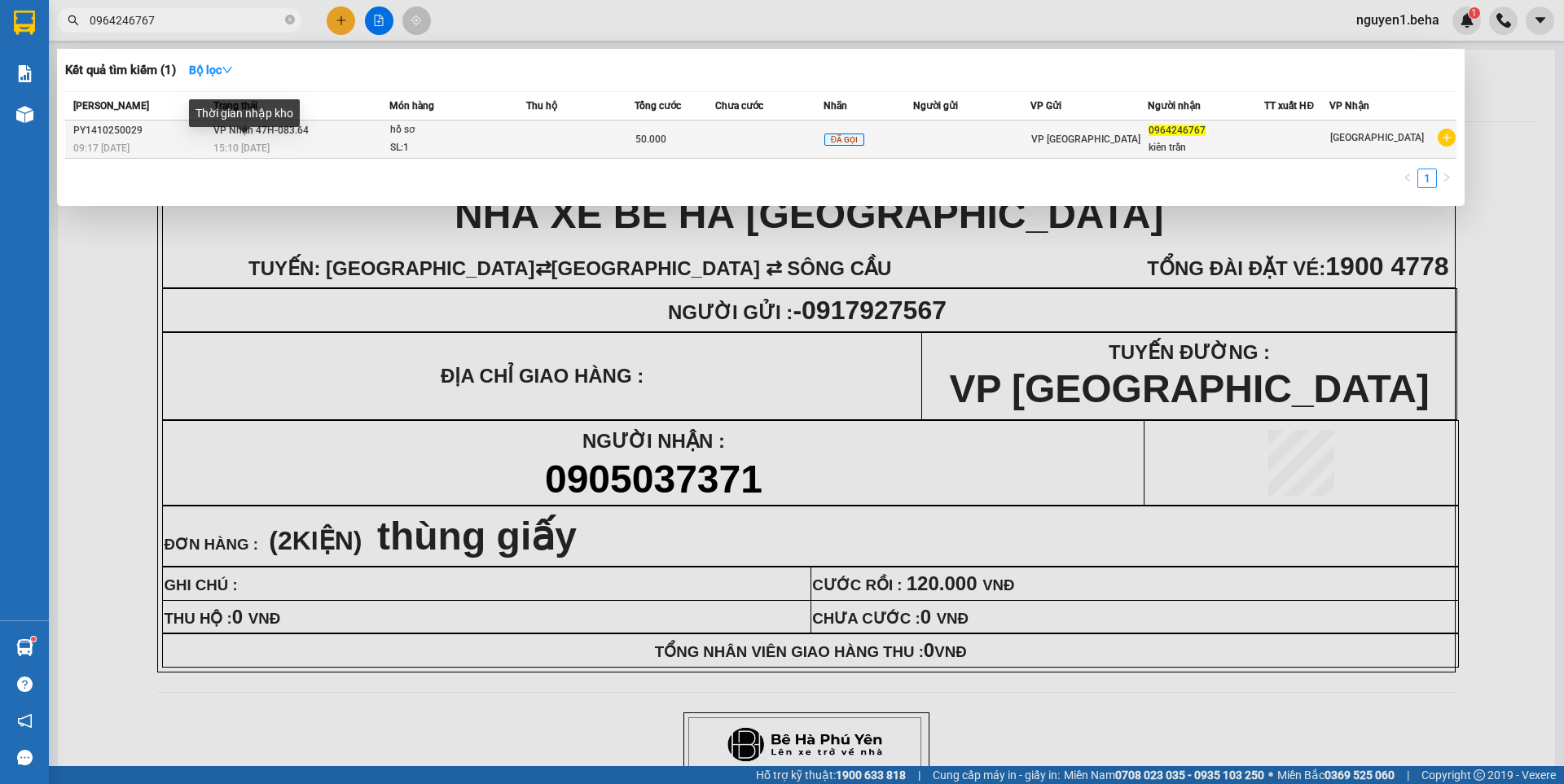
click at [254, 143] on span "15:10 [DATE]" at bounding box center [241, 148] width 56 height 12
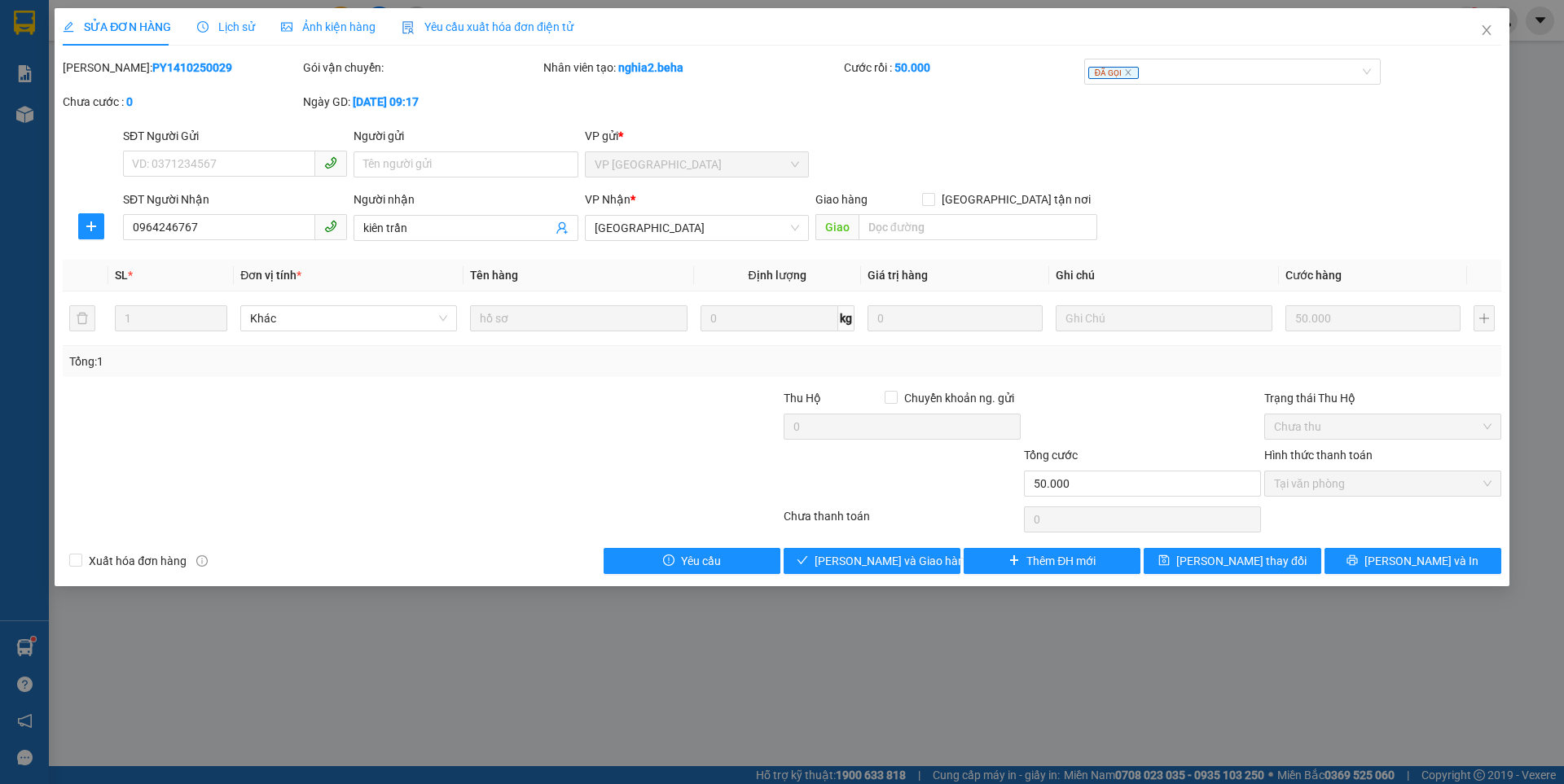
click at [347, 23] on span "Ảnh kiện hàng" at bounding box center [328, 26] width 94 height 13
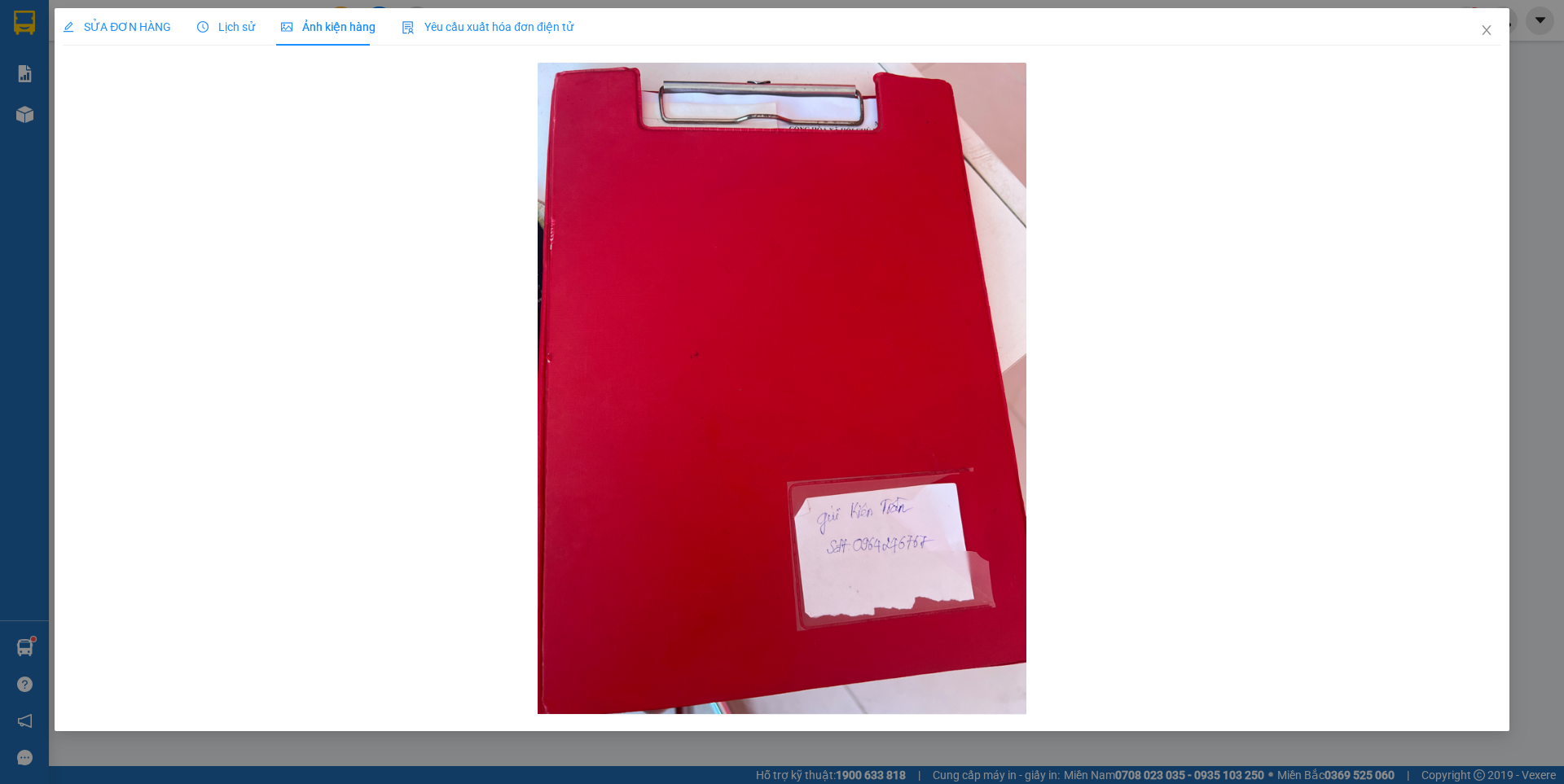
click at [135, 25] on span "SỬA ĐƠN HÀNG" at bounding box center [117, 26] width 108 height 13
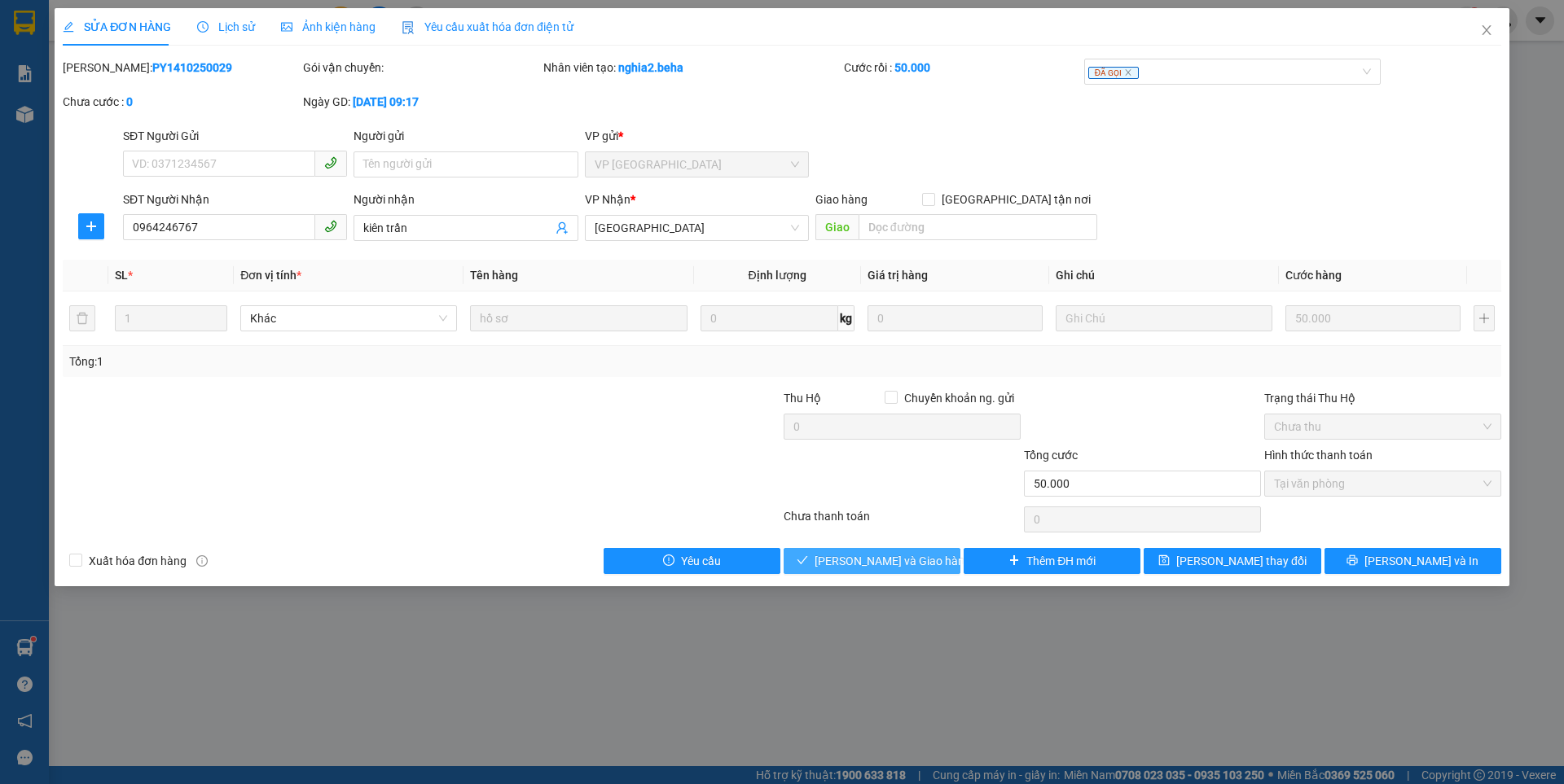
click at [924, 564] on span "[PERSON_NAME] và Giao hàng" at bounding box center [891, 560] width 156 height 18
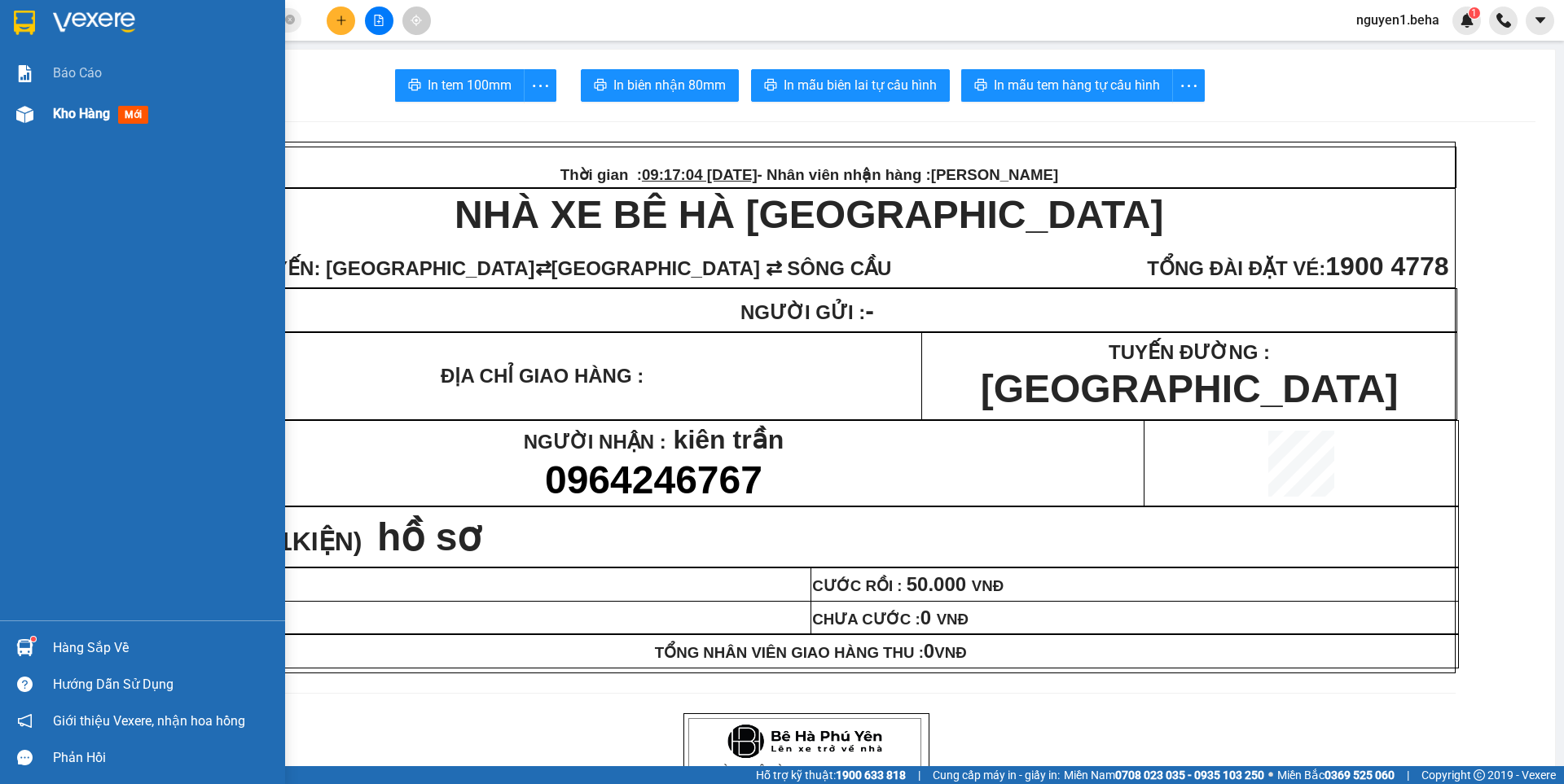
click at [28, 95] on div "Kho hàng mới" at bounding box center [142, 113] width 285 height 40
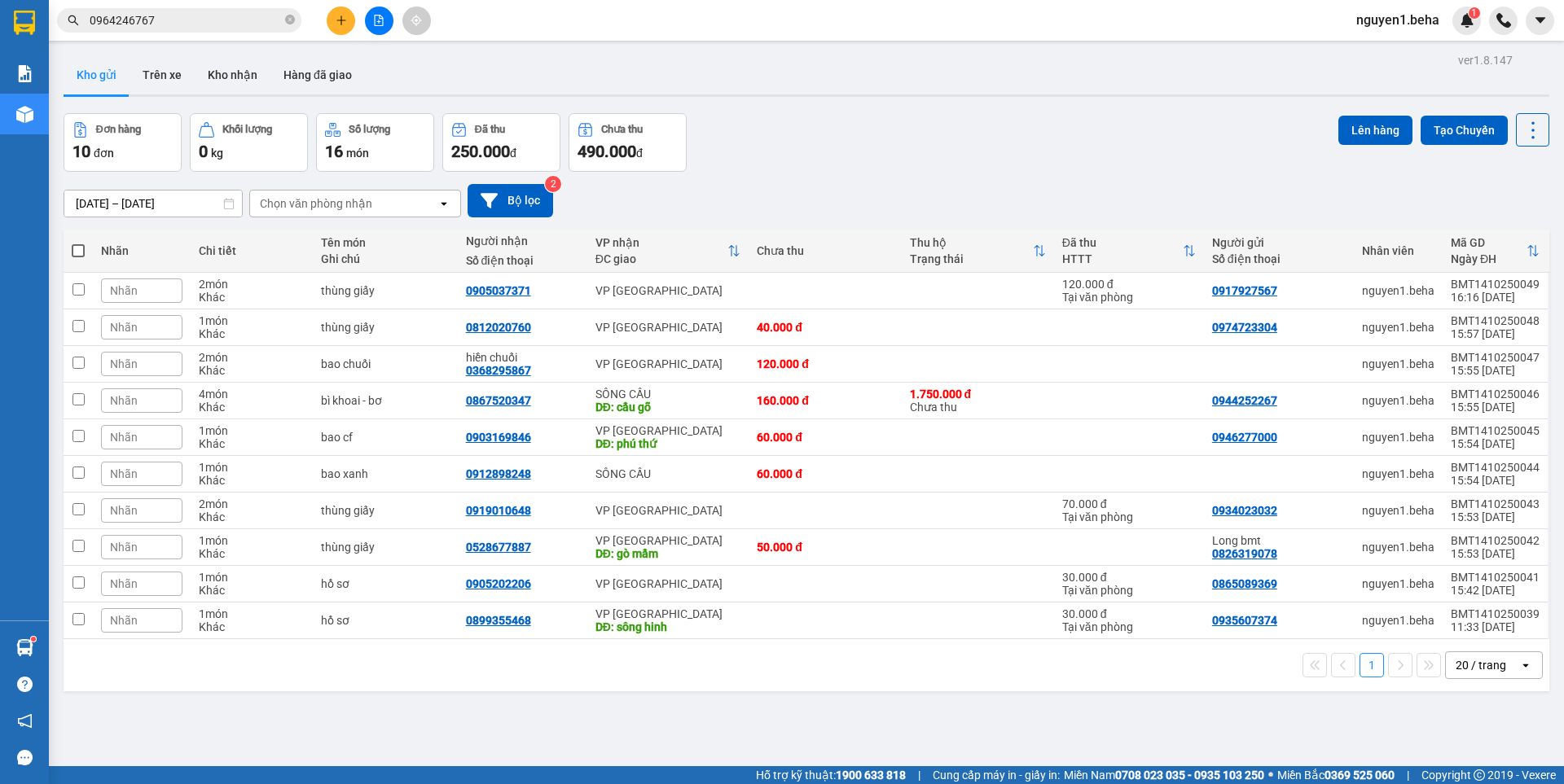
click at [198, 19] on input "0964246767" at bounding box center [186, 21] width 192 height 18
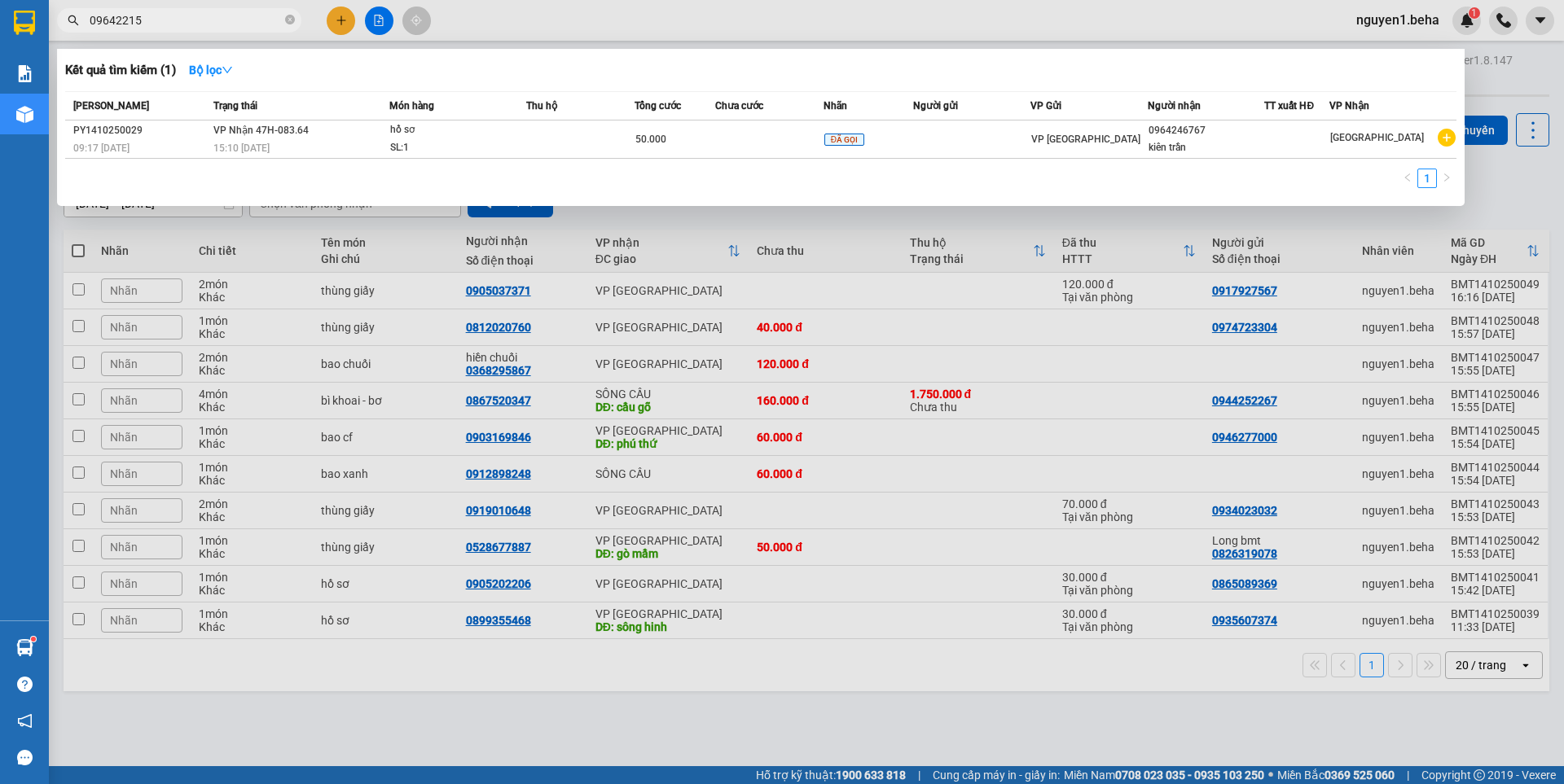
type input "096422157"
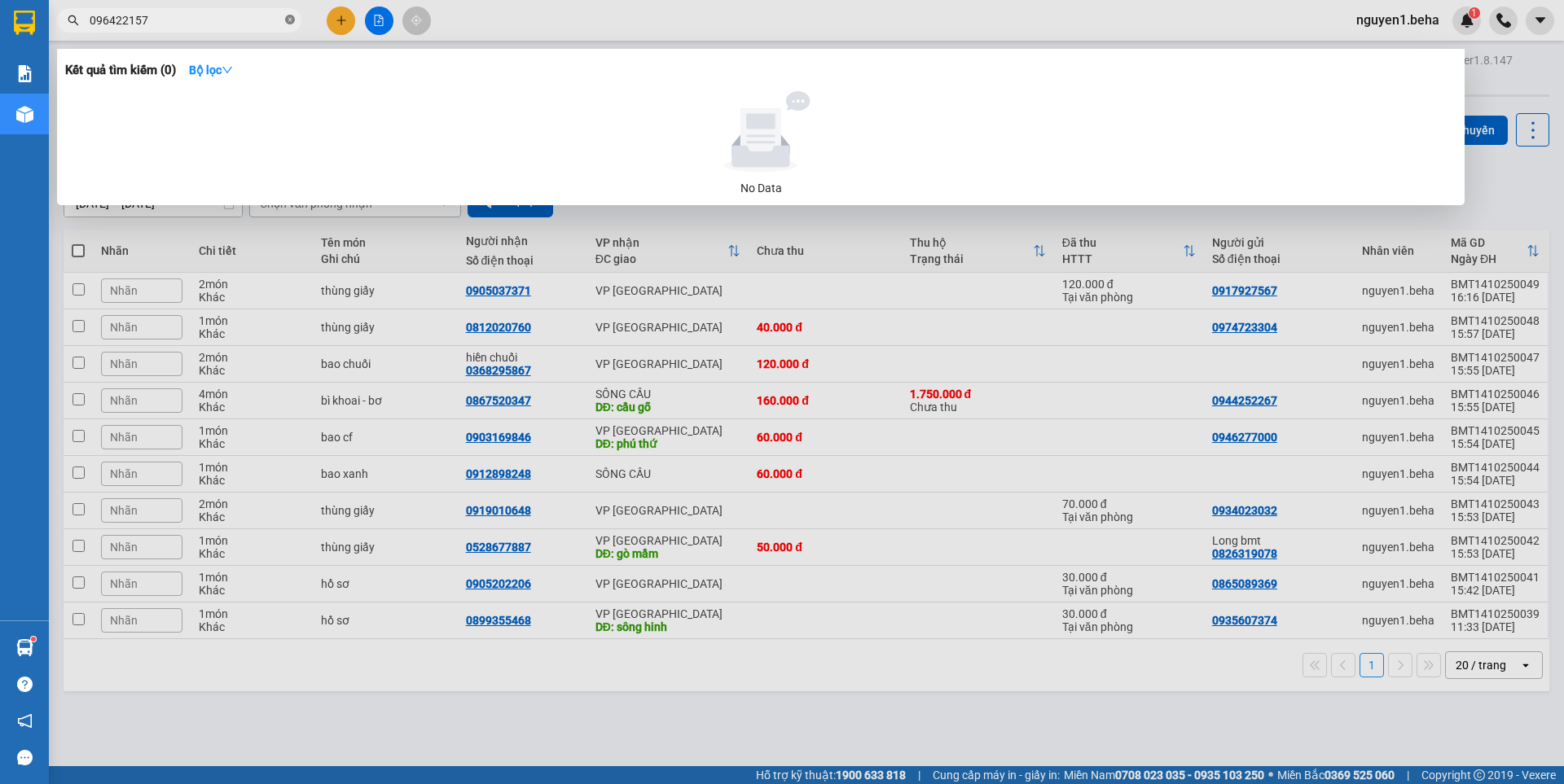
click at [294, 19] on icon "close-circle" at bounding box center [290, 20] width 10 height 10
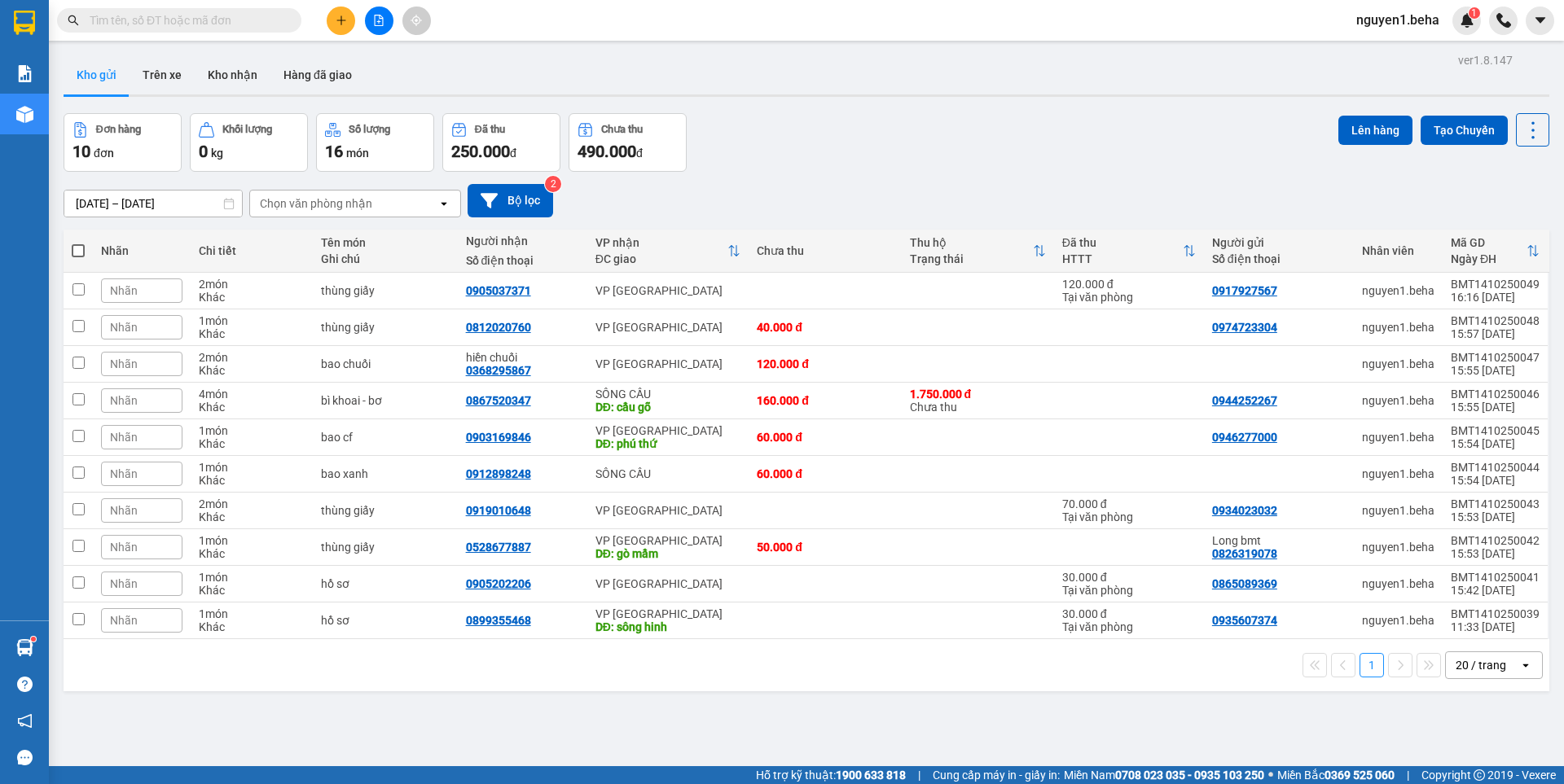
click at [271, 22] on input "text" at bounding box center [186, 21] width 192 height 18
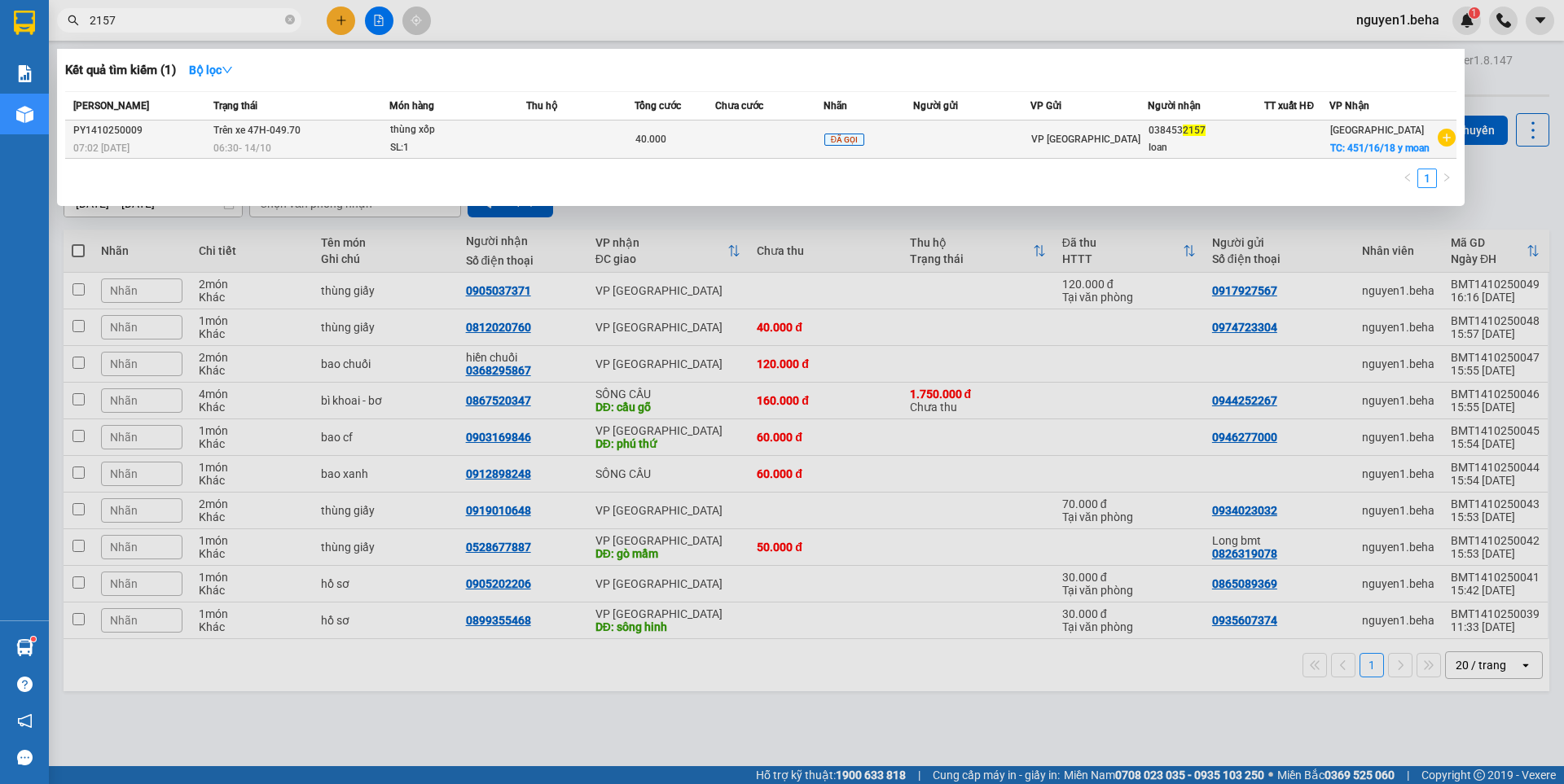
type input "2157"
click at [604, 151] on td at bounding box center [580, 139] width 108 height 38
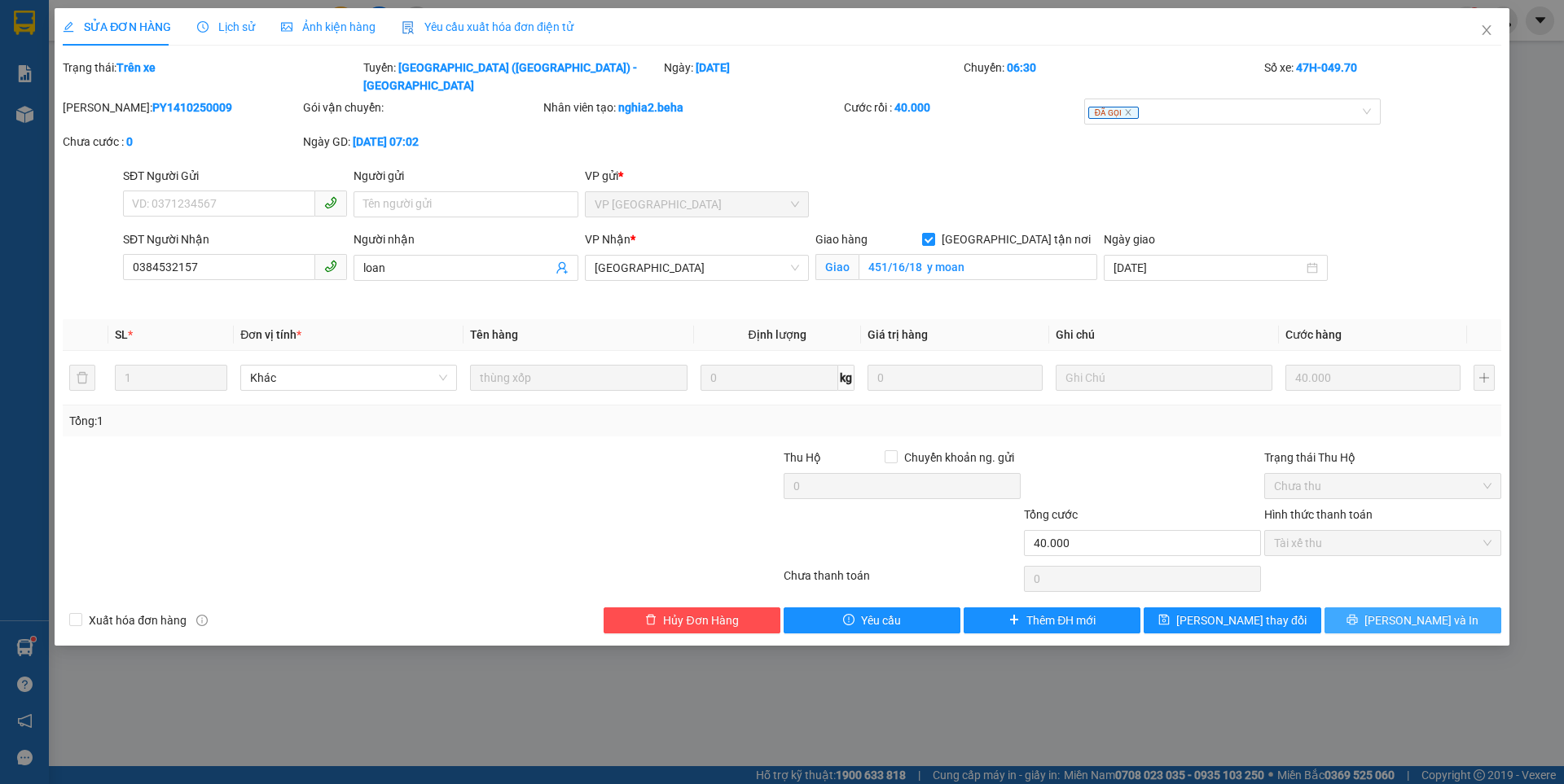
click at [1398, 611] on span "[PERSON_NAME] và In" at bounding box center [1421, 620] width 114 height 18
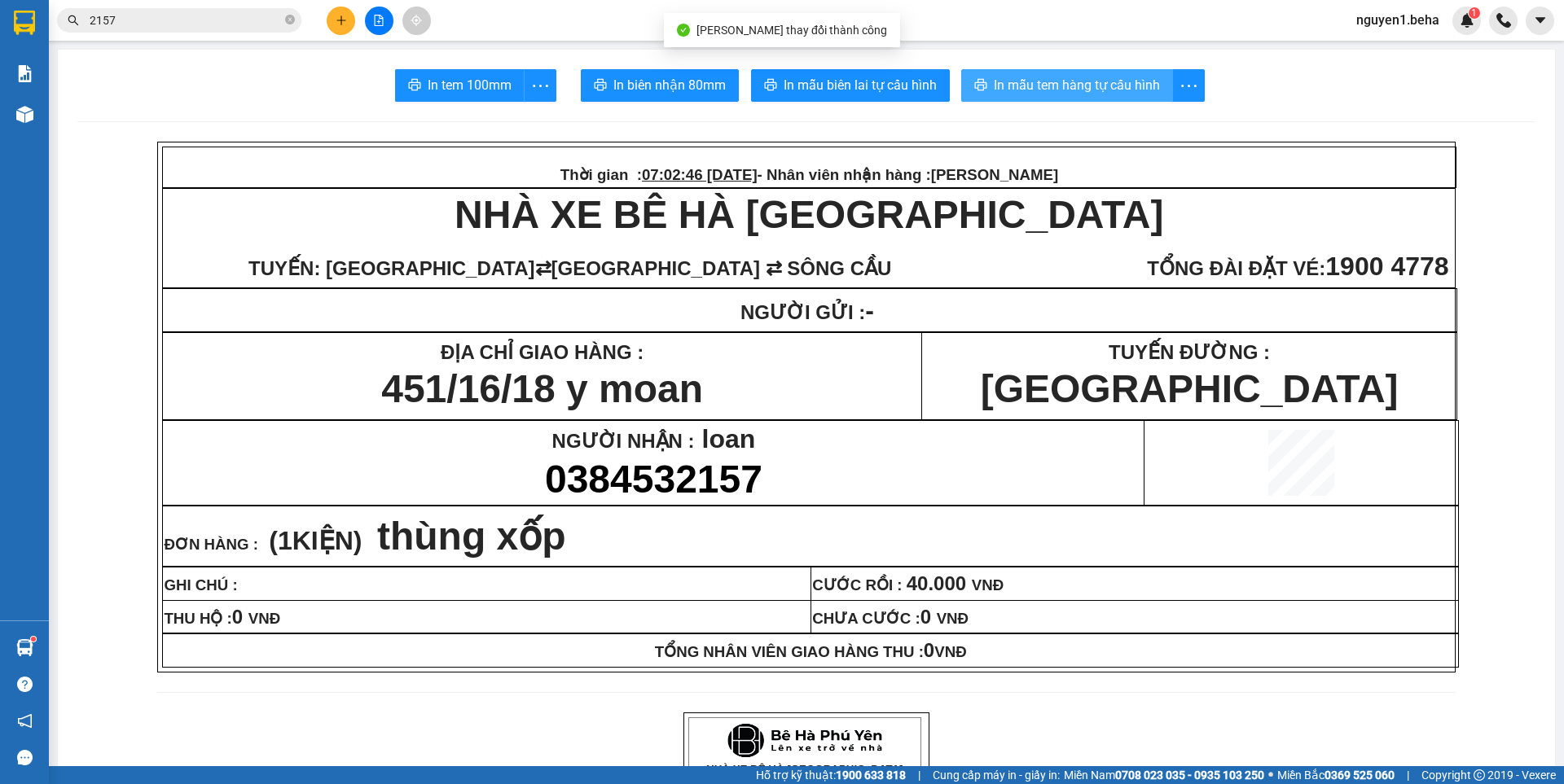
click at [1076, 75] on span "In mẫu tem hàng tự cấu hình" at bounding box center [1076, 84] width 166 height 21
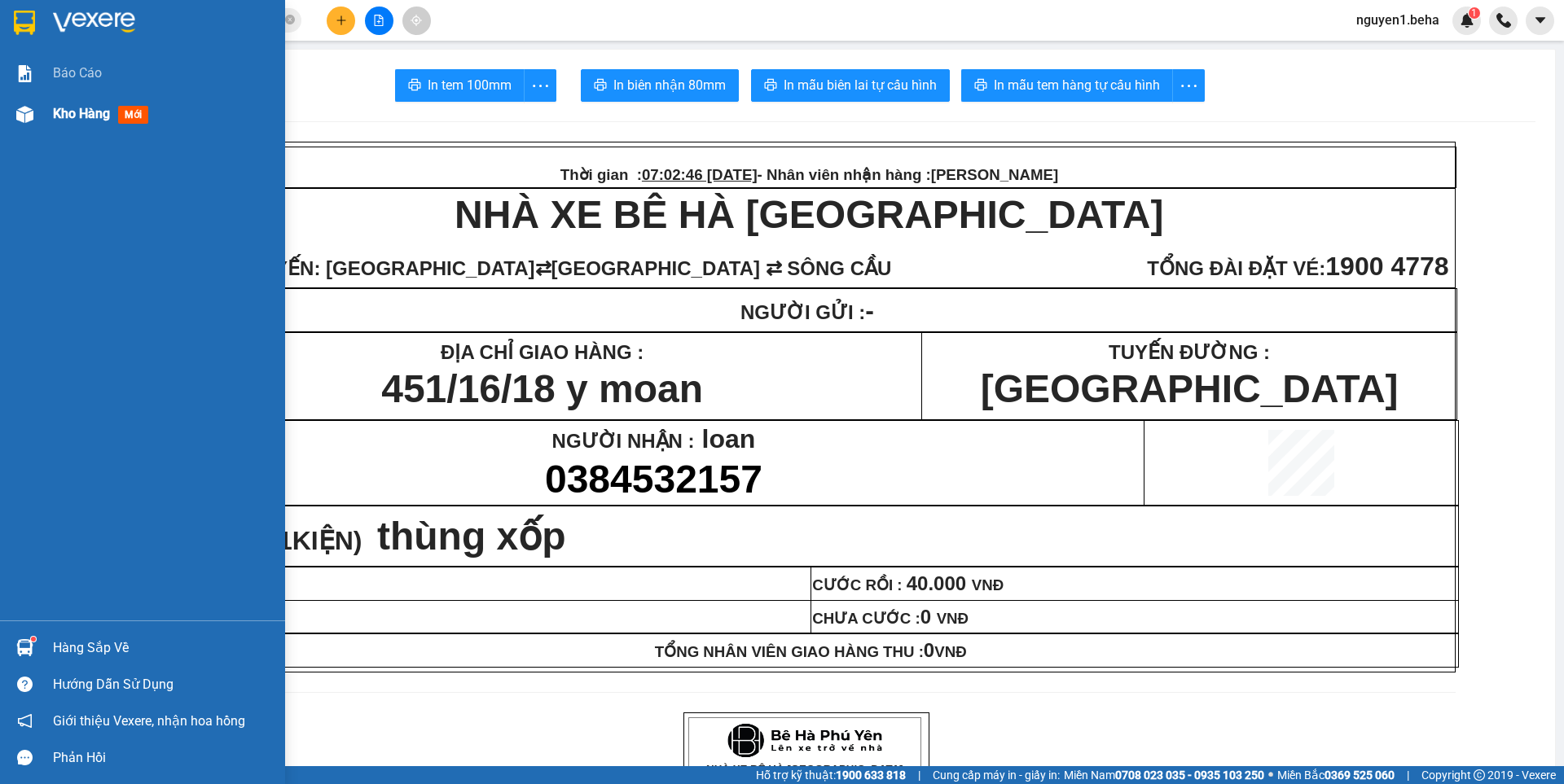
click at [31, 119] on img at bounding box center [25, 114] width 17 height 17
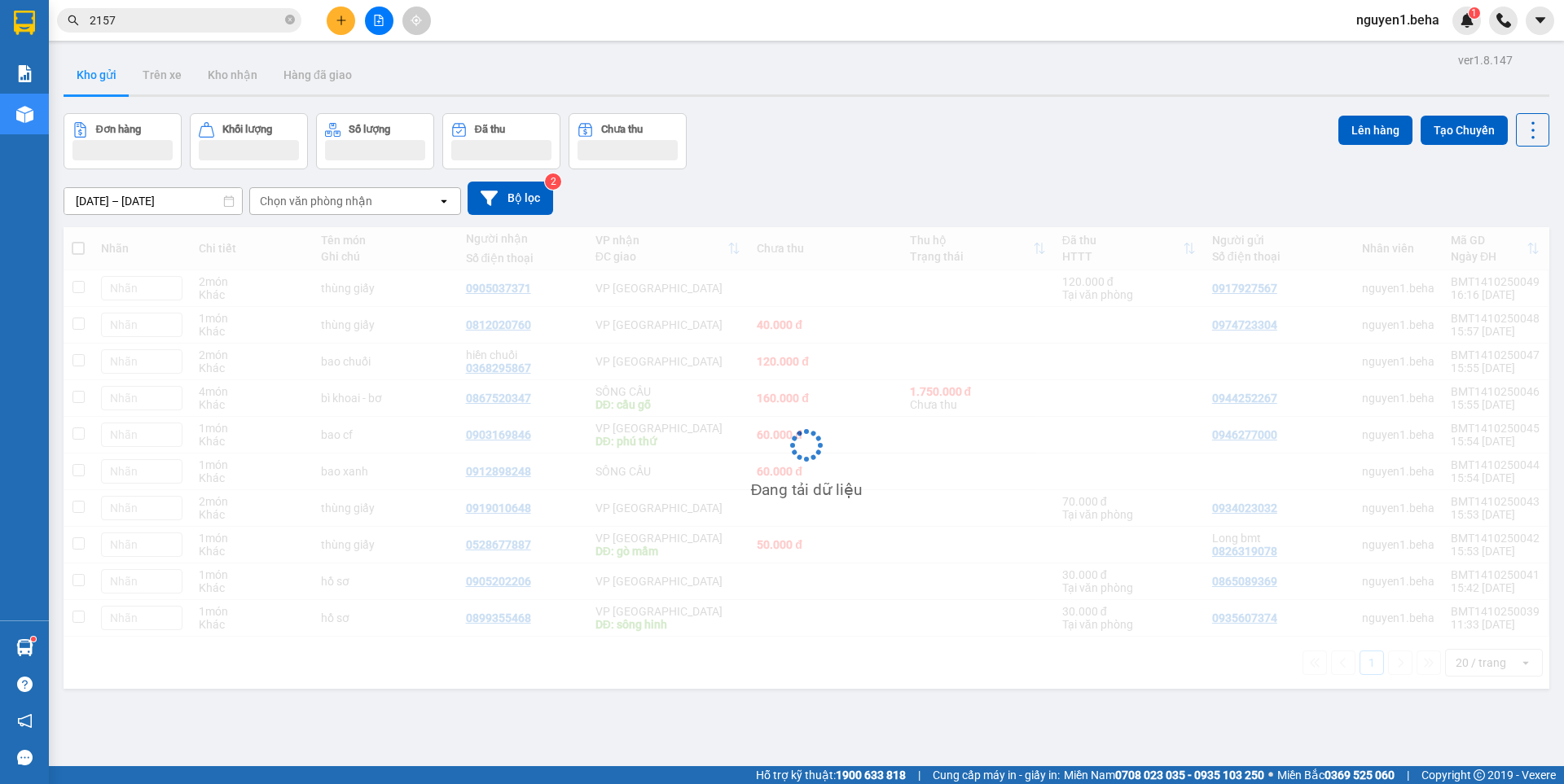
click at [192, 17] on input "2157" at bounding box center [186, 21] width 192 height 18
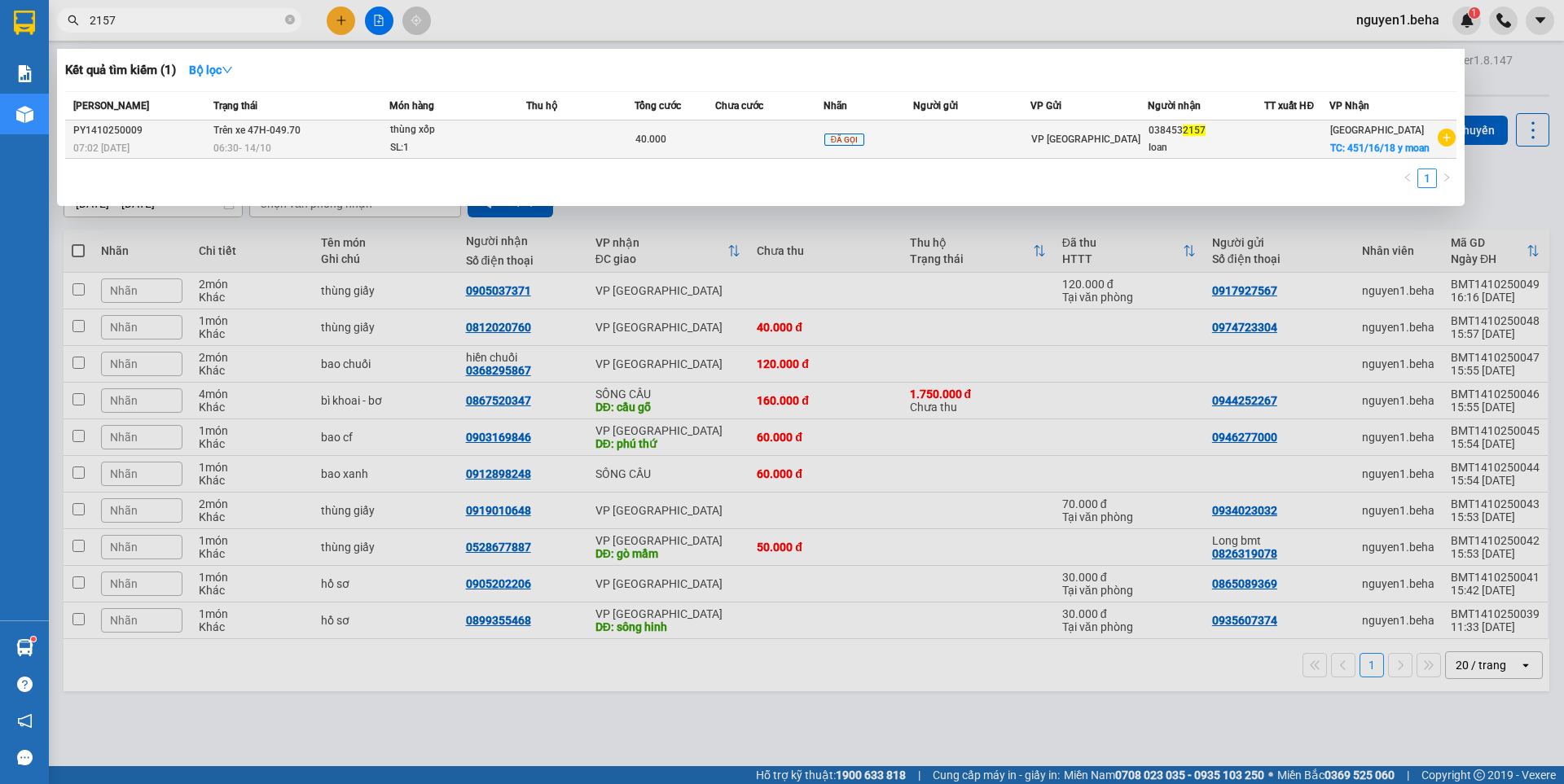
click at [336, 157] on div "06:30 [DATE]" at bounding box center [300, 148] width 175 height 18
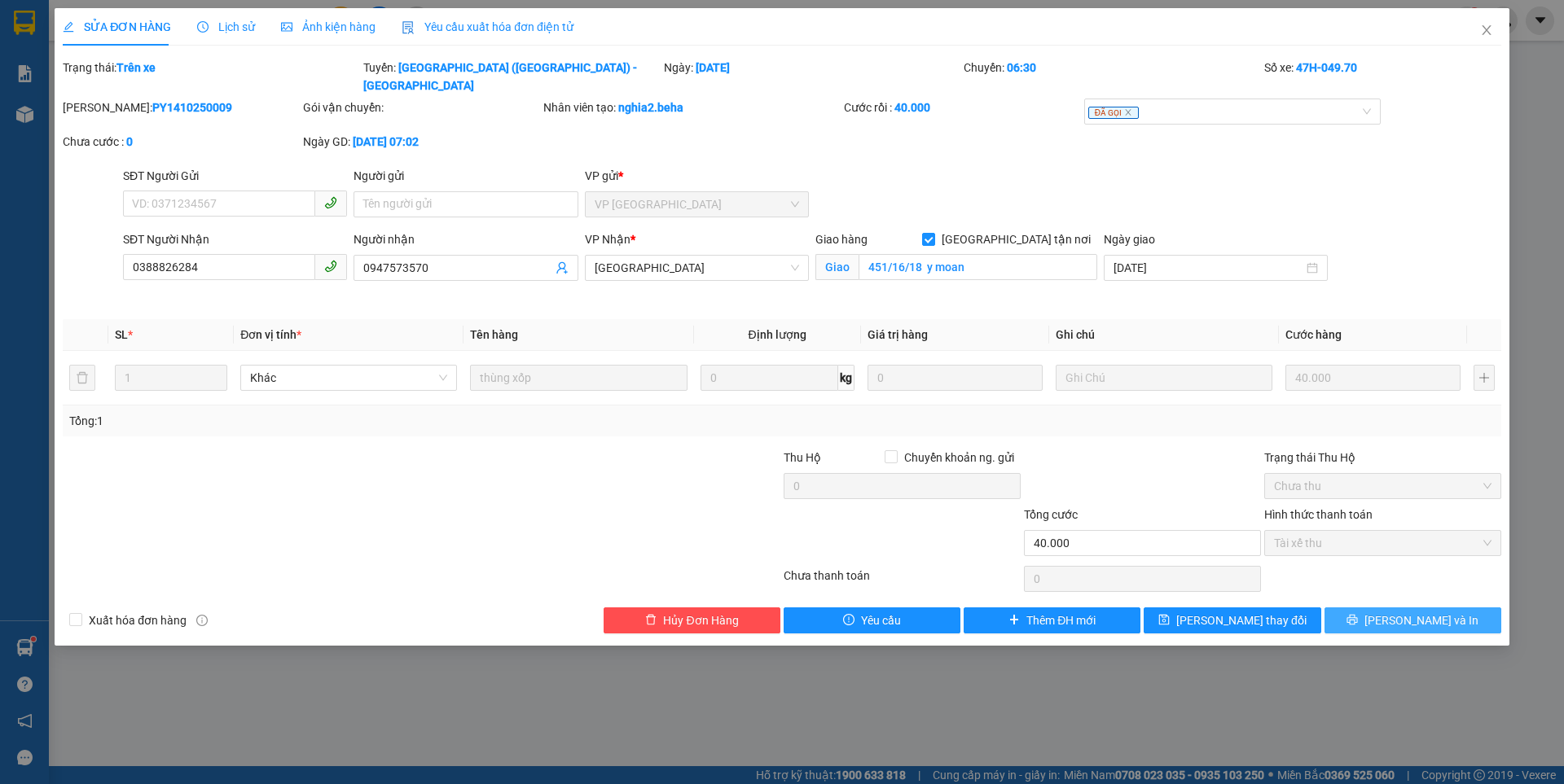
click at [1367, 607] on button "[PERSON_NAME] và In" at bounding box center [1413, 620] width 177 height 26
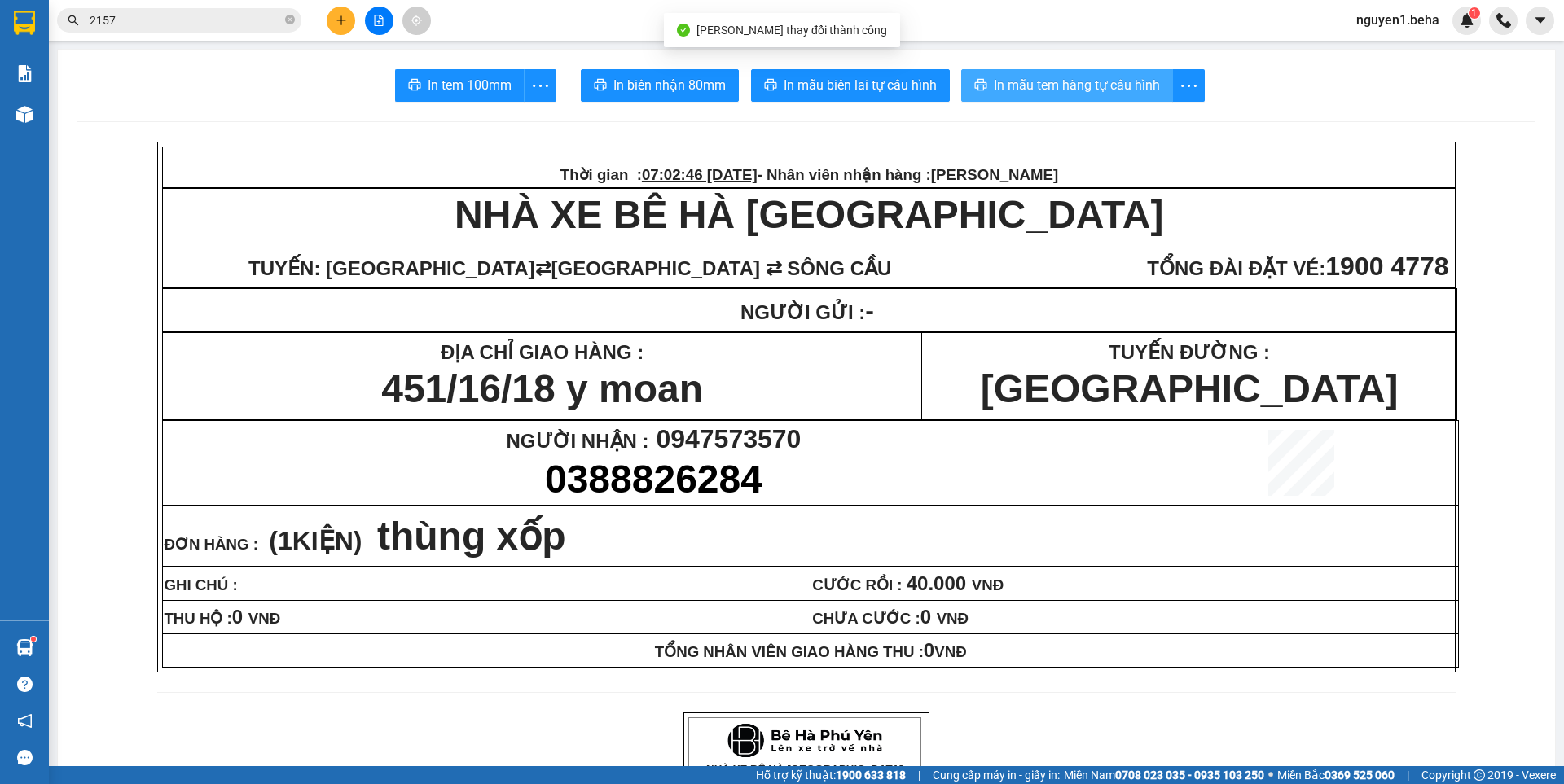
click at [1067, 97] on button "In mẫu tem hàng tự cấu hình" at bounding box center [1067, 85] width 212 height 32
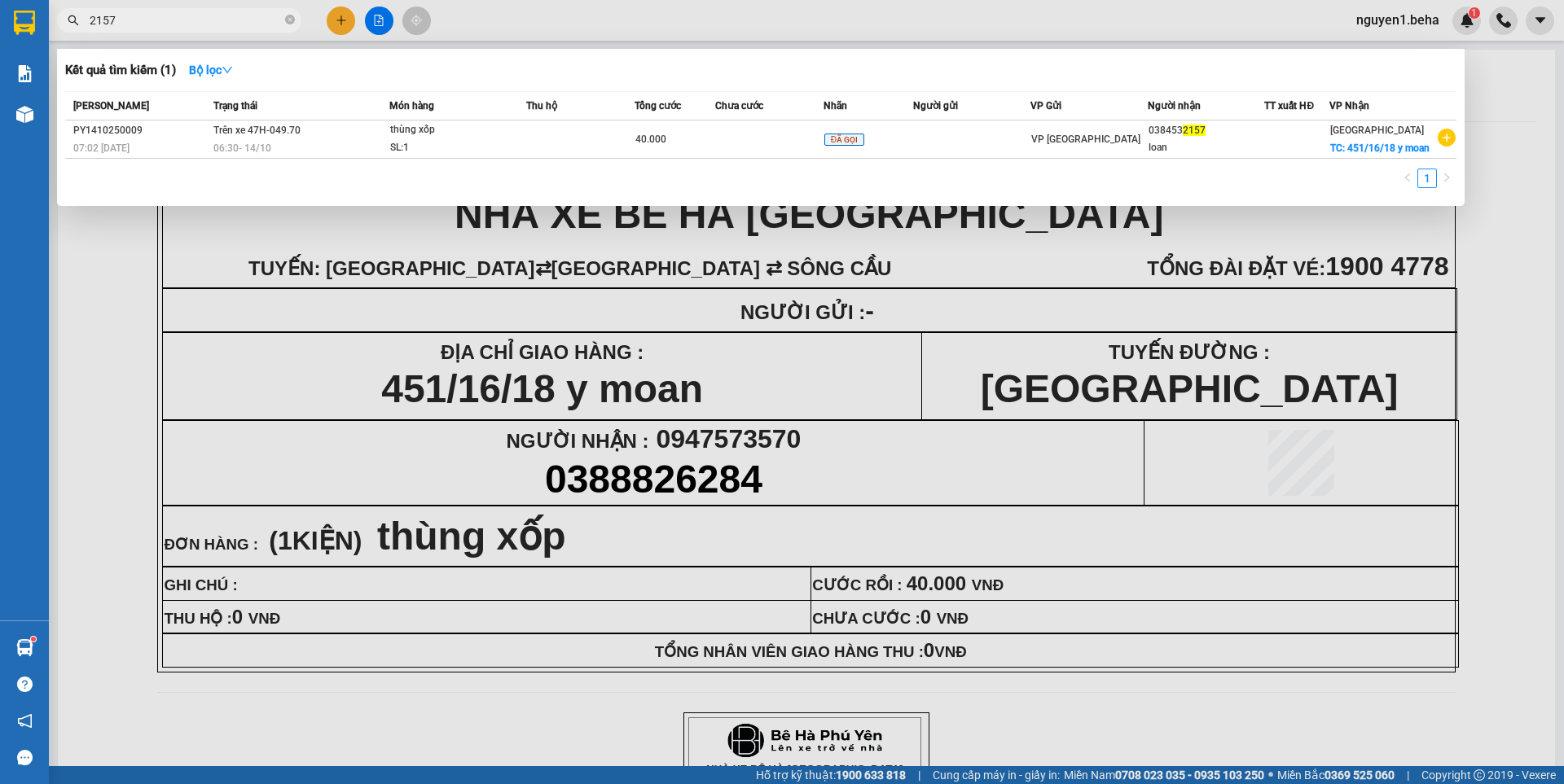
click at [225, 17] on input "2157" at bounding box center [186, 21] width 192 height 18
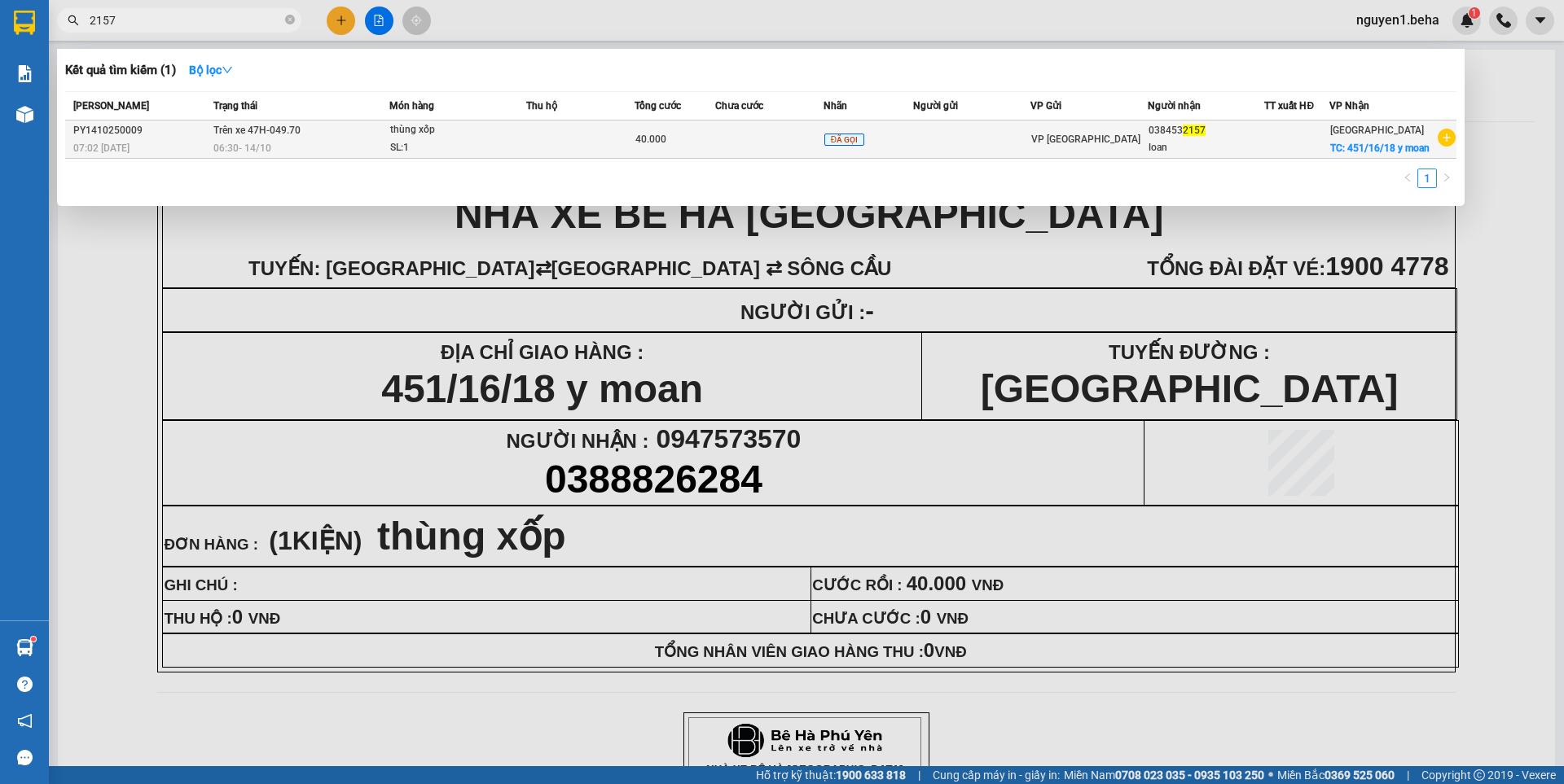
click at [899, 149] on div "ĐÃ GỌI" at bounding box center [868, 139] width 88 height 19
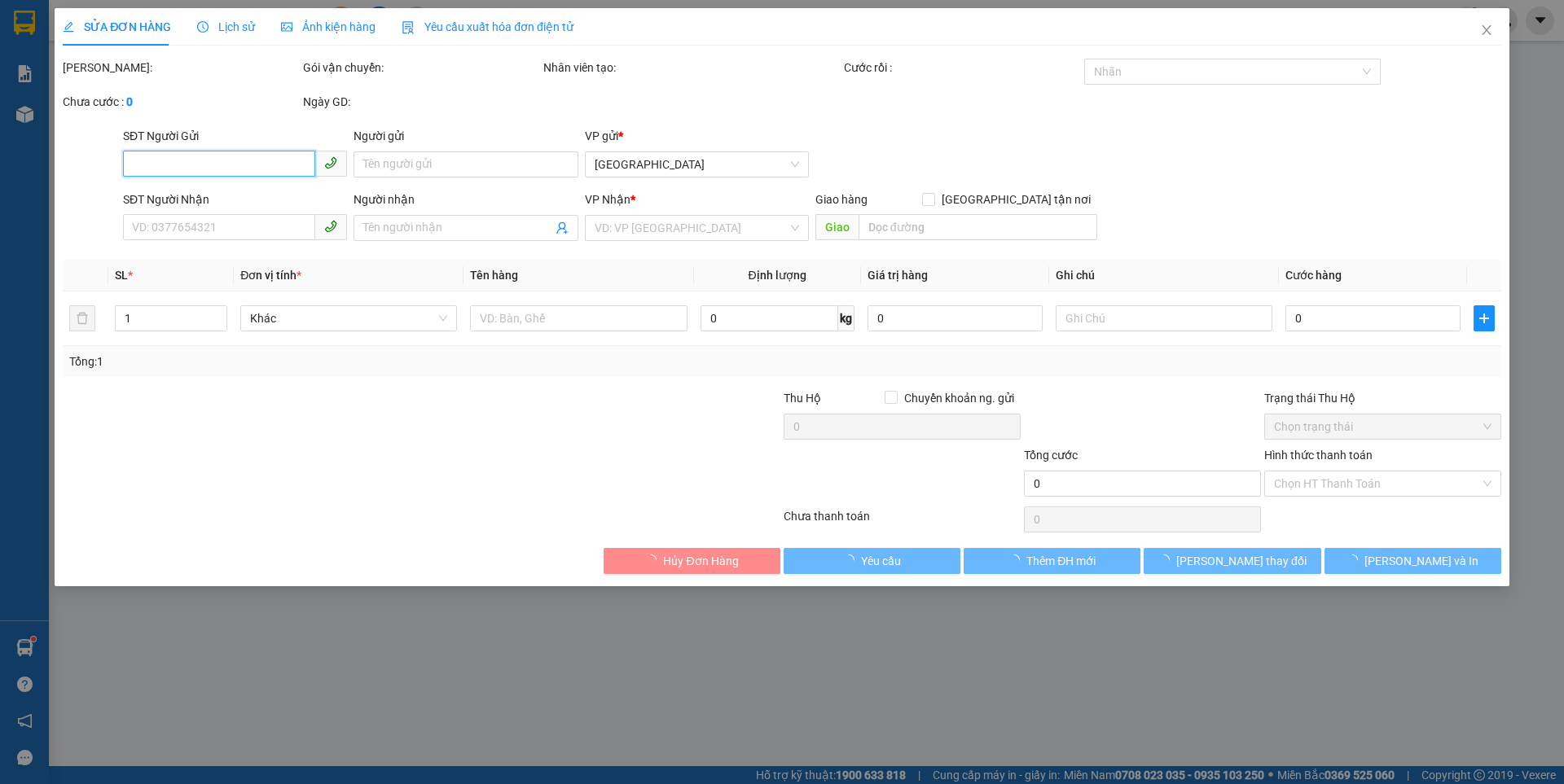
type input "0388826284"
type input "0947573570"
checkbox input "true"
type input "451/16/18 y moan"
type input "40.000"
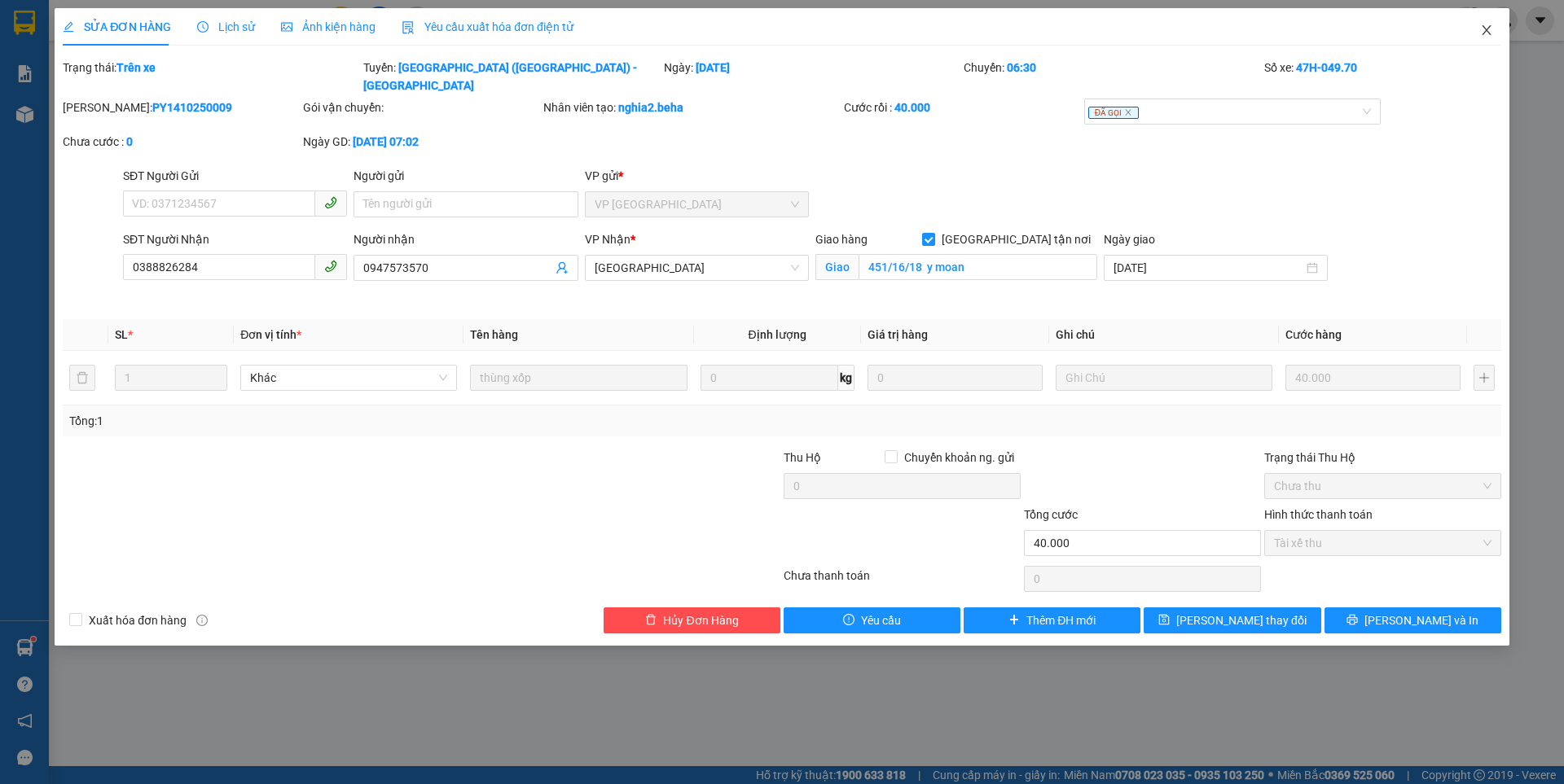
click at [1483, 31] on icon "close" at bounding box center [1485, 29] width 13 height 13
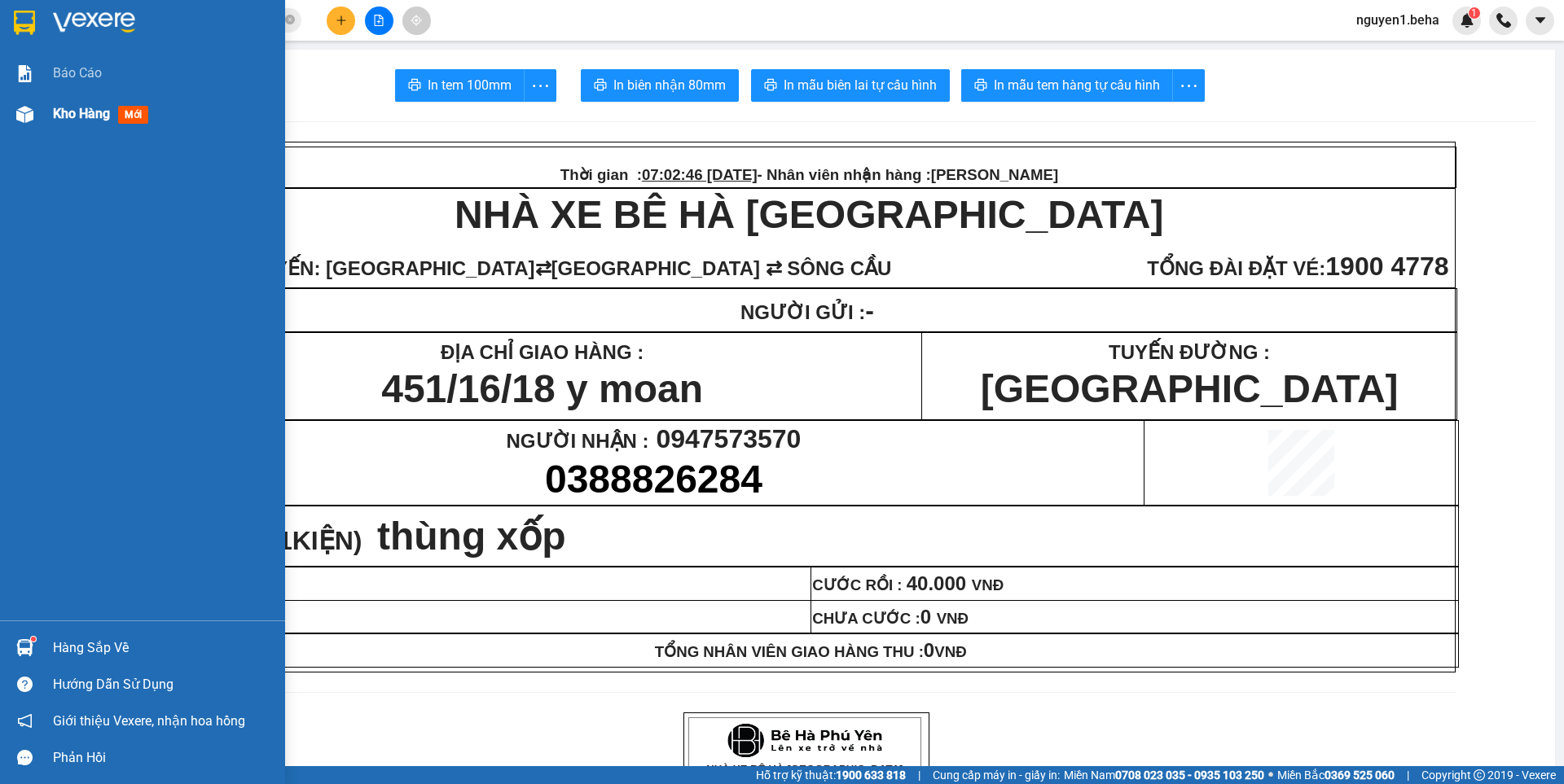
click at [22, 117] on img at bounding box center [25, 114] width 17 height 17
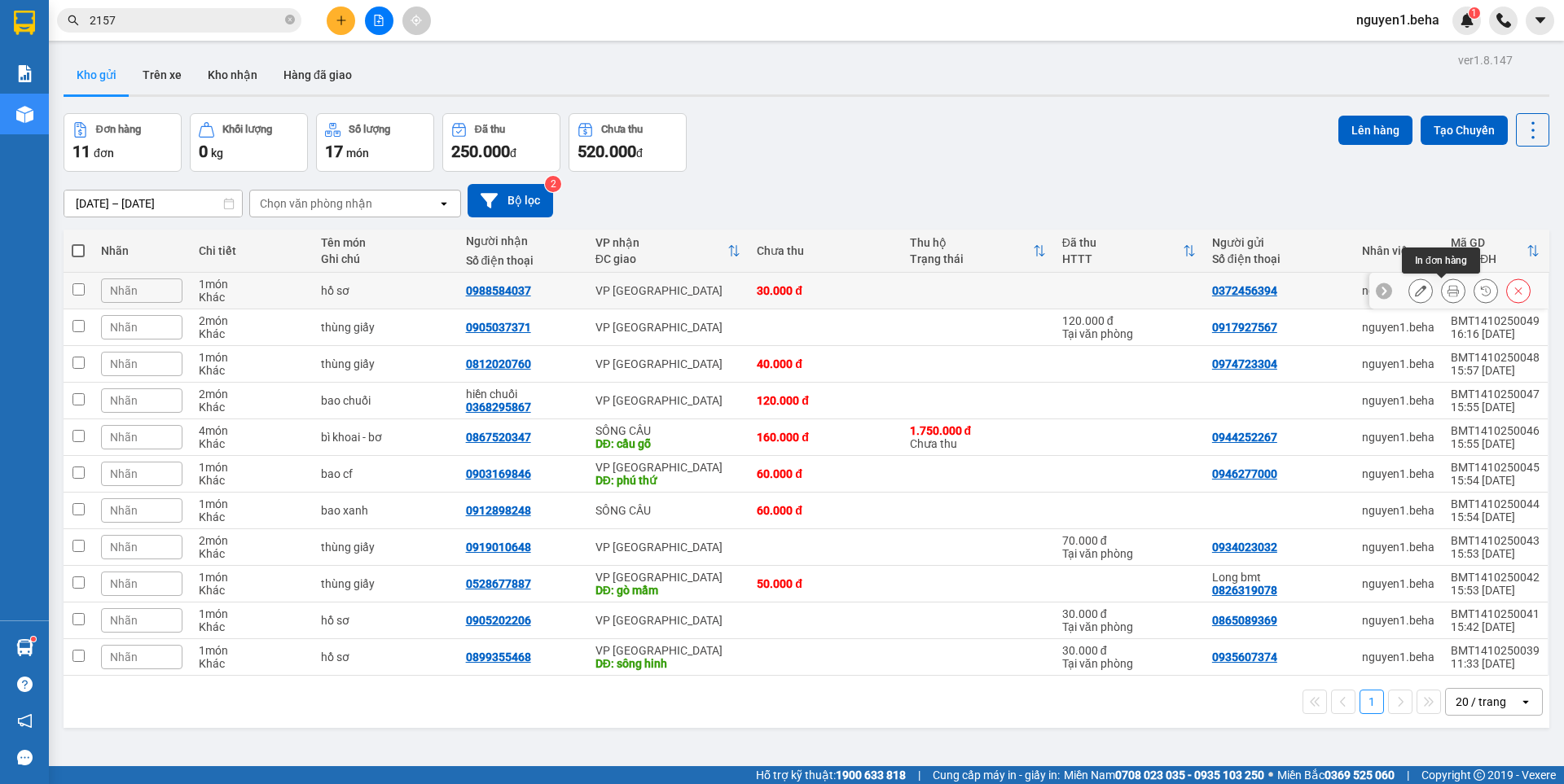
click at [1447, 290] on icon at bounding box center [1453, 290] width 12 height 12
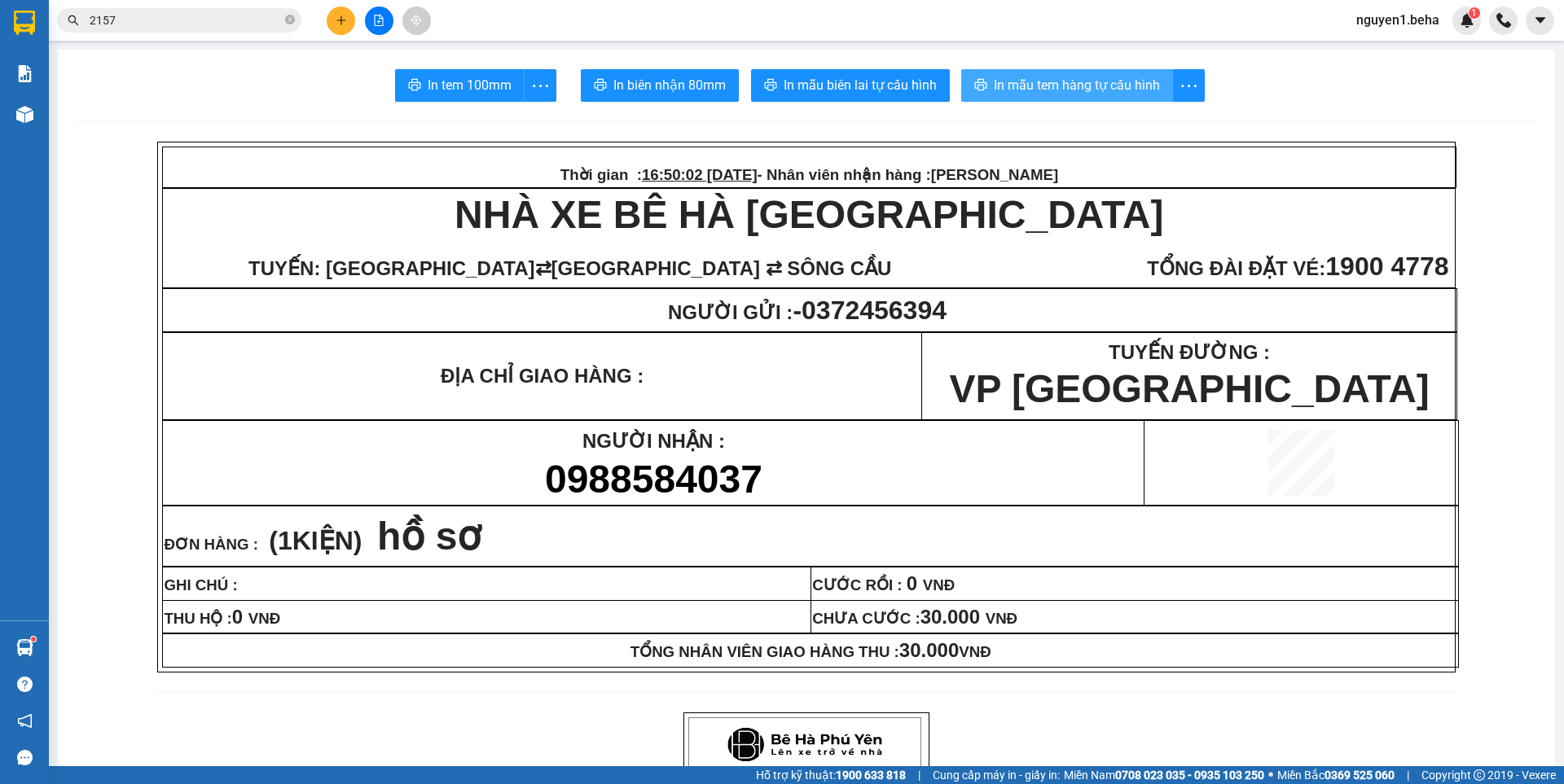
click at [1027, 93] on span "In mẫu tem hàng tự cấu hình" at bounding box center [1076, 84] width 166 height 21
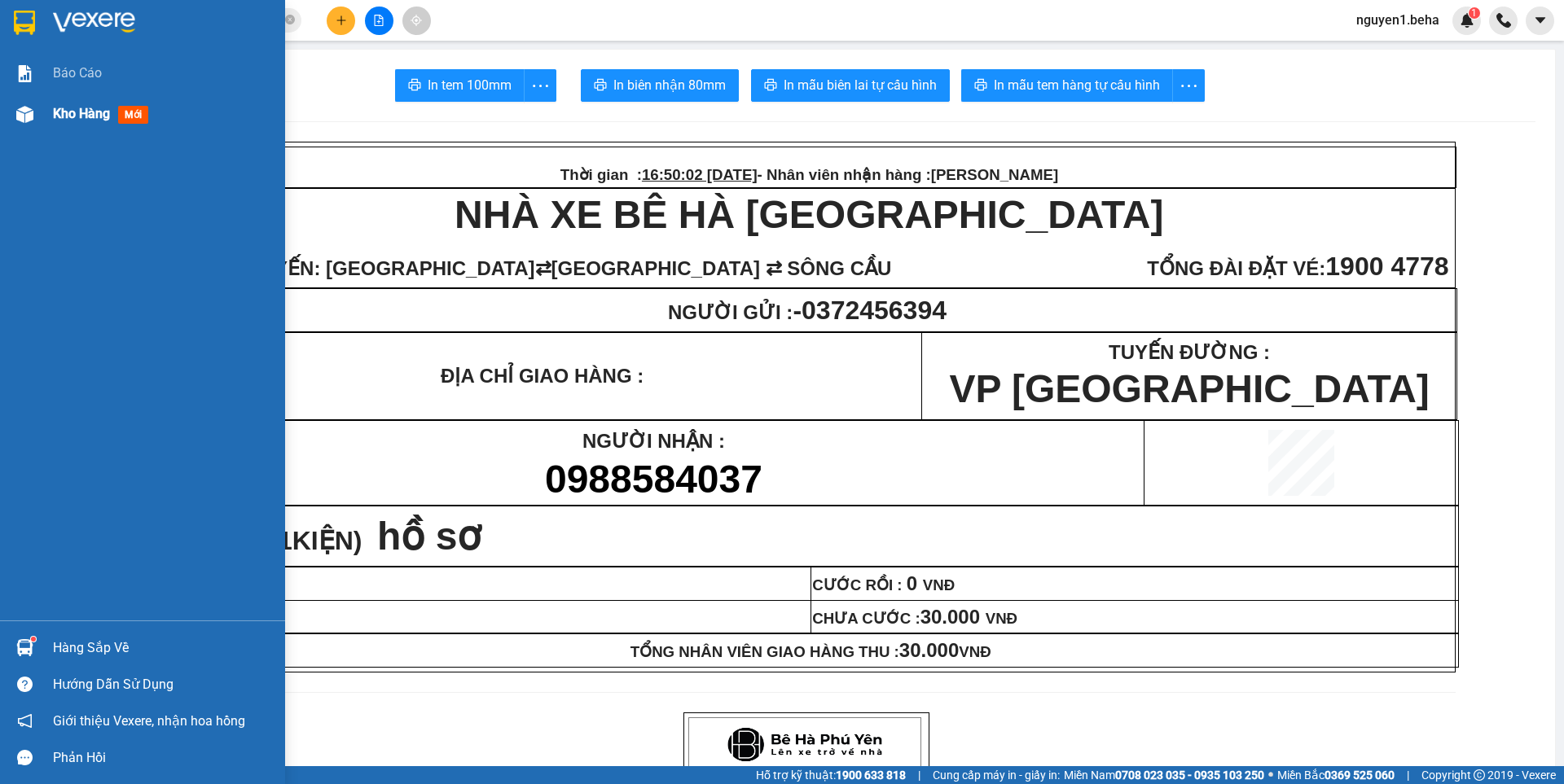
click at [24, 120] on img at bounding box center [25, 114] width 17 height 17
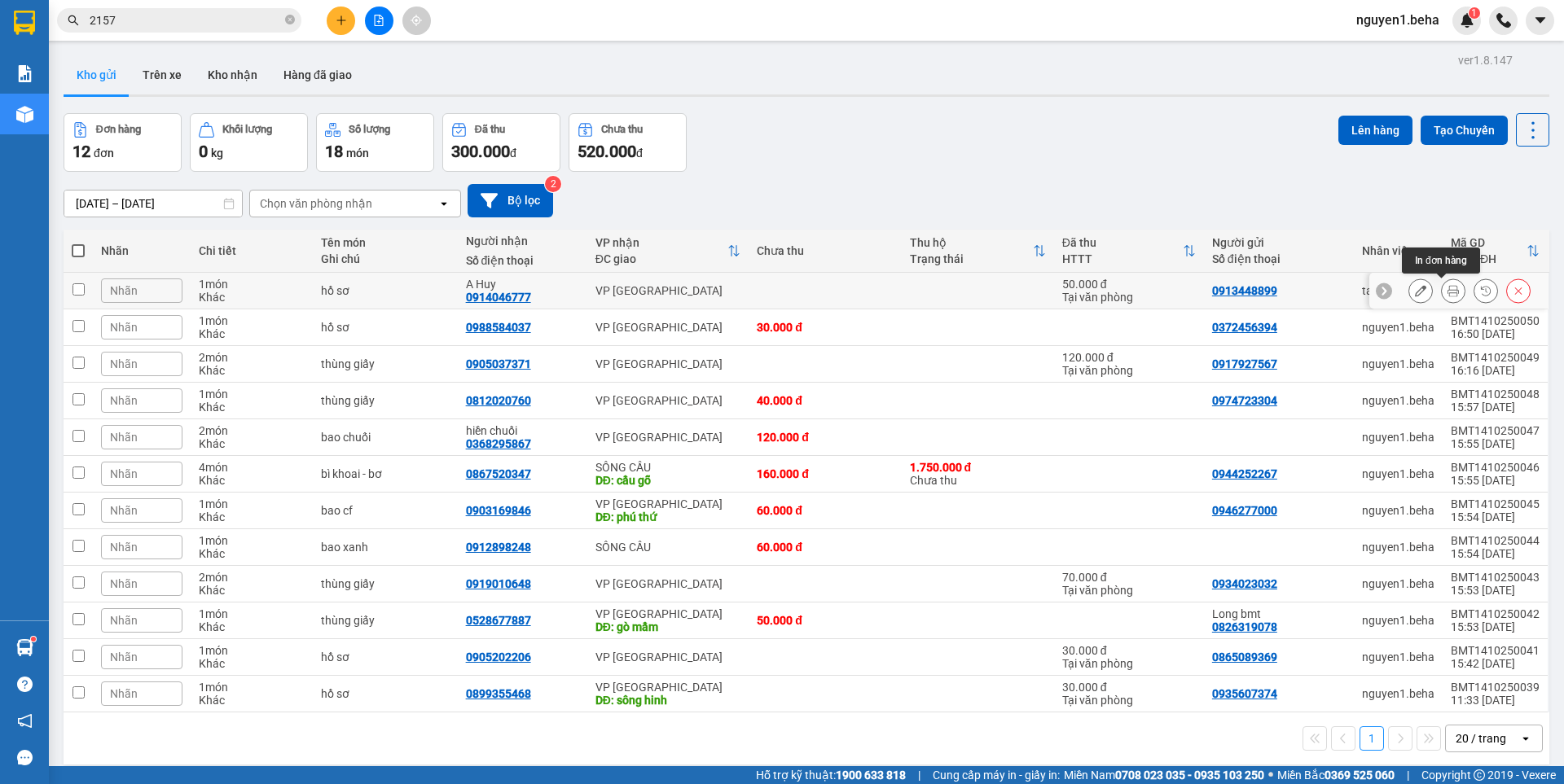
click at [1441, 294] on button at bounding box center [1452, 290] width 23 height 28
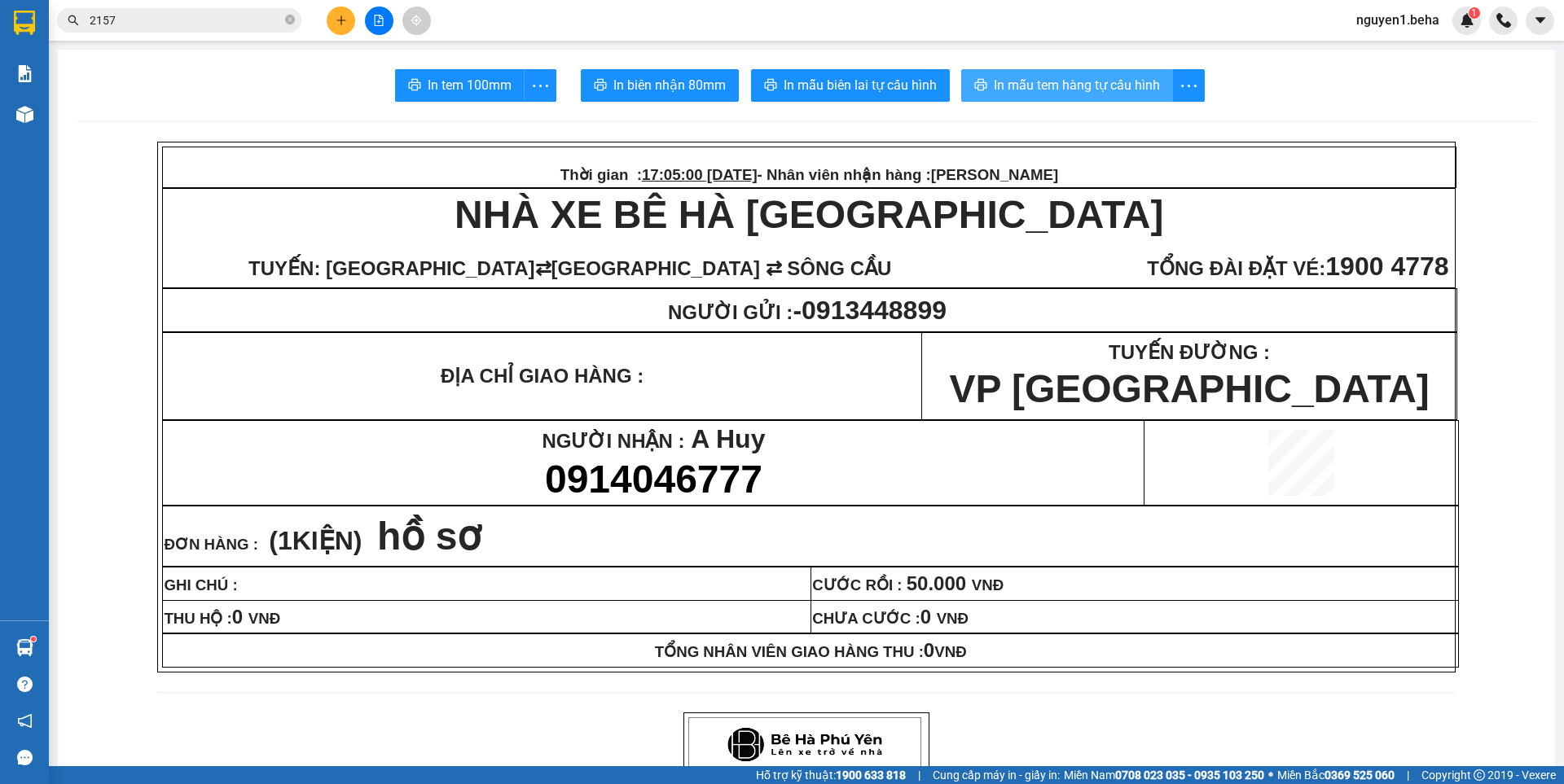
click at [1125, 88] on span "In mẫu tem hàng tự cấu hình" at bounding box center [1076, 84] width 166 height 21
click at [289, 21] on icon "close-circle" at bounding box center [290, 20] width 10 height 10
click at [241, 22] on input "text" at bounding box center [186, 21] width 192 height 18
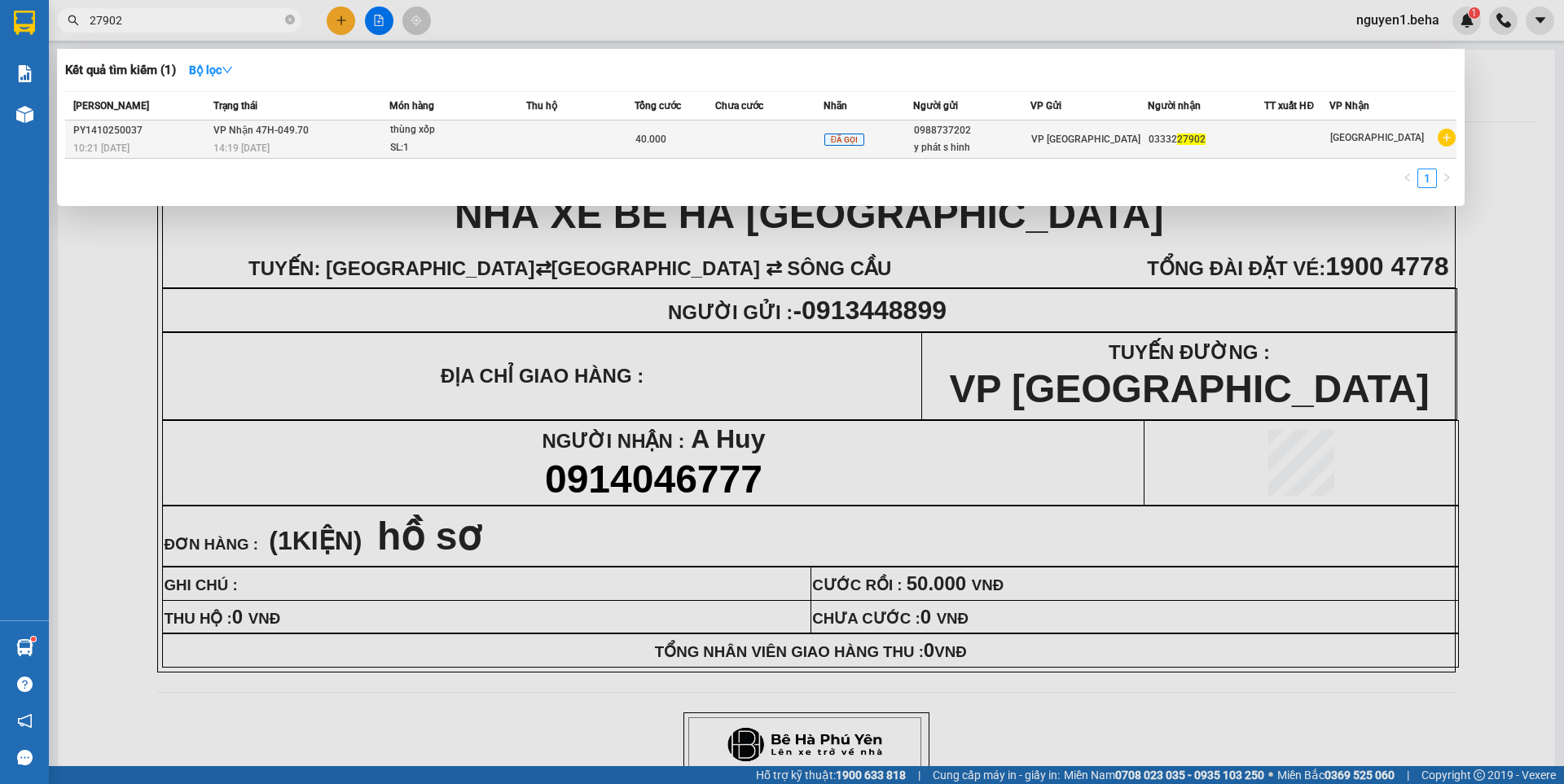
type input "27902"
click at [458, 140] on div "SL: 1" at bounding box center [451, 148] width 122 height 18
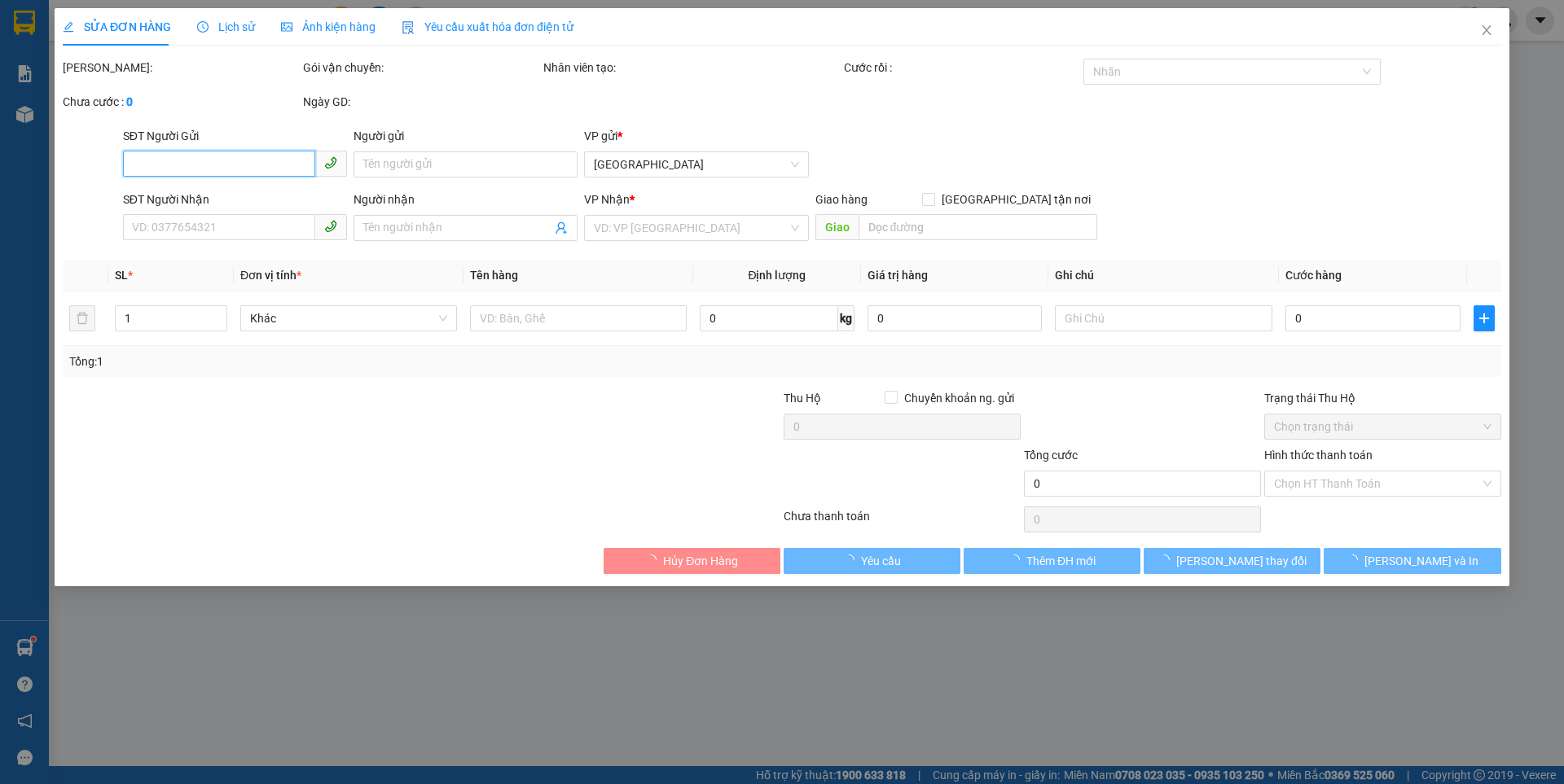
type input "0988737202"
type input "y phát s hinh"
type input "0333227902"
type input "40.000"
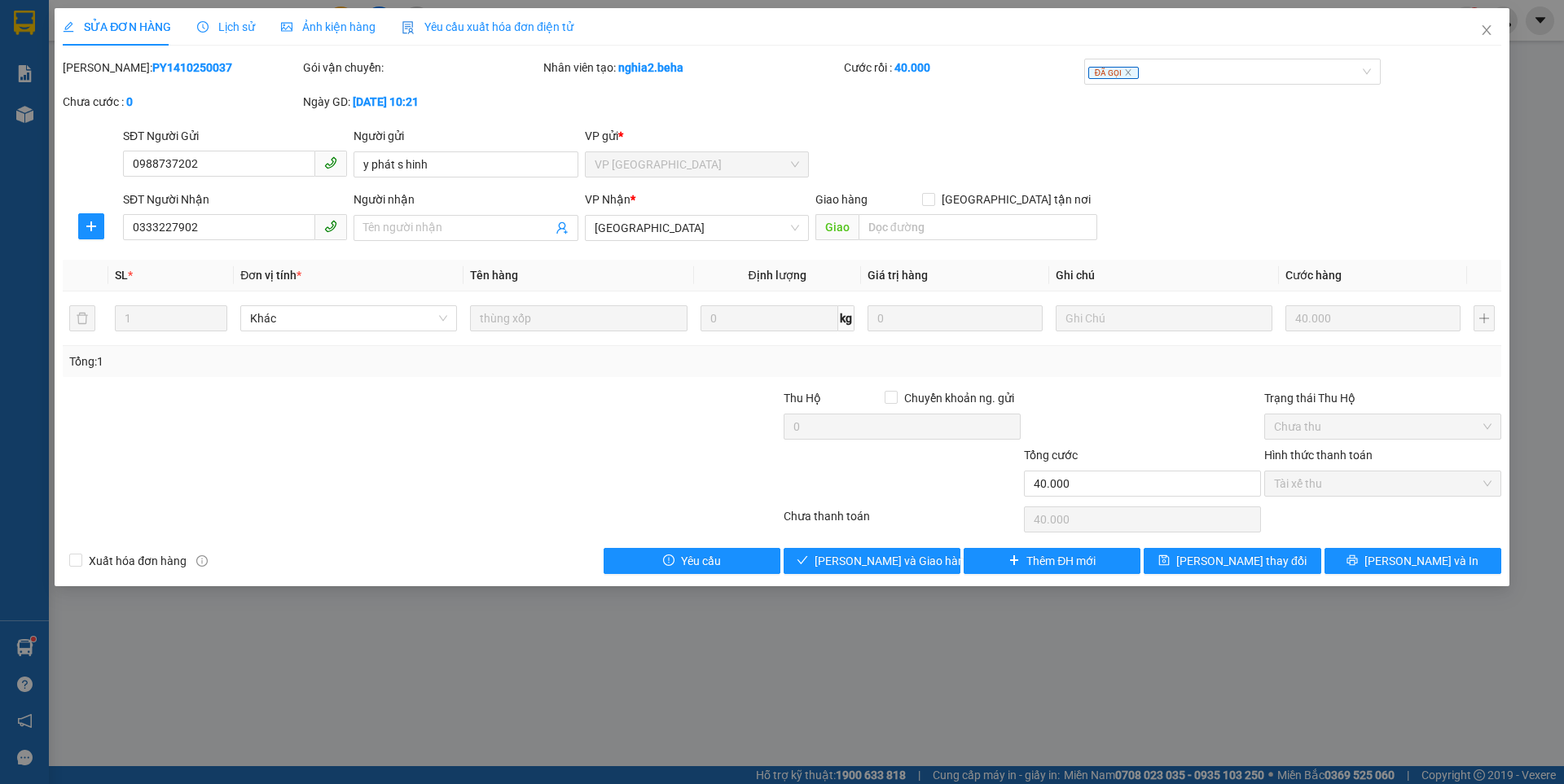
click at [345, 30] on span "Ảnh kiện hàng" at bounding box center [328, 26] width 94 height 13
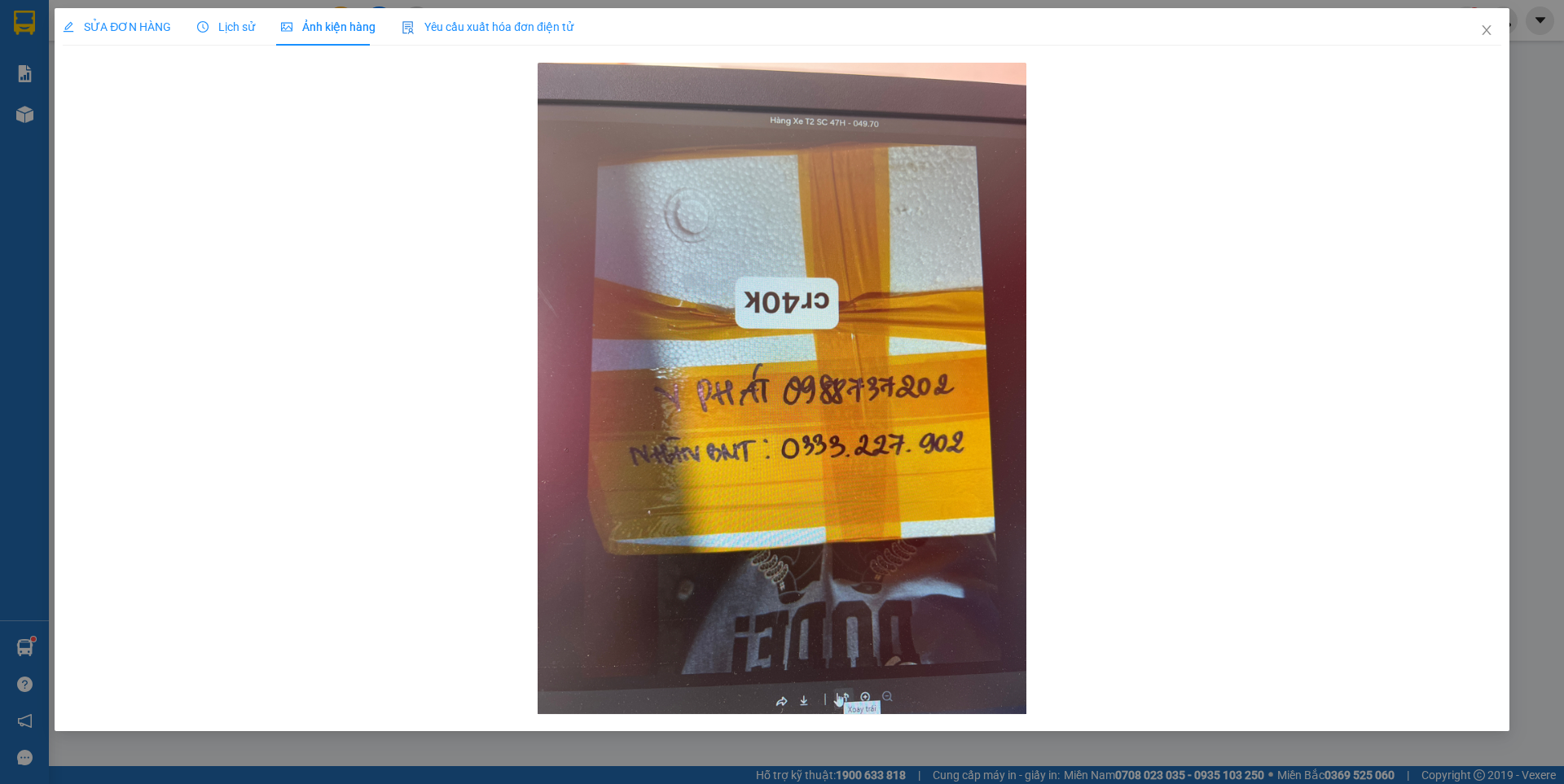
click at [133, 26] on span "SỬA ĐƠN HÀNG" at bounding box center [117, 26] width 108 height 13
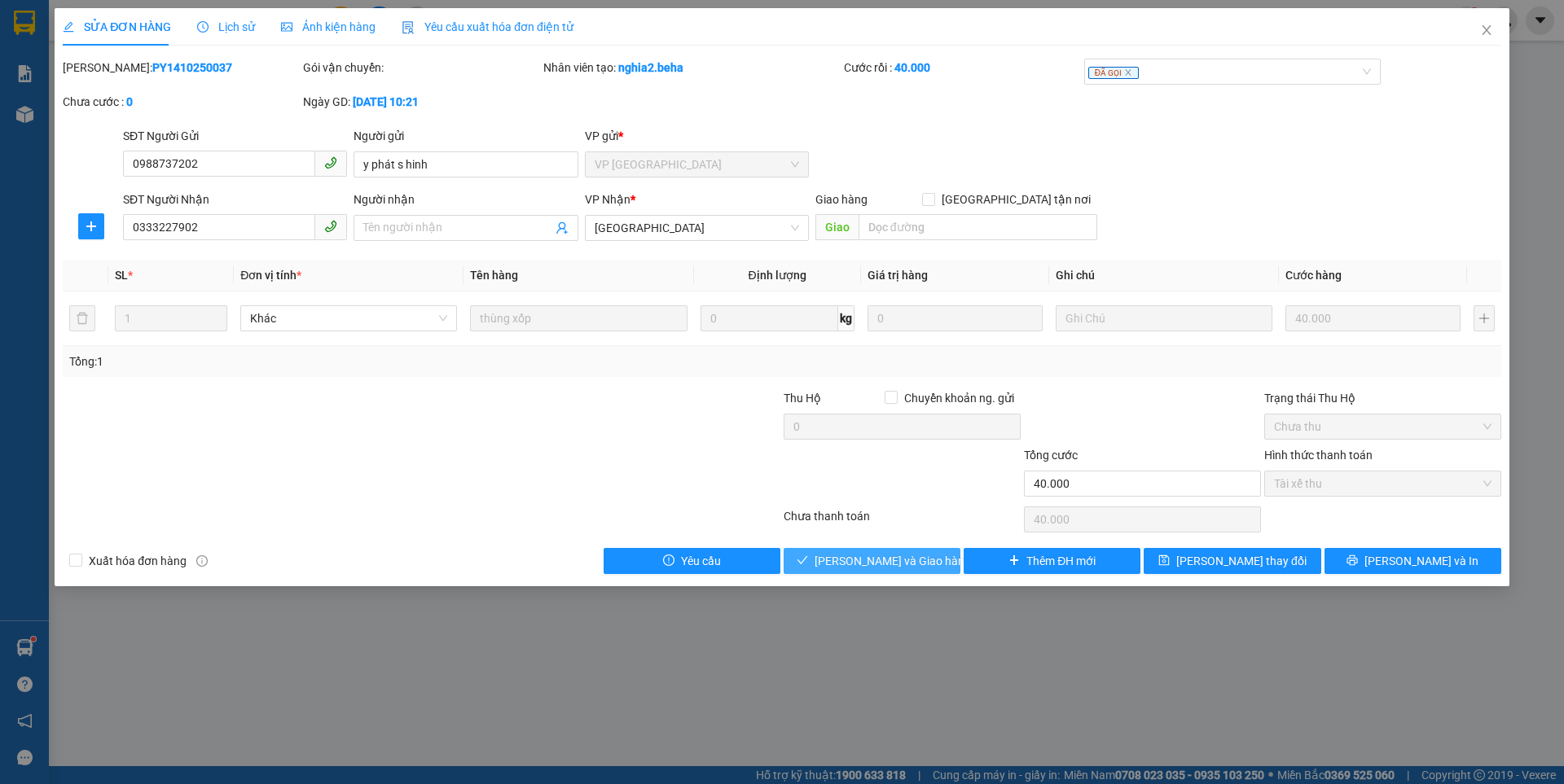
click at [857, 561] on span "[PERSON_NAME] và Giao hàng" at bounding box center [891, 560] width 156 height 18
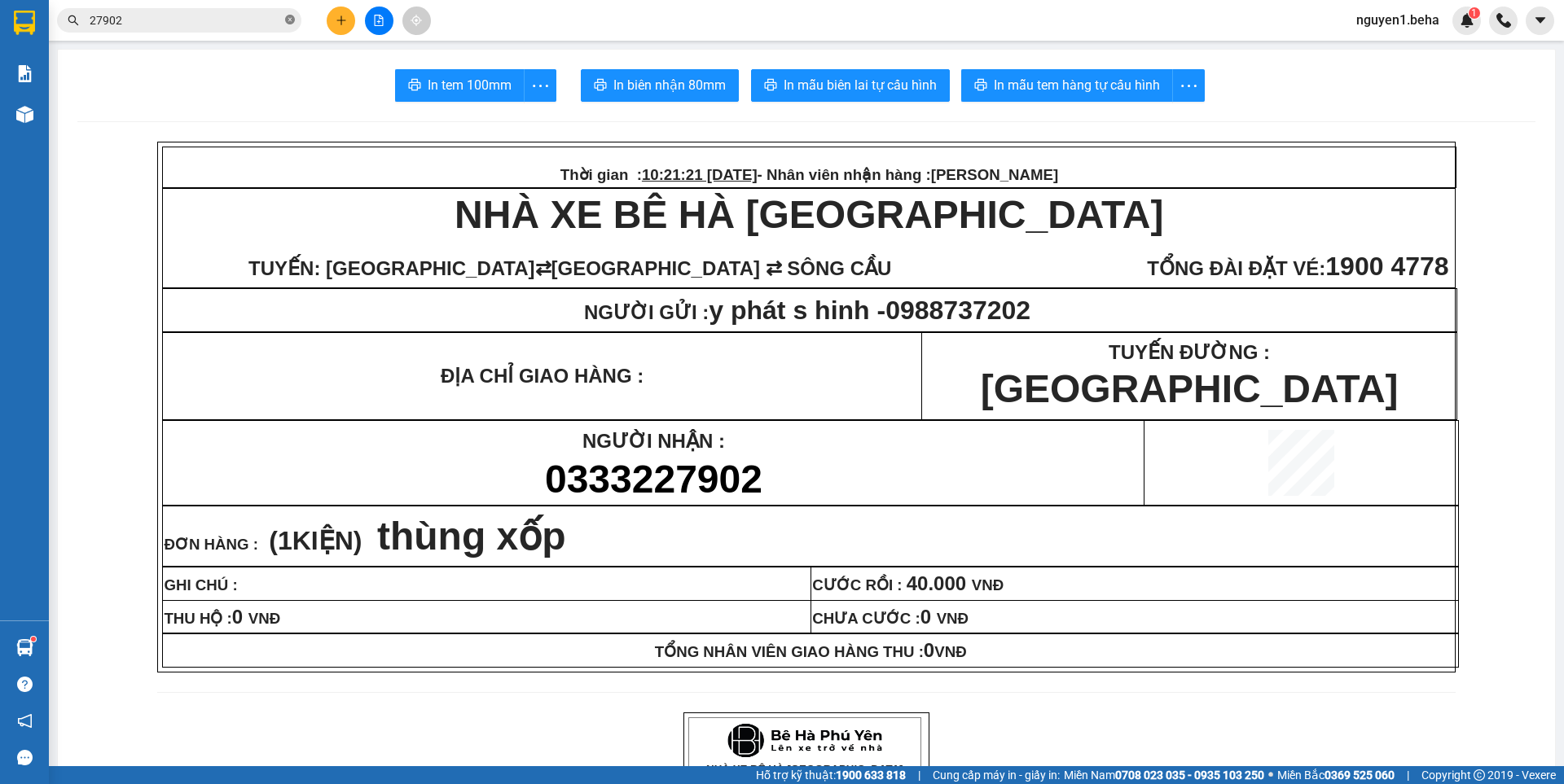
click at [289, 16] on icon "close-circle" at bounding box center [290, 20] width 10 height 10
click at [256, 19] on input "text" at bounding box center [186, 21] width 192 height 18
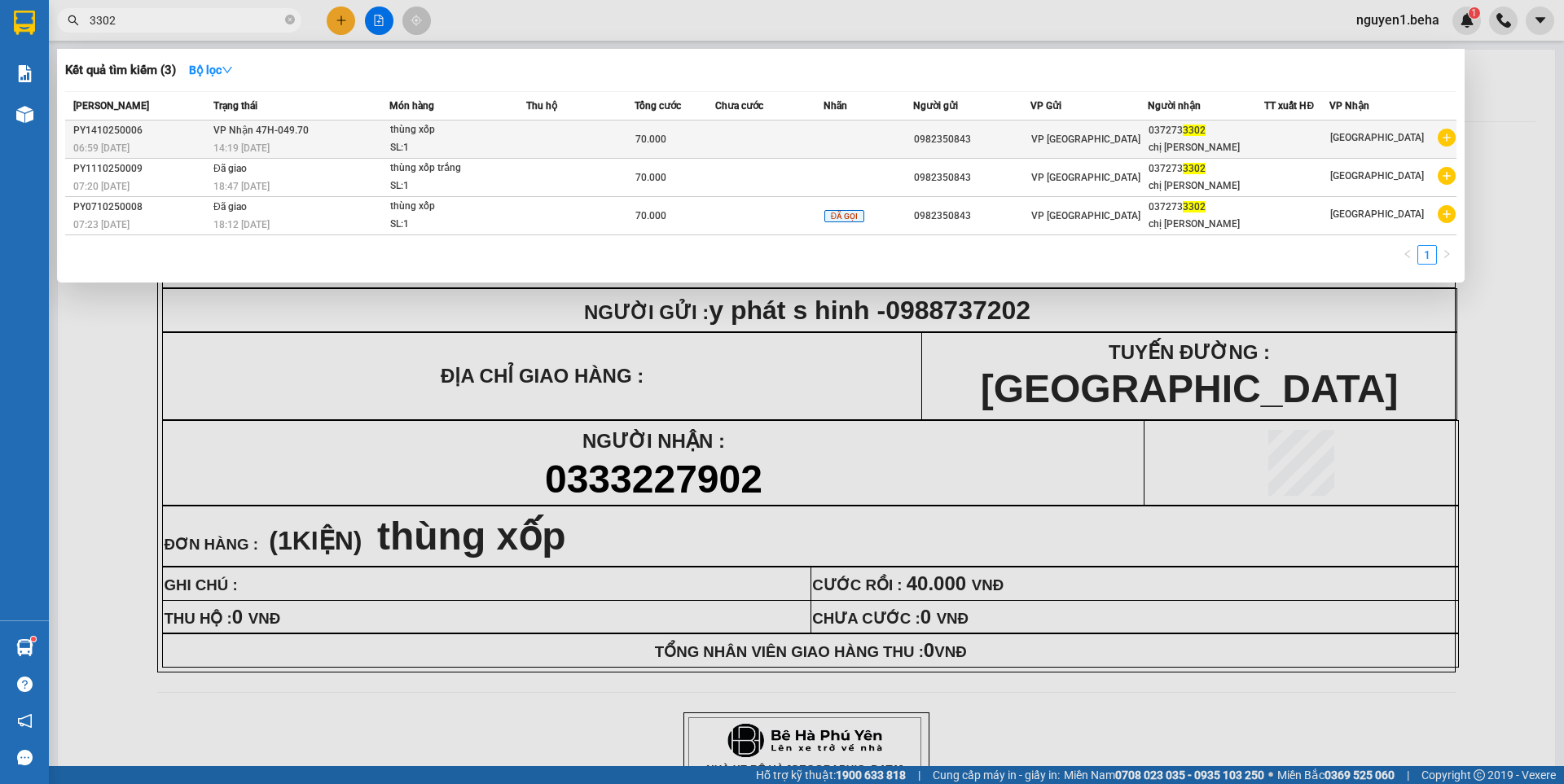
type input "3302"
click at [438, 144] on div "SL: 1" at bounding box center [451, 148] width 122 height 18
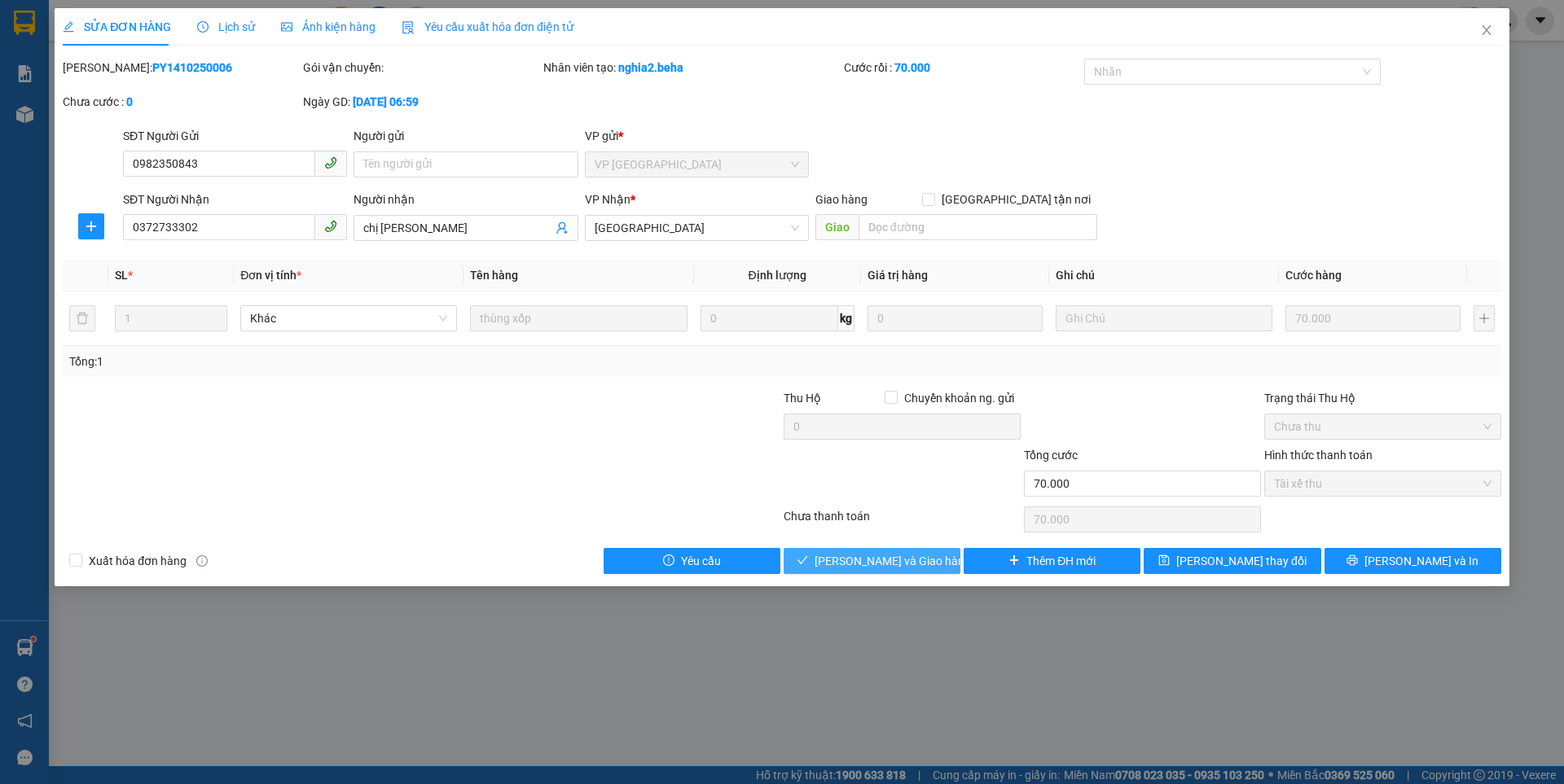
click at [871, 573] on button "[PERSON_NAME] và Giao hàng" at bounding box center [872, 560] width 177 height 26
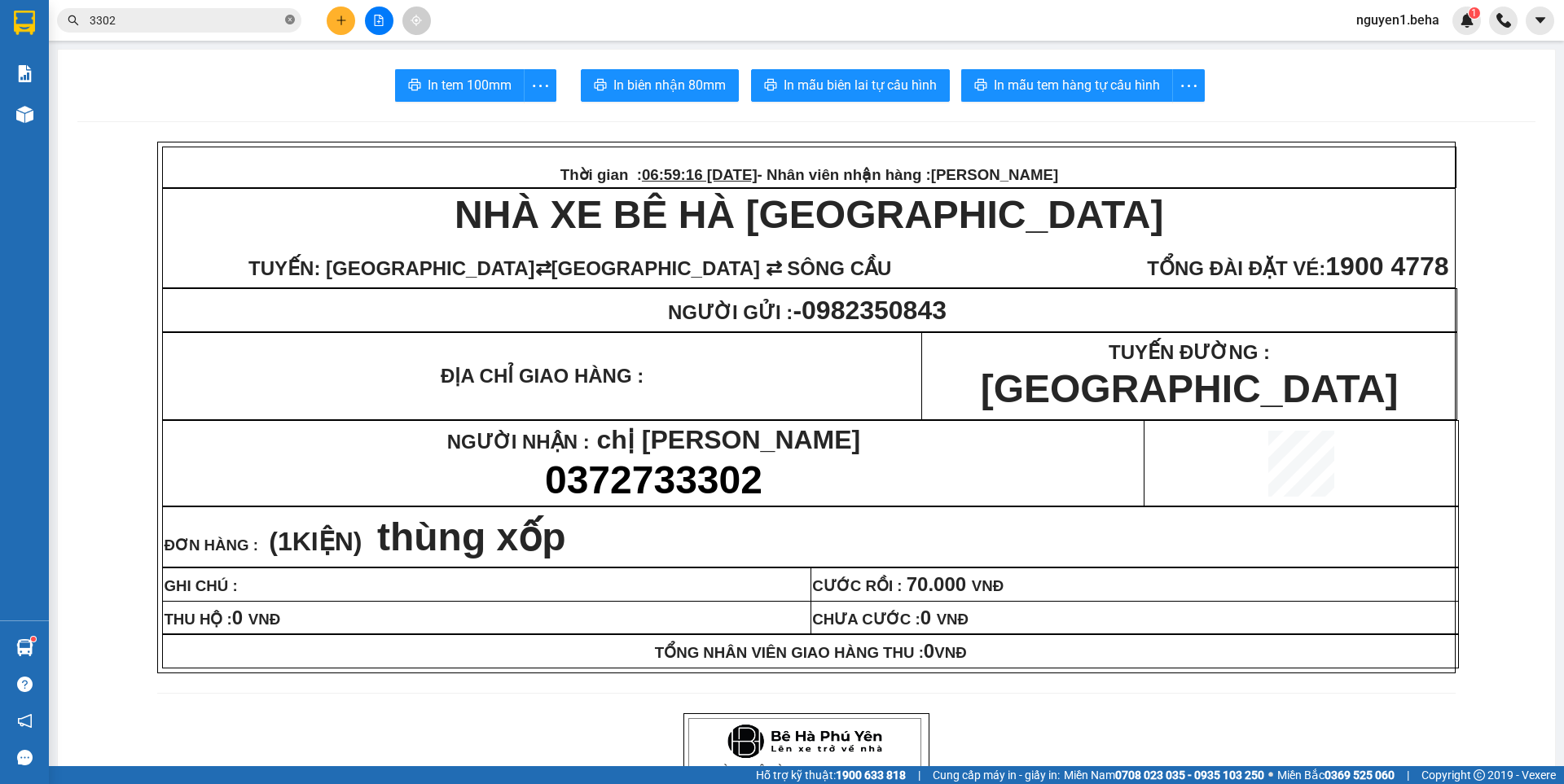
click at [294, 20] on icon "close-circle" at bounding box center [290, 20] width 10 height 10
click at [261, 26] on input "text" at bounding box center [186, 21] width 192 height 18
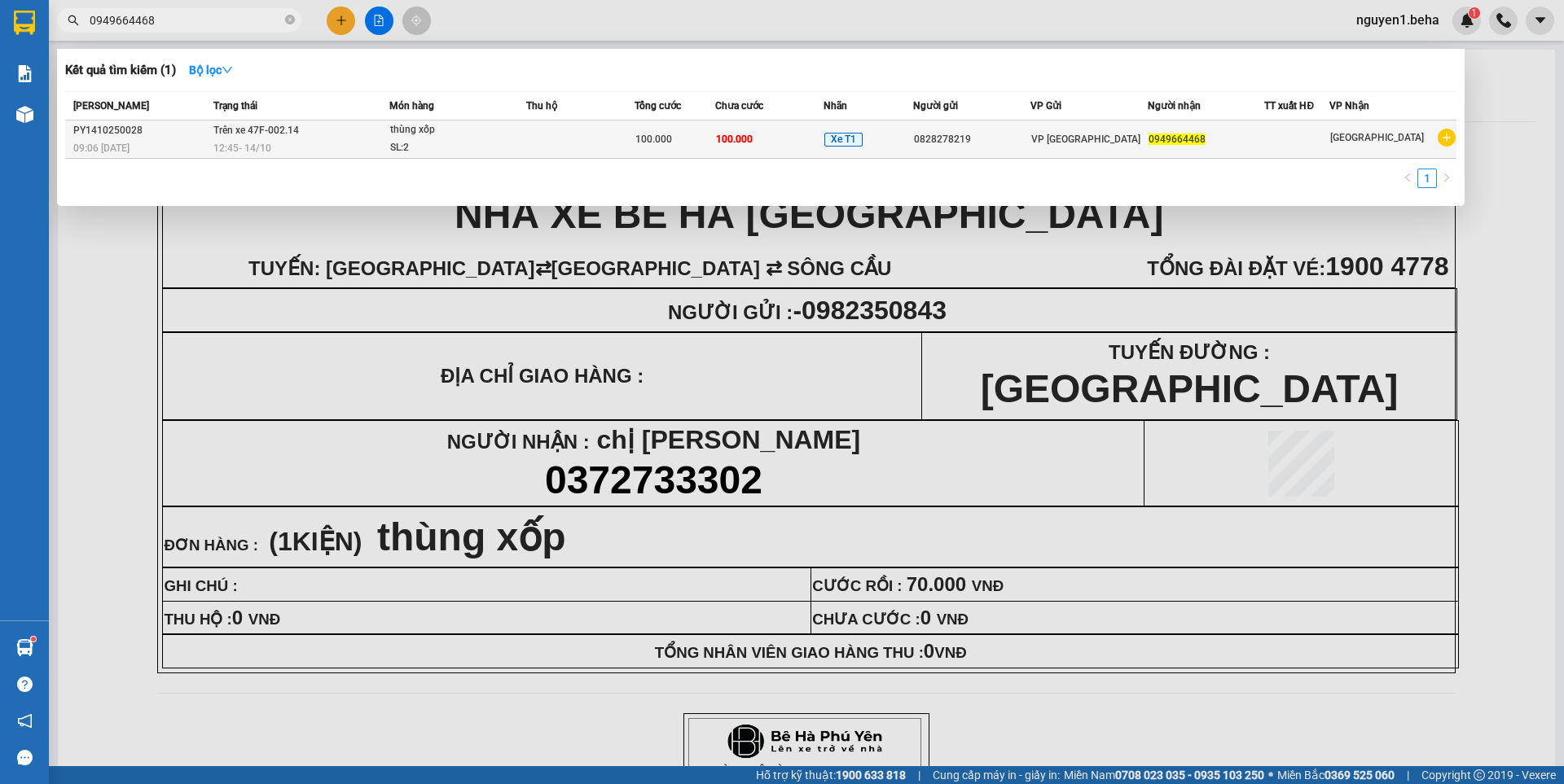
type input "0949664468"
click at [510, 142] on div "SL: 2" at bounding box center [451, 148] width 122 height 18
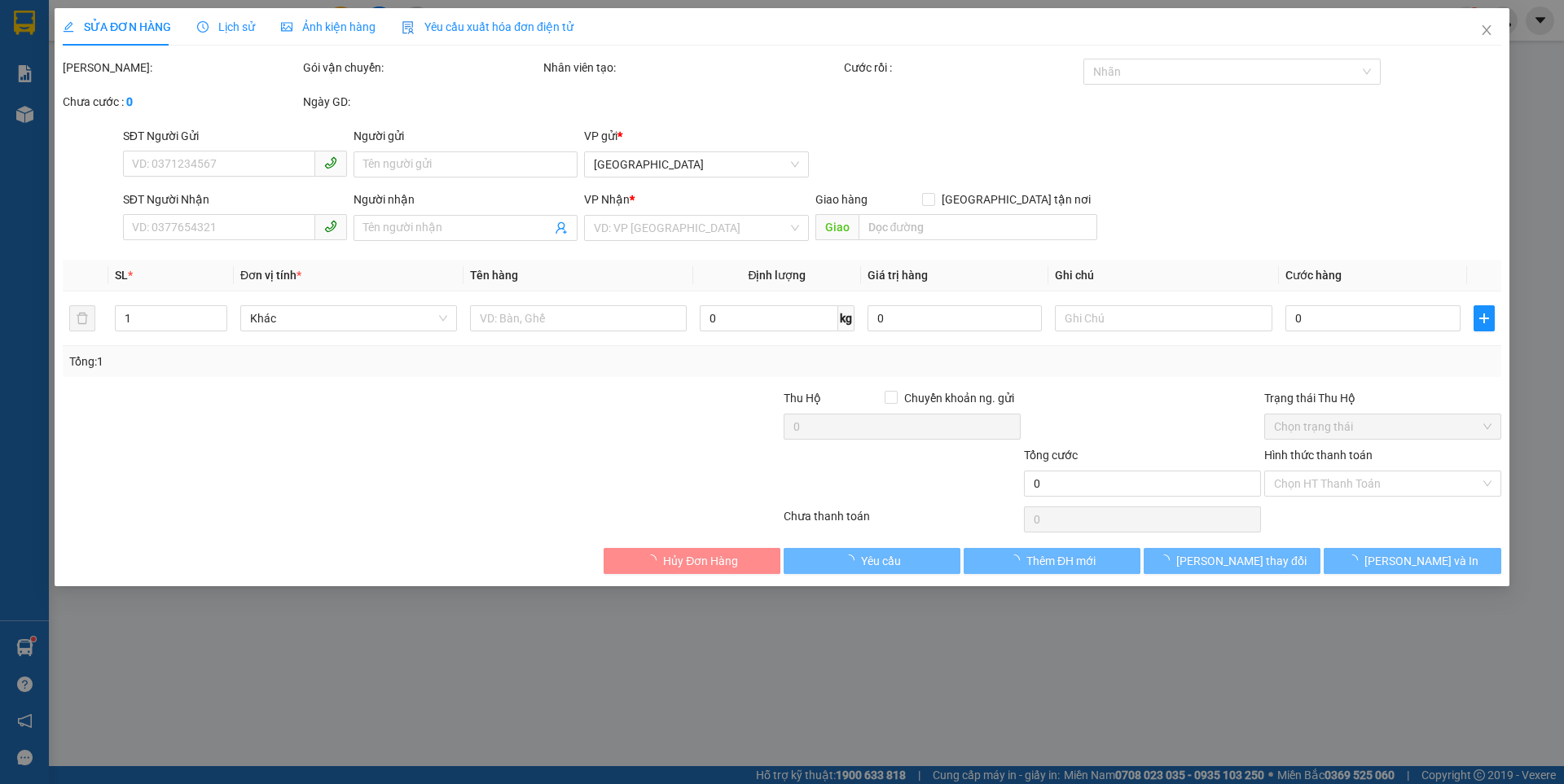
type input "0828278219"
type input "0949664468"
type input "100.000"
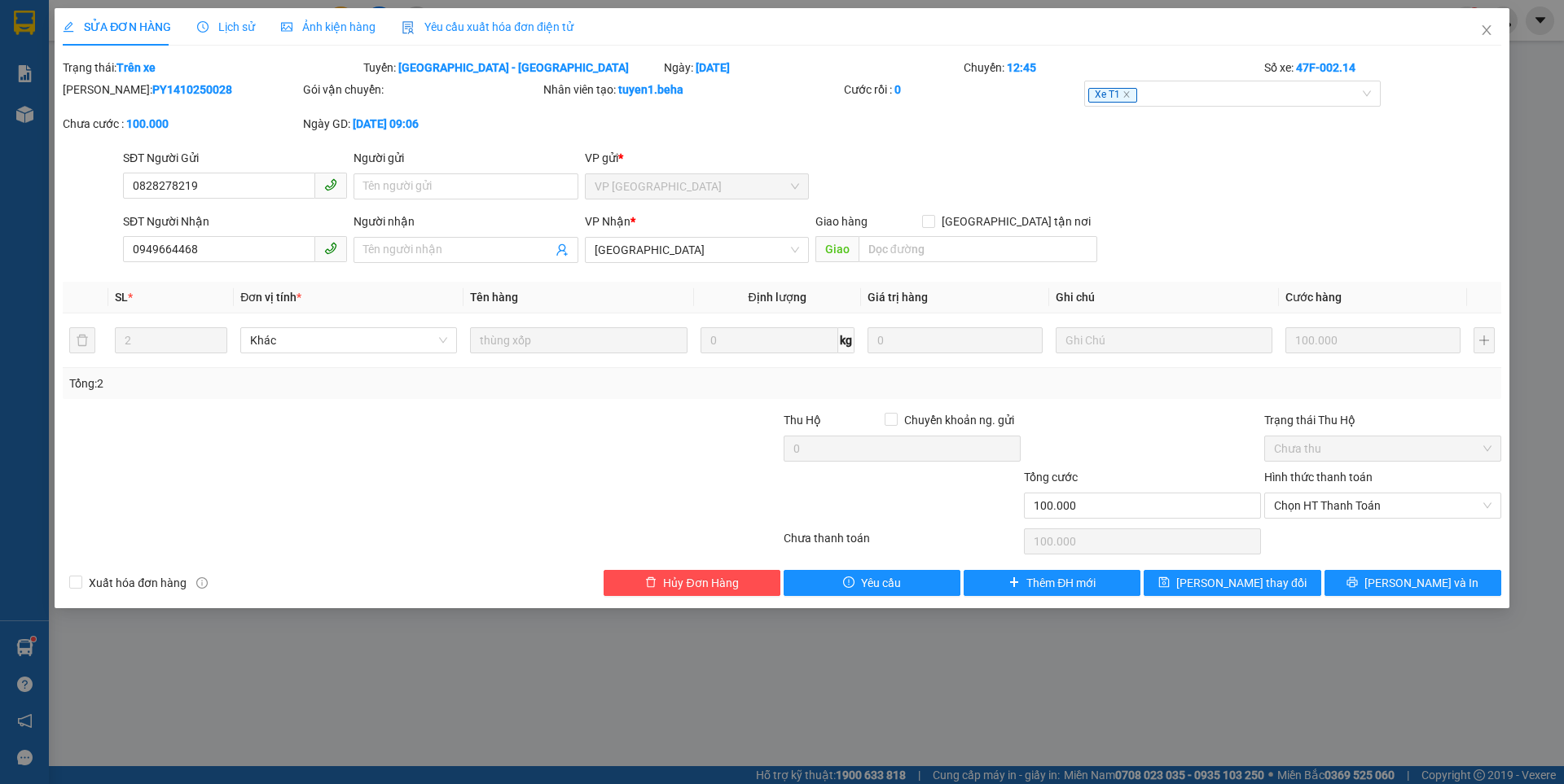
click at [336, 24] on span "Ảnh kiện hàng" at bounding box center [328, 26] width 94 height 13
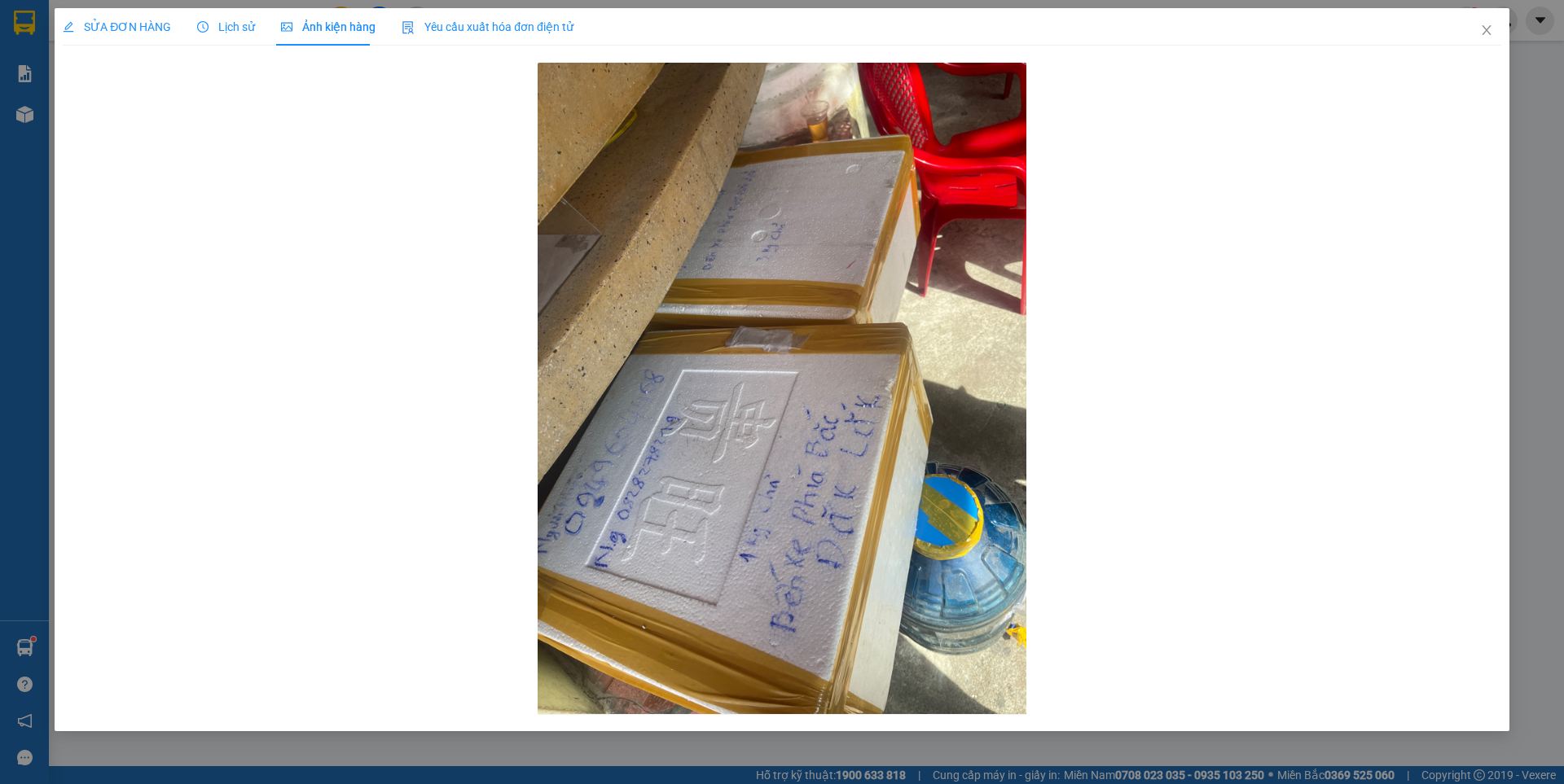
click at [154, 29] on span "SỬA ĐƠN HÀNG" at bounding box center [117, 26] width 108 height 13
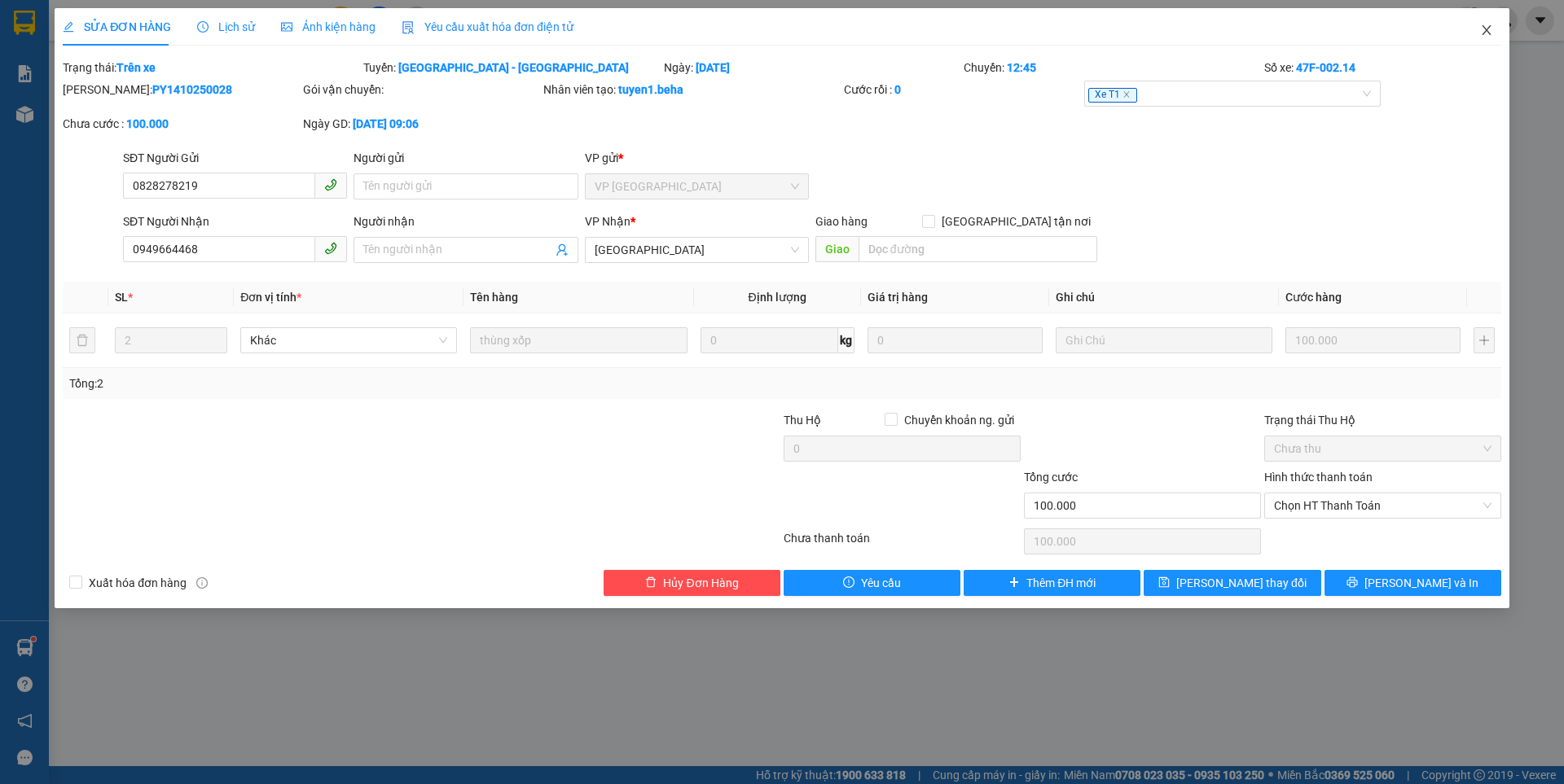
click at [1491, 28] on icon "close" at bounding box center [1485, 29] width 13 height 13
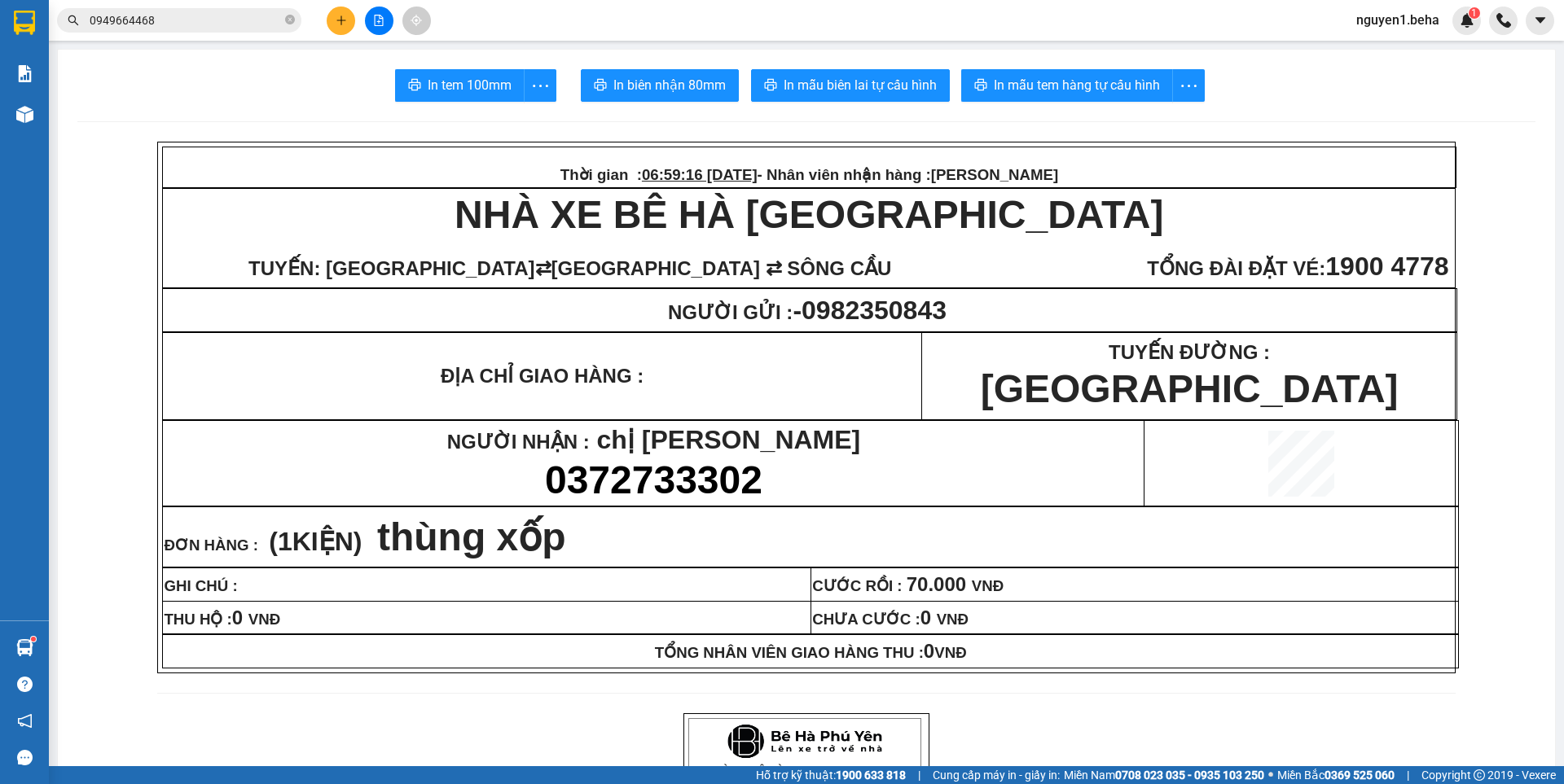
click at [215, 20] on input "0949664468" at bounding box center [186, 21] width 192 height 18
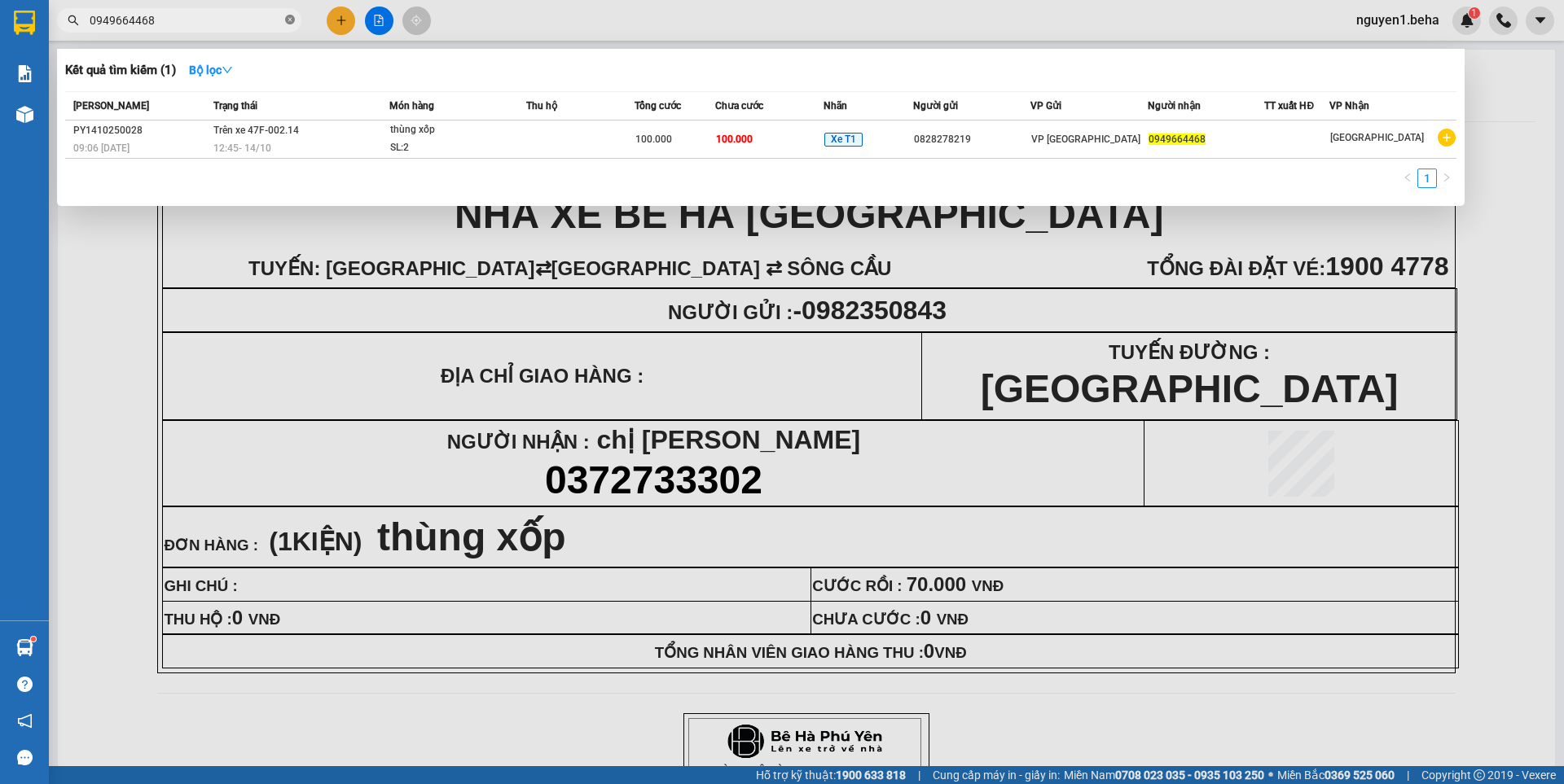
click at [288, 19] on icon "close-circle" at bounding box center [290, 20] width 10 height 10
